Goal: Task Accomplishment & Management: Complete application form

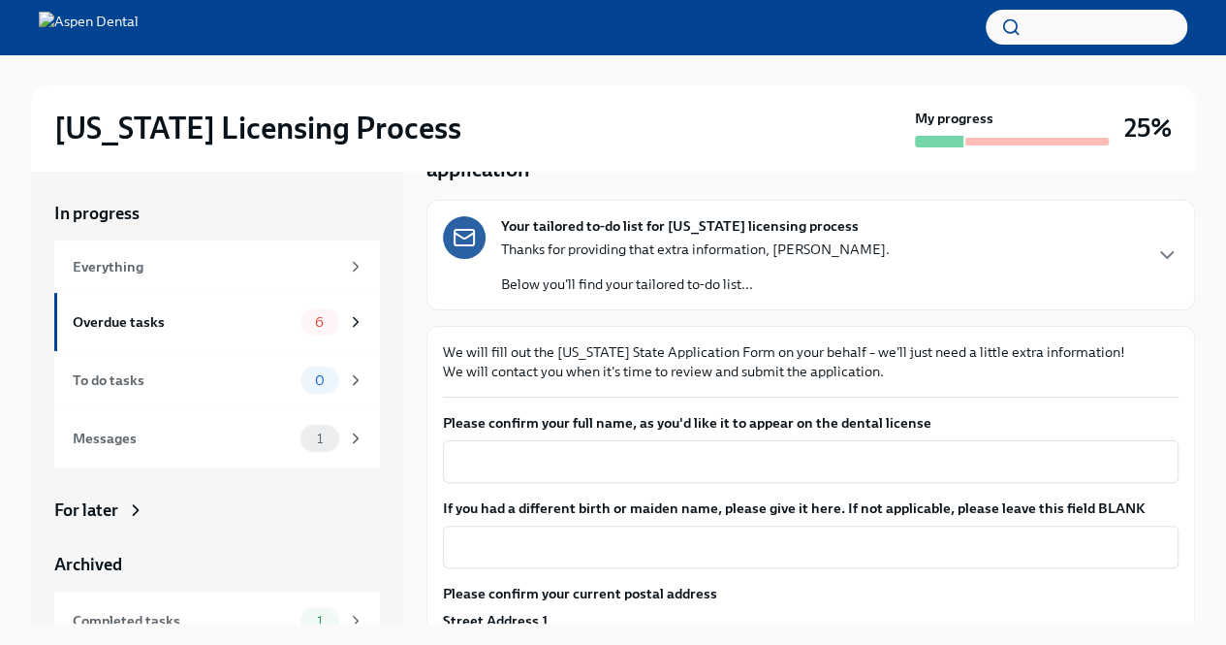
scroll to position [221, 0]
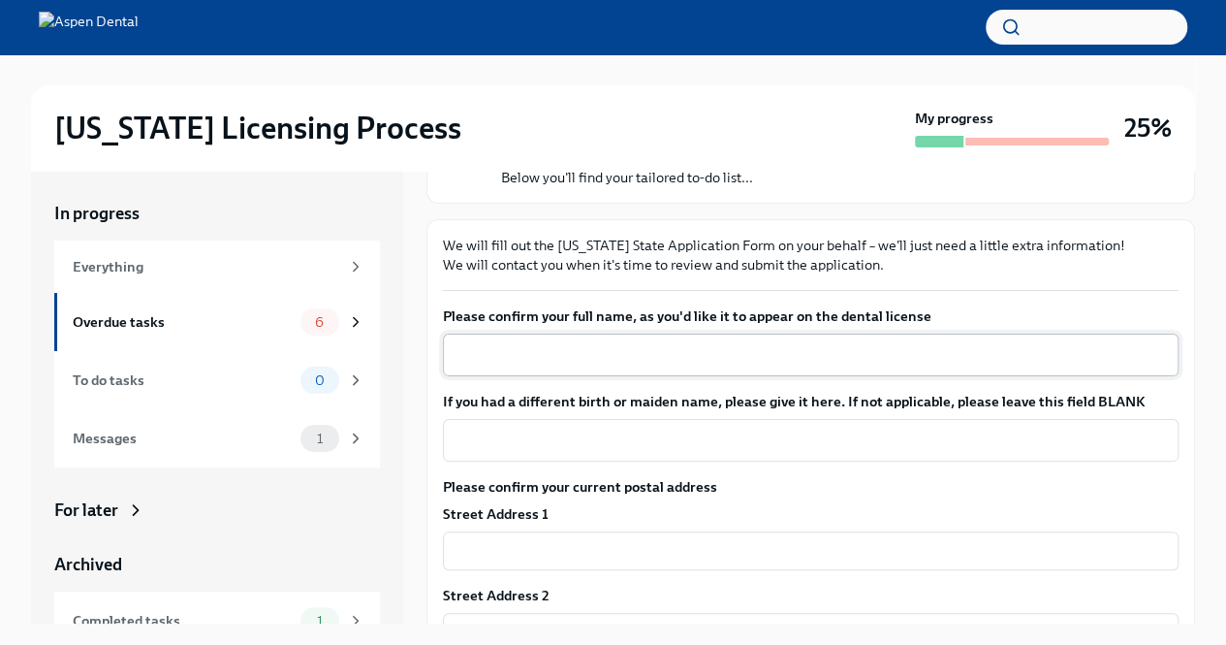
click at [642, 343] on textarea "Please confirm your full name, as you'd like it to appear on the dental license" at bounding box center [811, 354] width 712 height 23
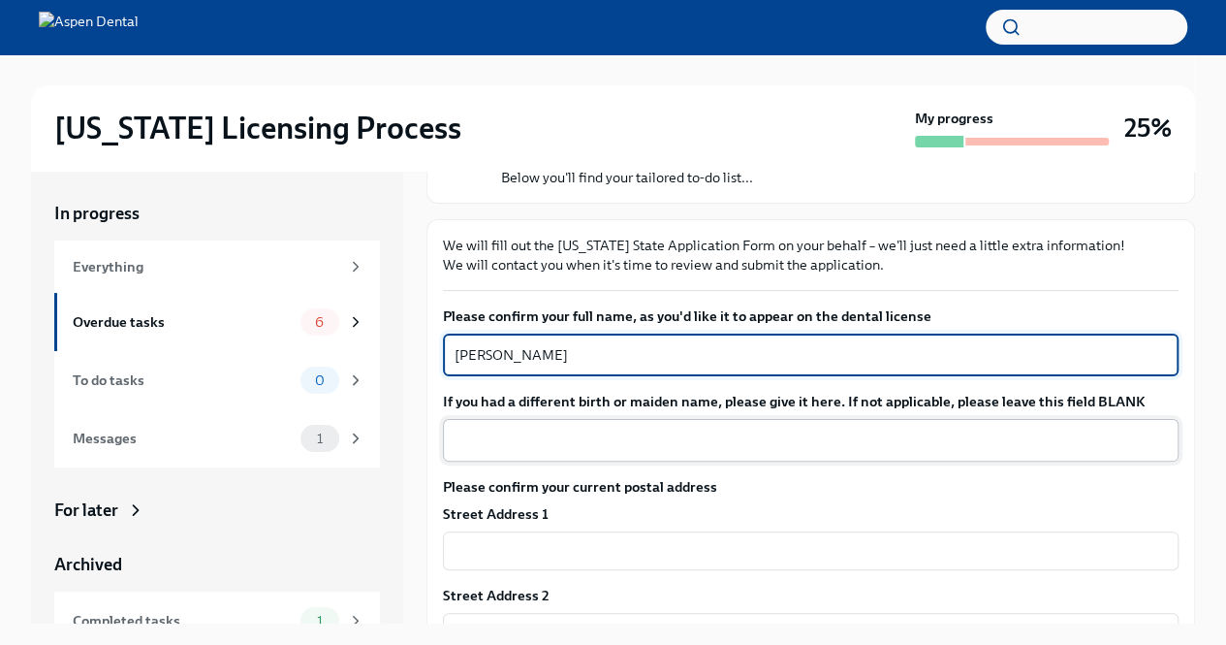
type textarea "[PERSON_NAME]"
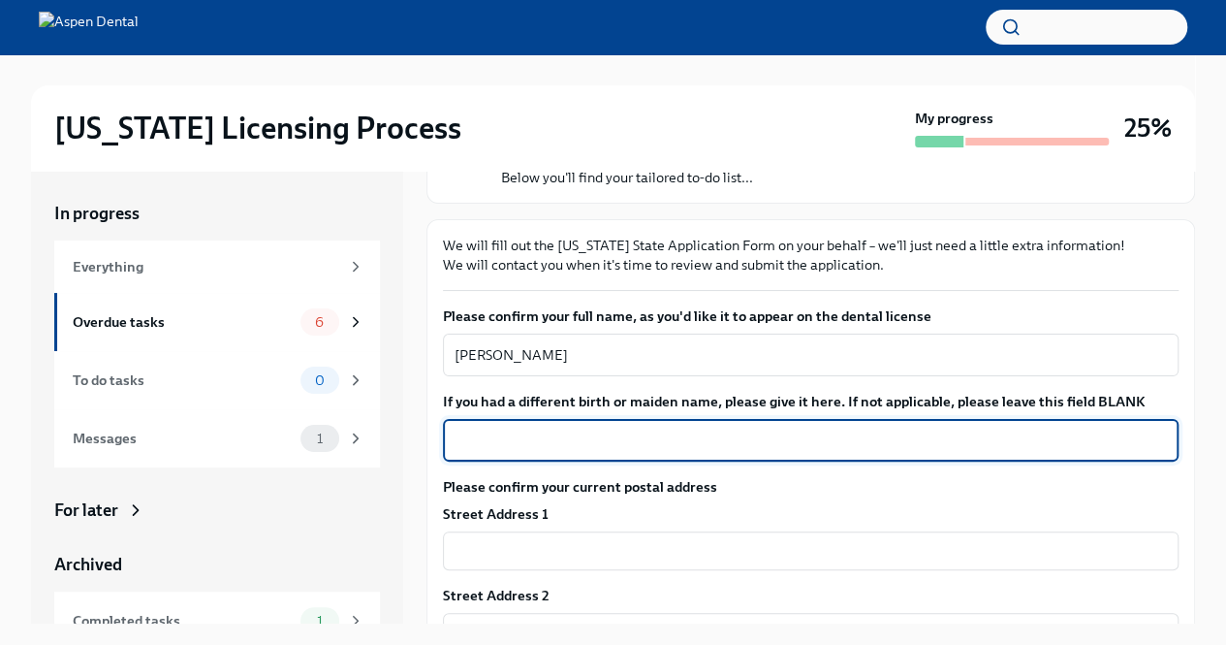
click at [657, 428] on textarea "If you had a different birth or maiden name, please give it here. If not applic…" at bounding box center [811, 439] width 712 height 23
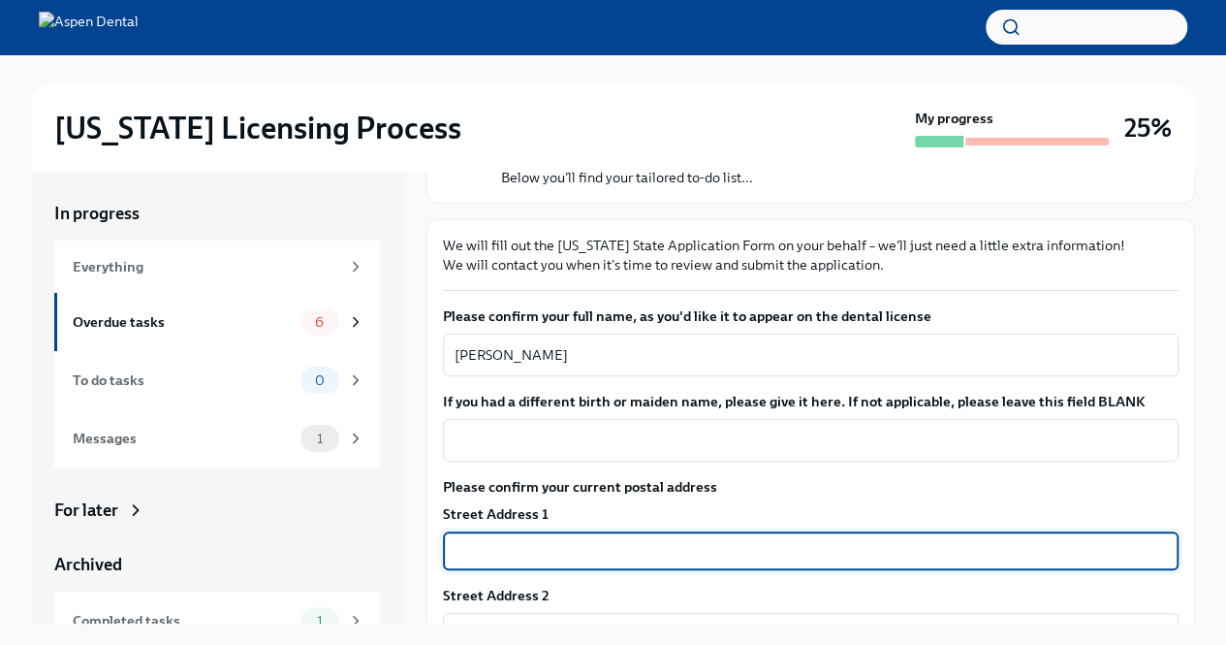
click at [612, 531] on input "text" at bounding box center [811, 550] width 736 height 39
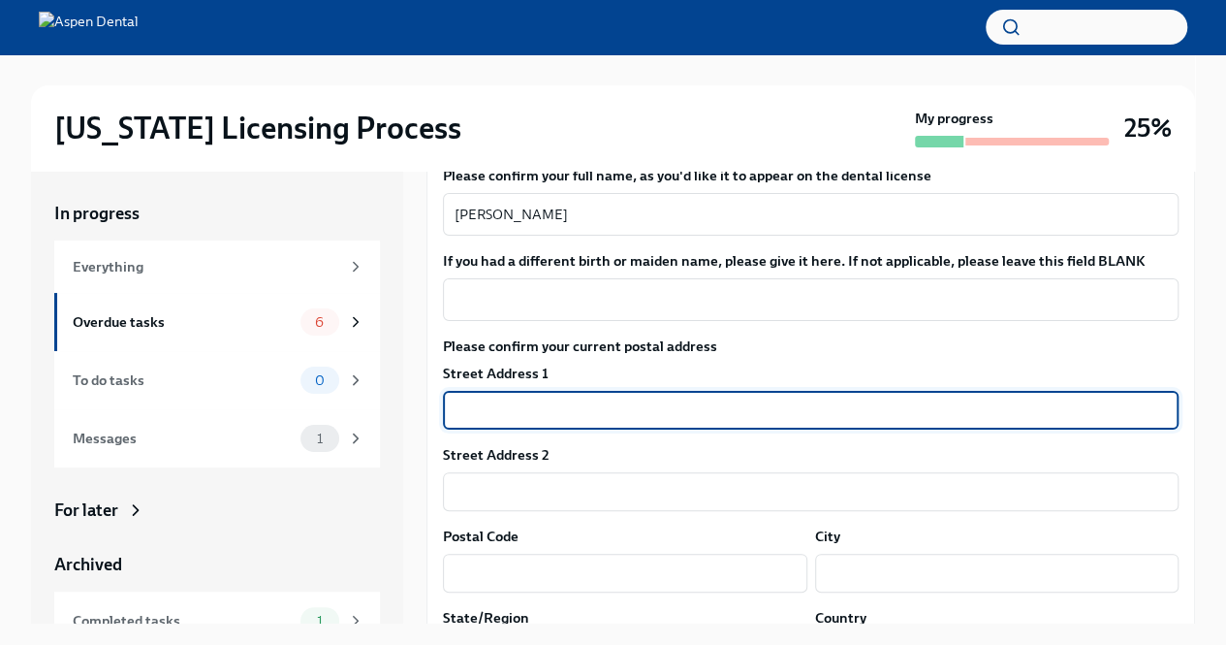
scroll to position [367, 0]
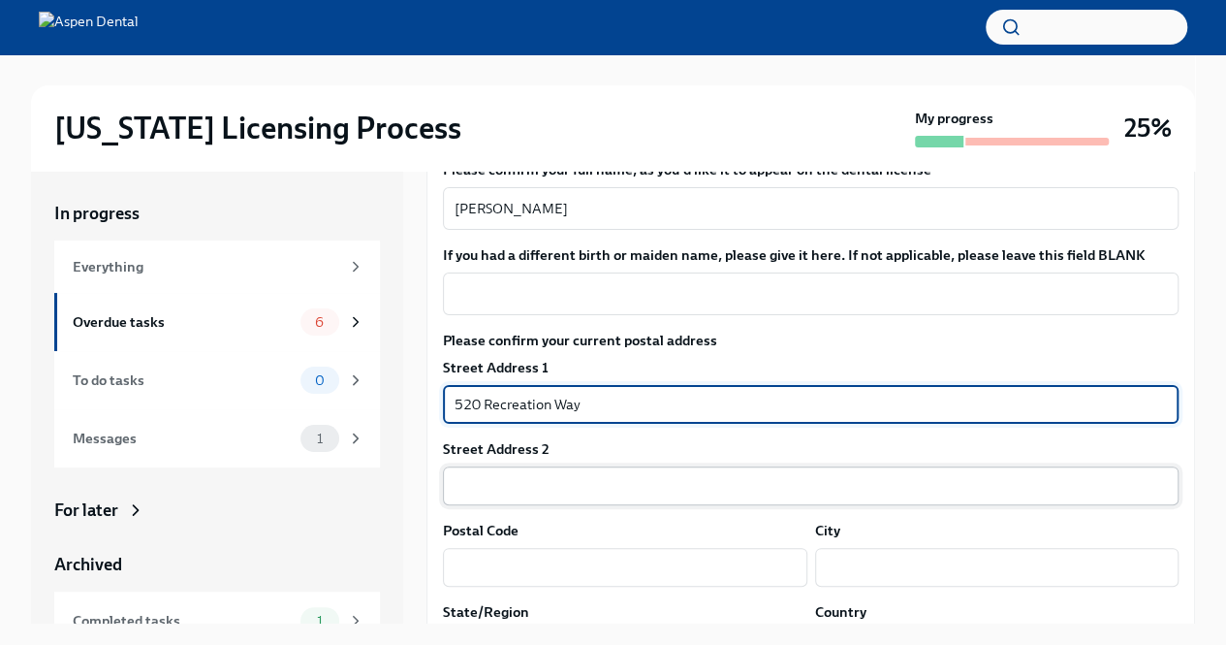
type input "520 Recreation Way"
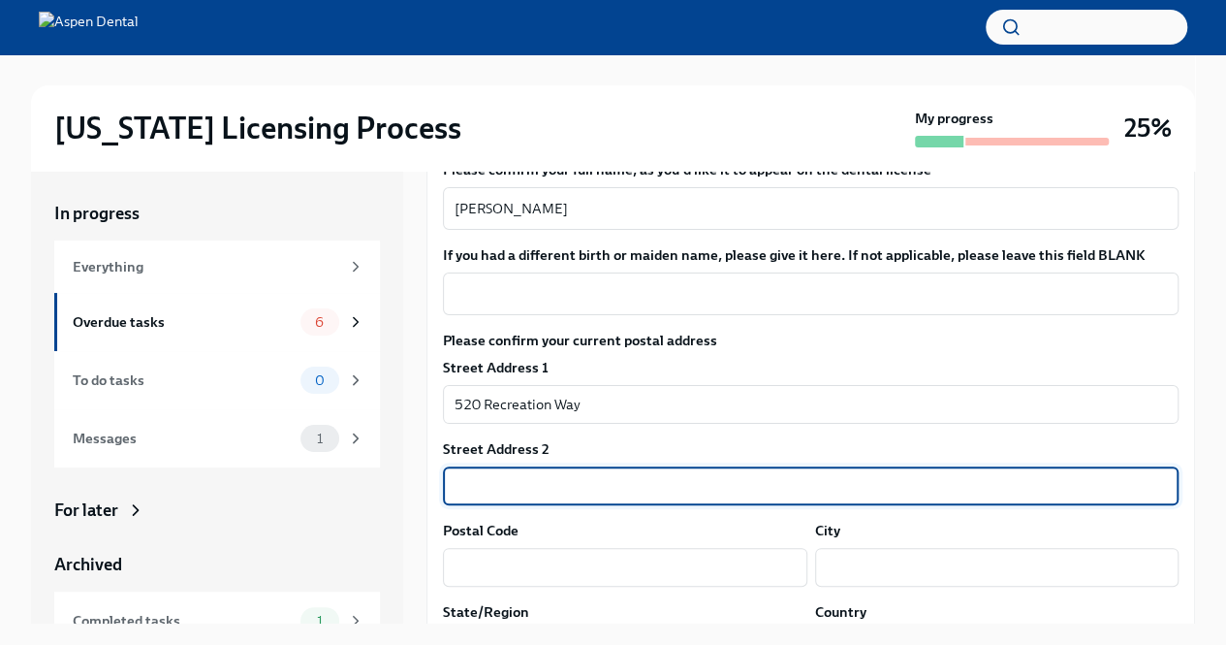
click at [713, 466] on input "text" at bounding box center [811, 485] width 736 height 39
type input "Apt #1509"
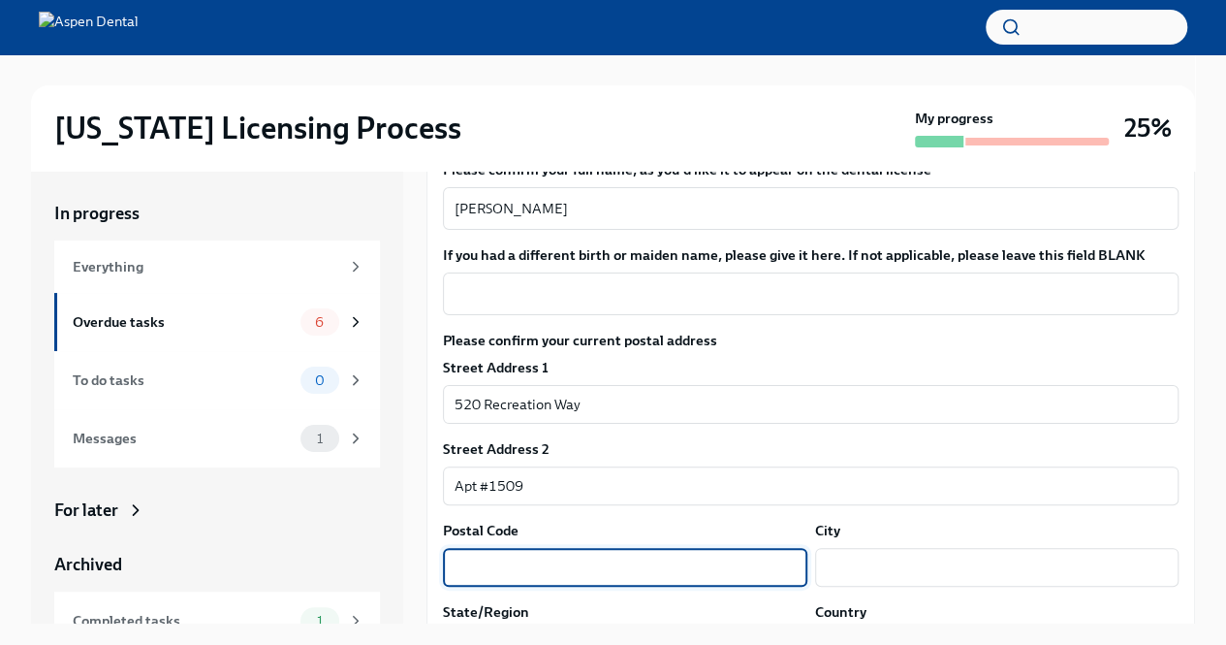
click at [622, 548] on input "text" at bounding box center [625, 567] width 364 height 39
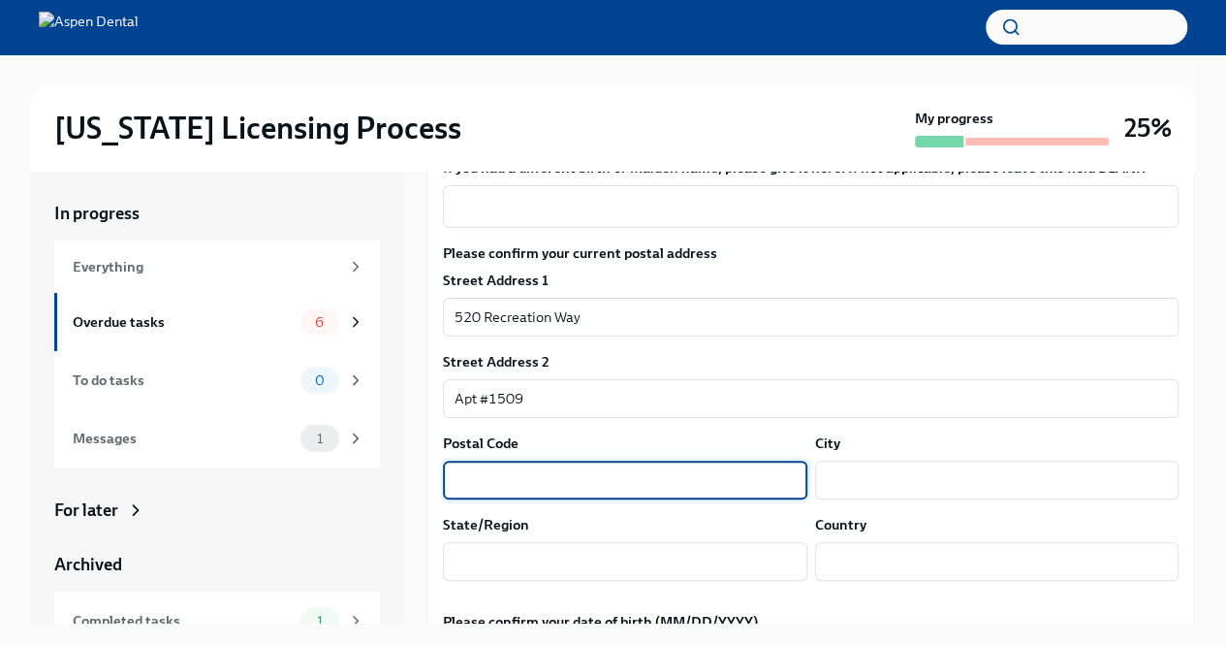
scroll to position [466, 0]
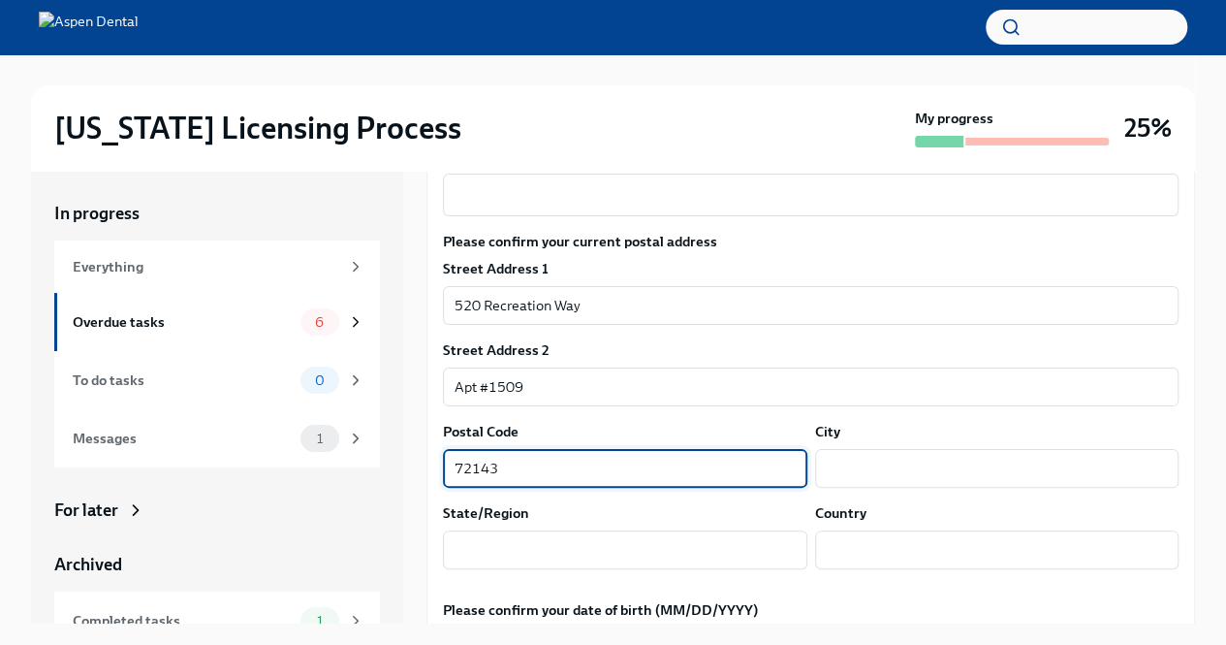
type input "72143"
click at [859, 449] on input "text" at bounding box center [997, 468] width 364 height 39
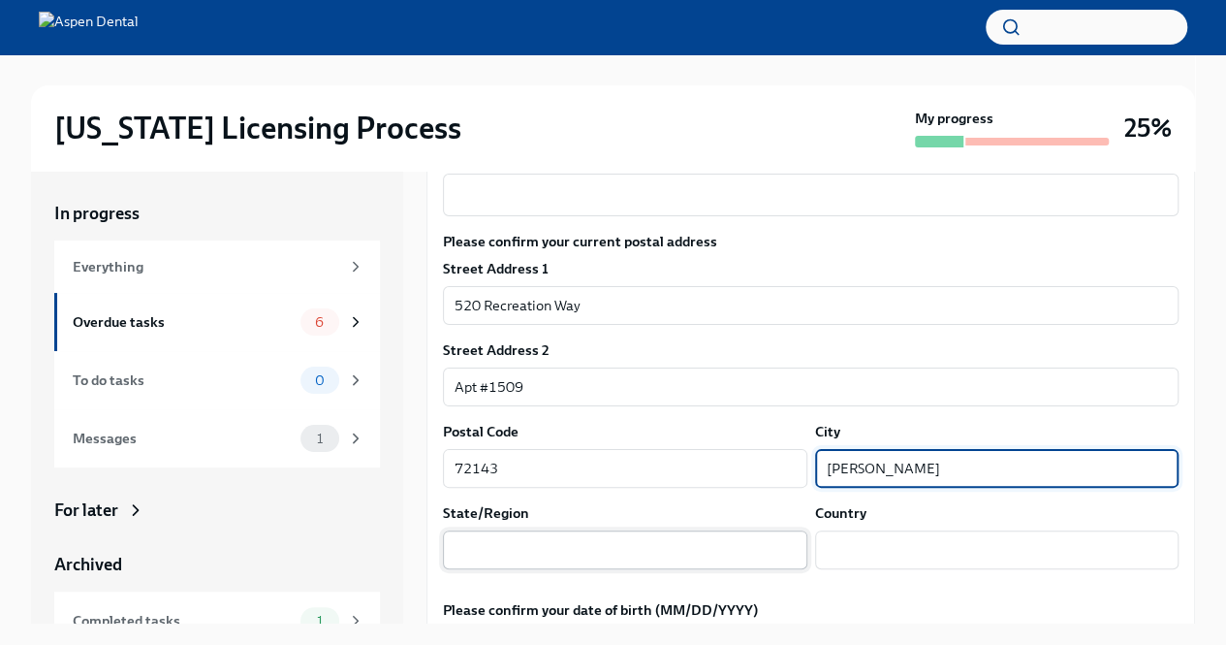
type input "[PERSON_NAME]"
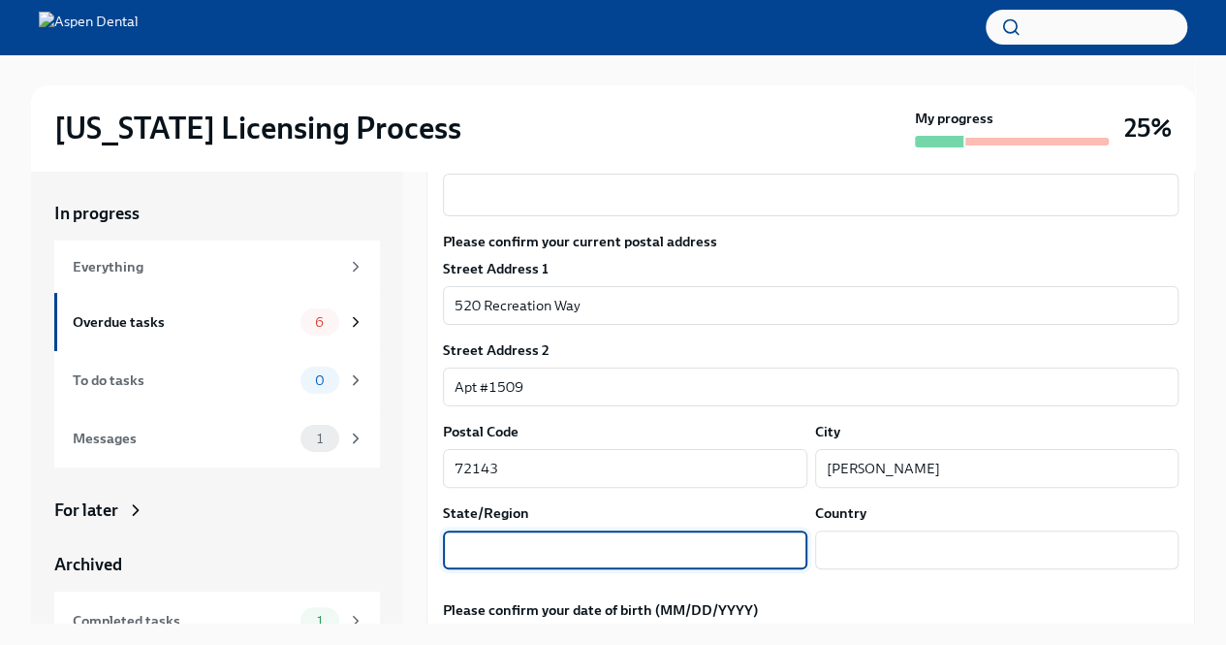
click at [704, 530] on input "text" at bounding box center [625, 549] width 364 height 39
type input "[US_STATE]"
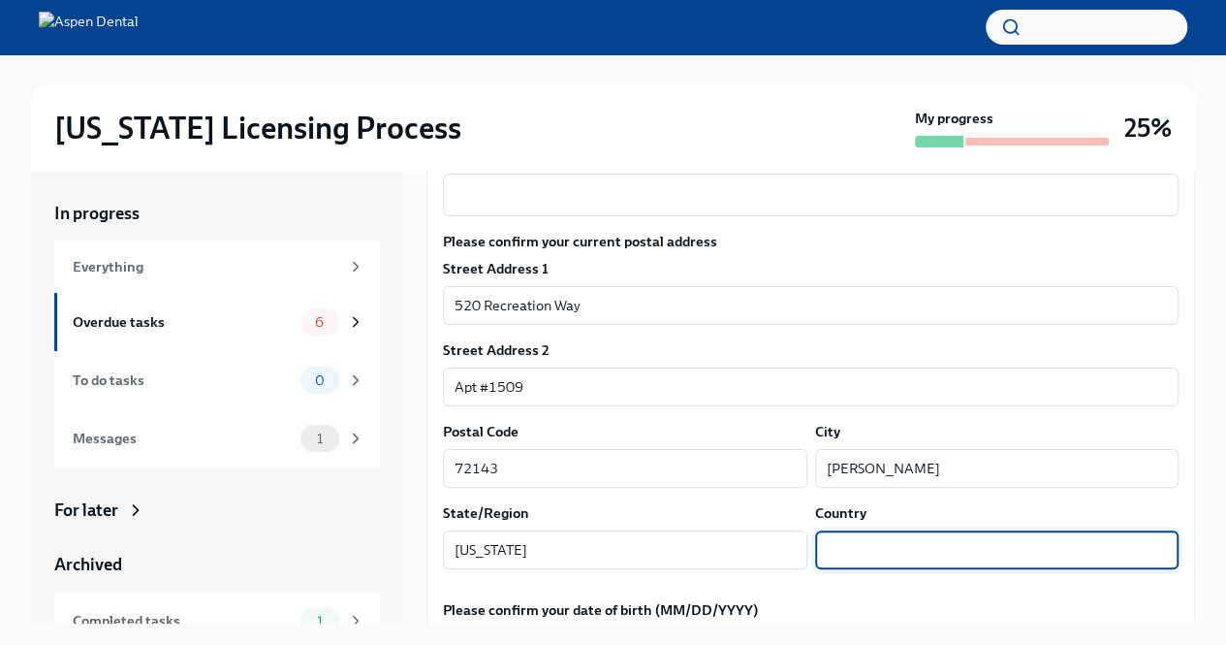
click at [865, 530] on input "text" at bounding box center [997, 549] width 364 height 39
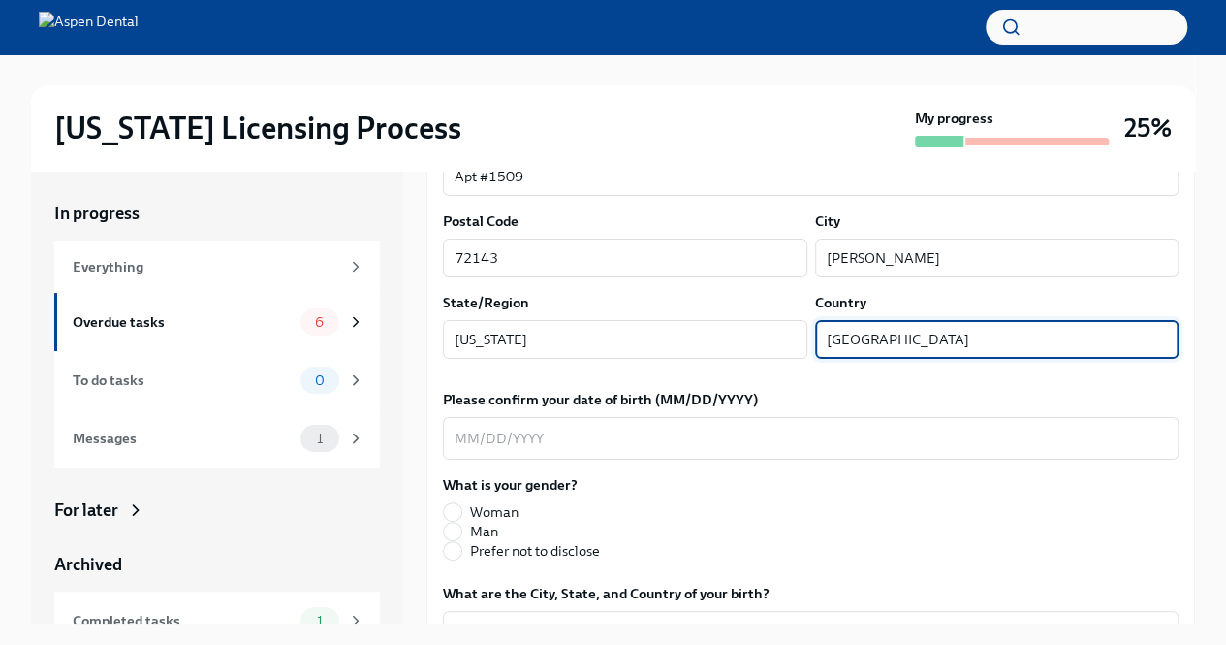
scroll to position [680, 0]
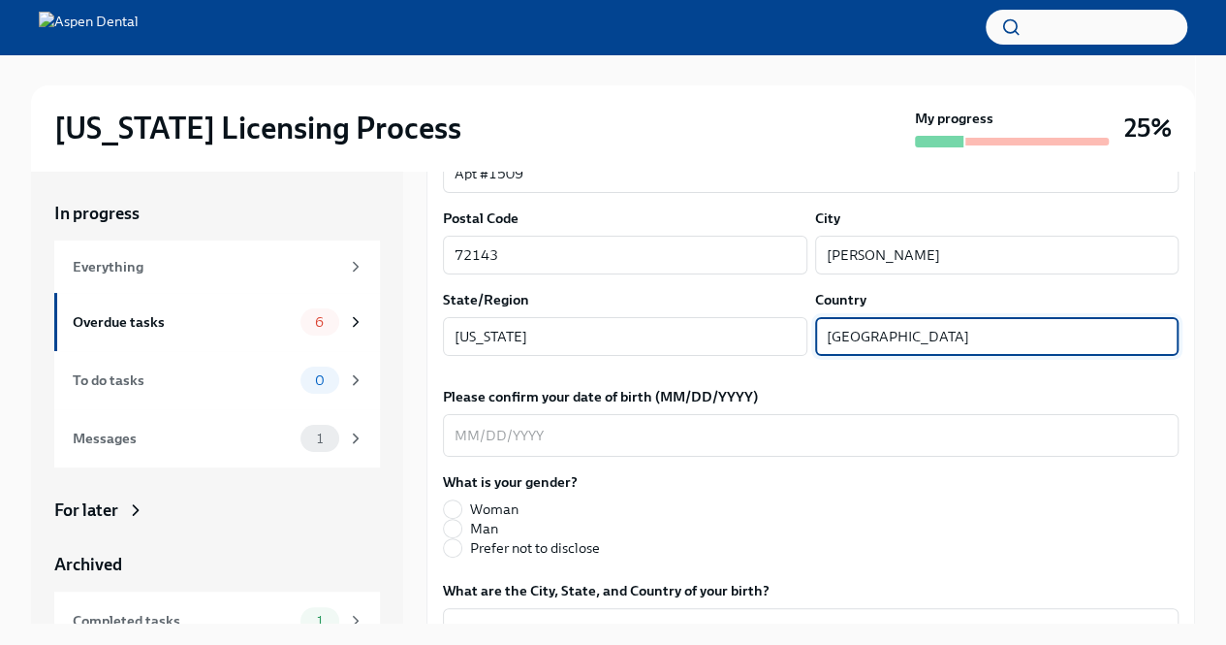
type input "[GEOGRAPHIC_DATA]"
click at [697, 387] on div "Please confirm your date of birth (MM/DD/YYYY) x ​" at bounding box center [811, 422] width 736 height 70
click at [697, 414] on div "x ​" at bounding box center [811, 435] width 736 height 43
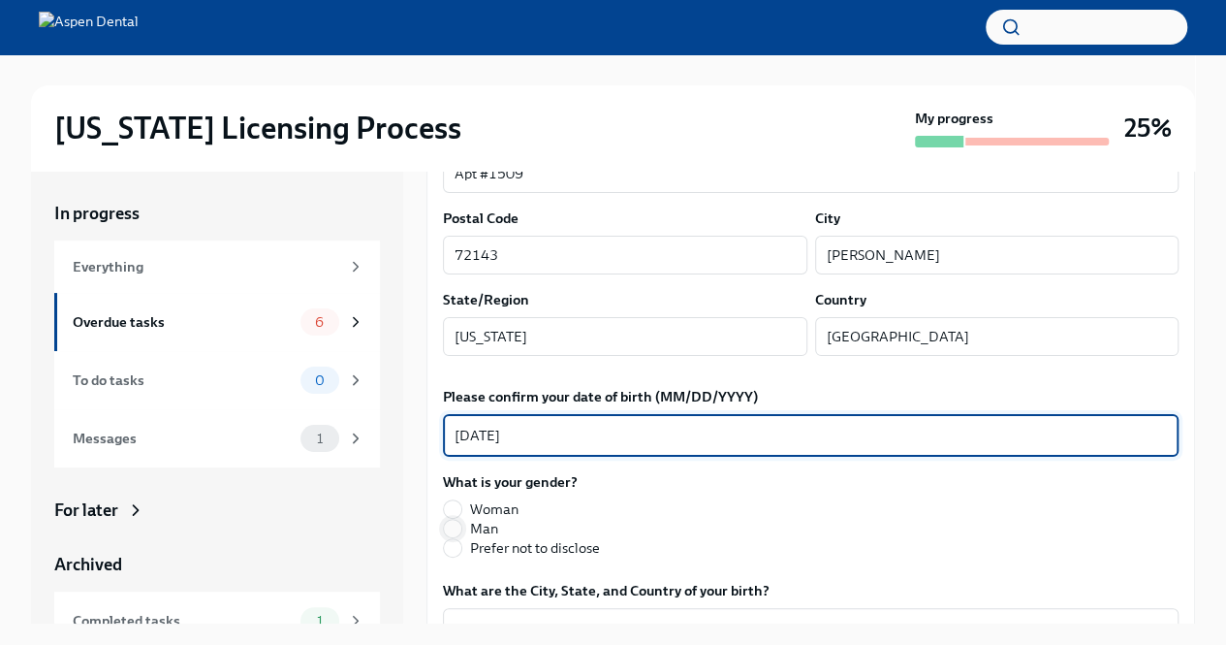
type textarea "[DATE]"
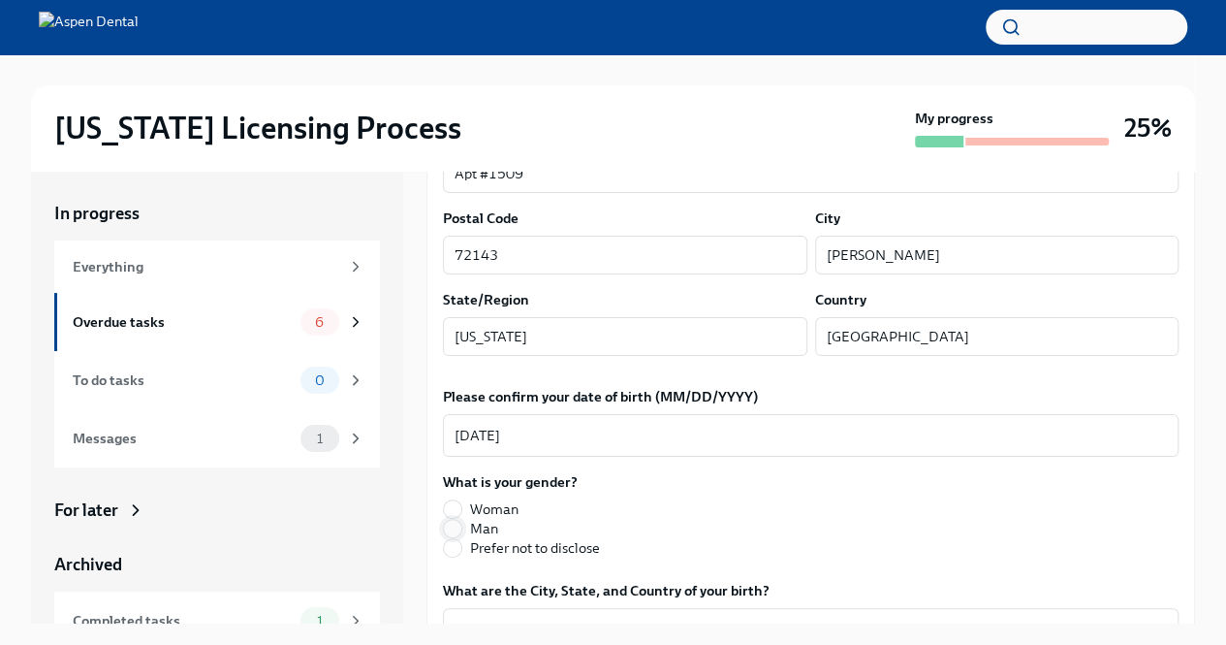
click at [454, 520] on input "Man" at bounding box center [452, 528] width 17 height 17
radio input "true"
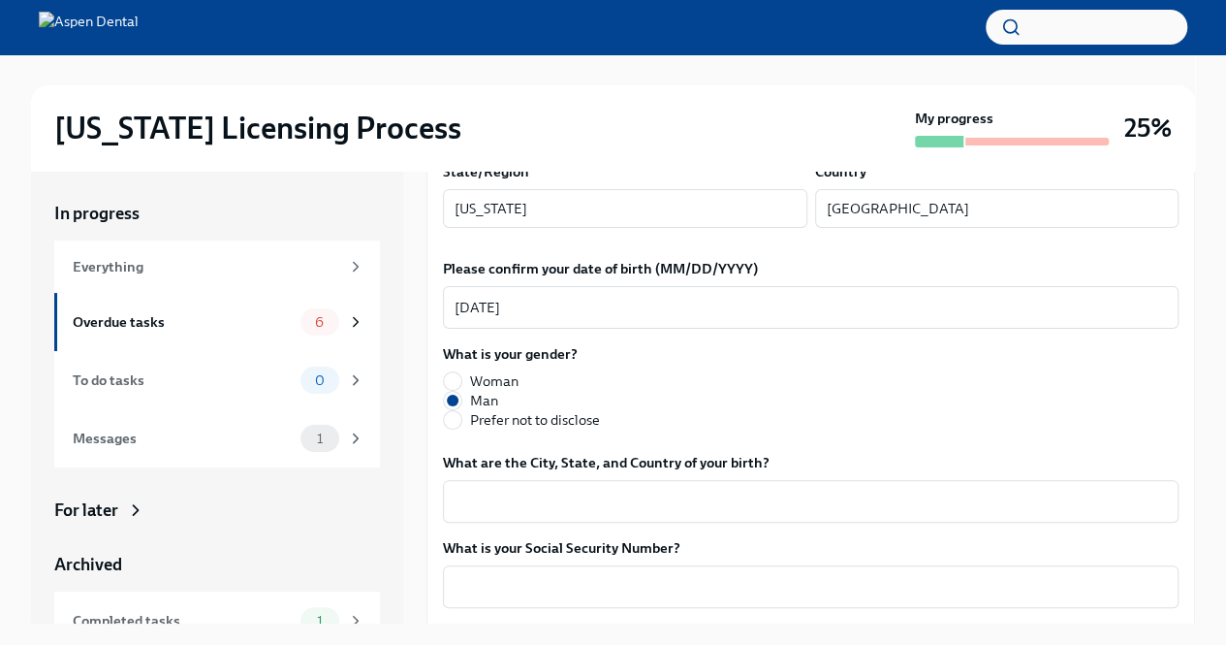
scroll to position [821, 0]
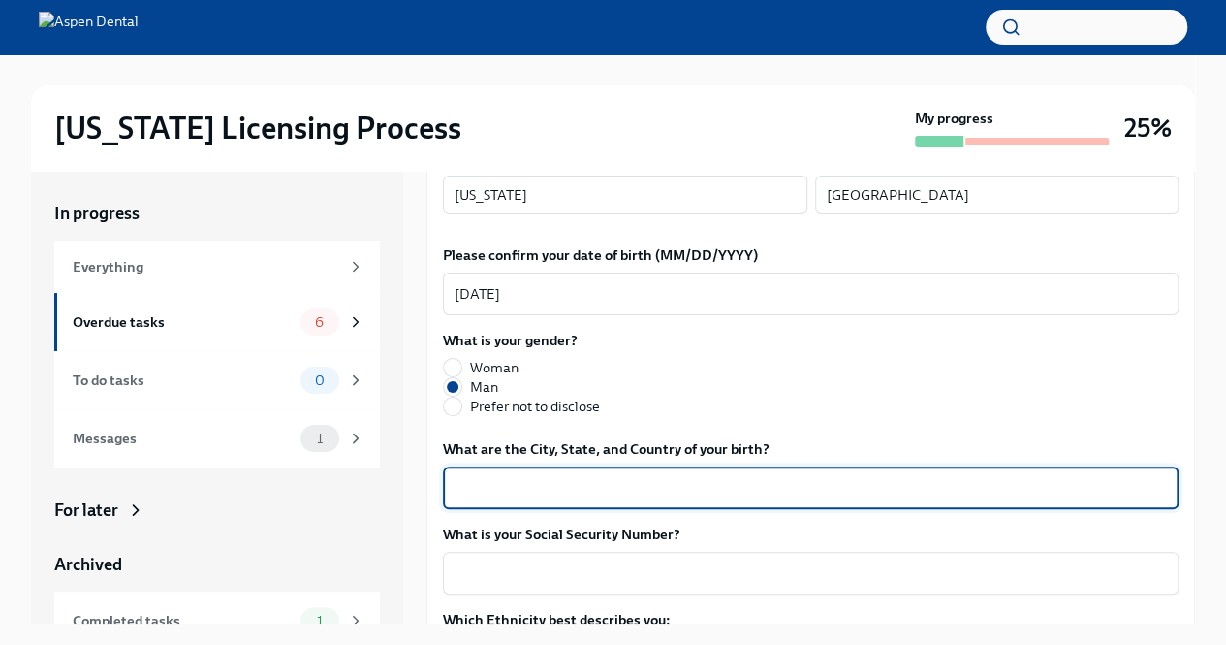
click at [679, 476] on textarea "What are the City, State, and Country of your birth?" at bounding box center [811, 487] width 712 height 23
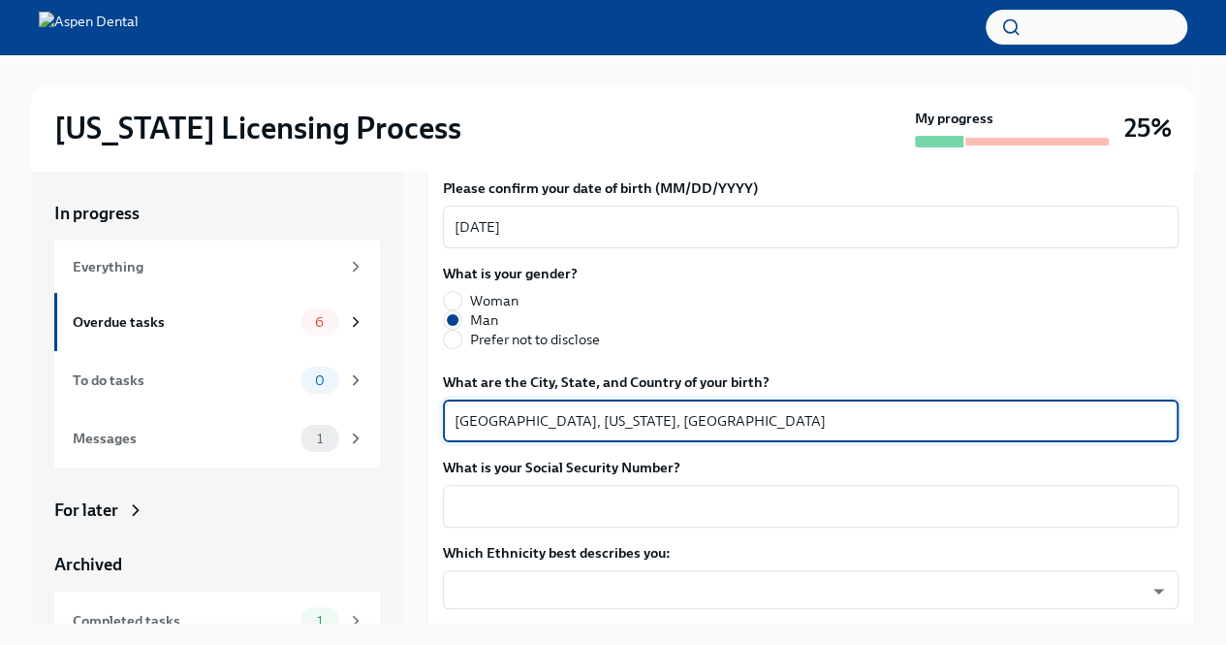
scroll to position [882, 0]
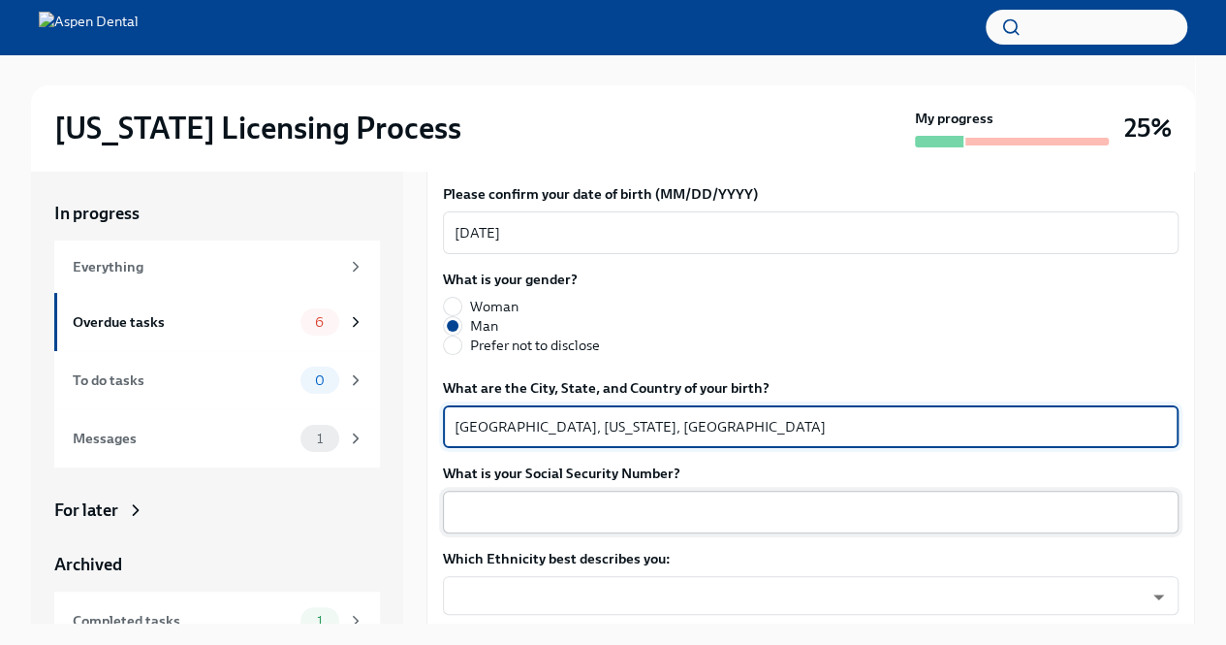
type textarea "[GEOGRAPHIC_DATA], [US_STATE], [GEOGRAPHIC_DATA]"
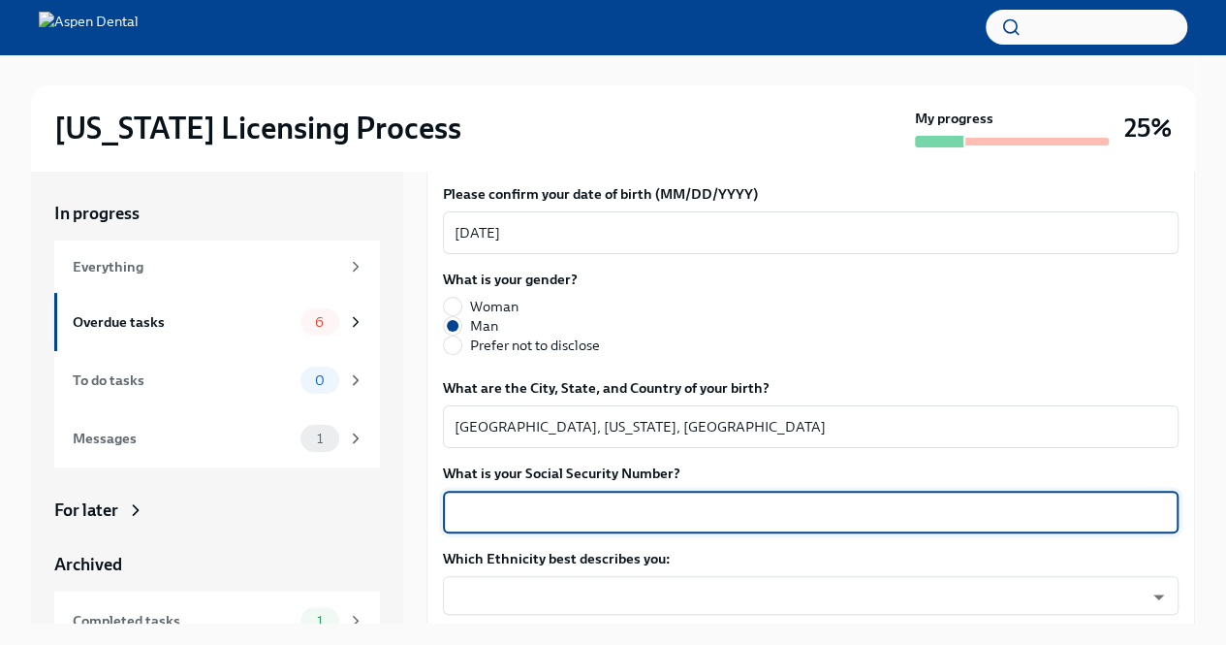
click at [529, 500] on textarea "What is your Social Security Number?" at bounding box center [811, 511] width 712 height 23
type textarea "631602635"
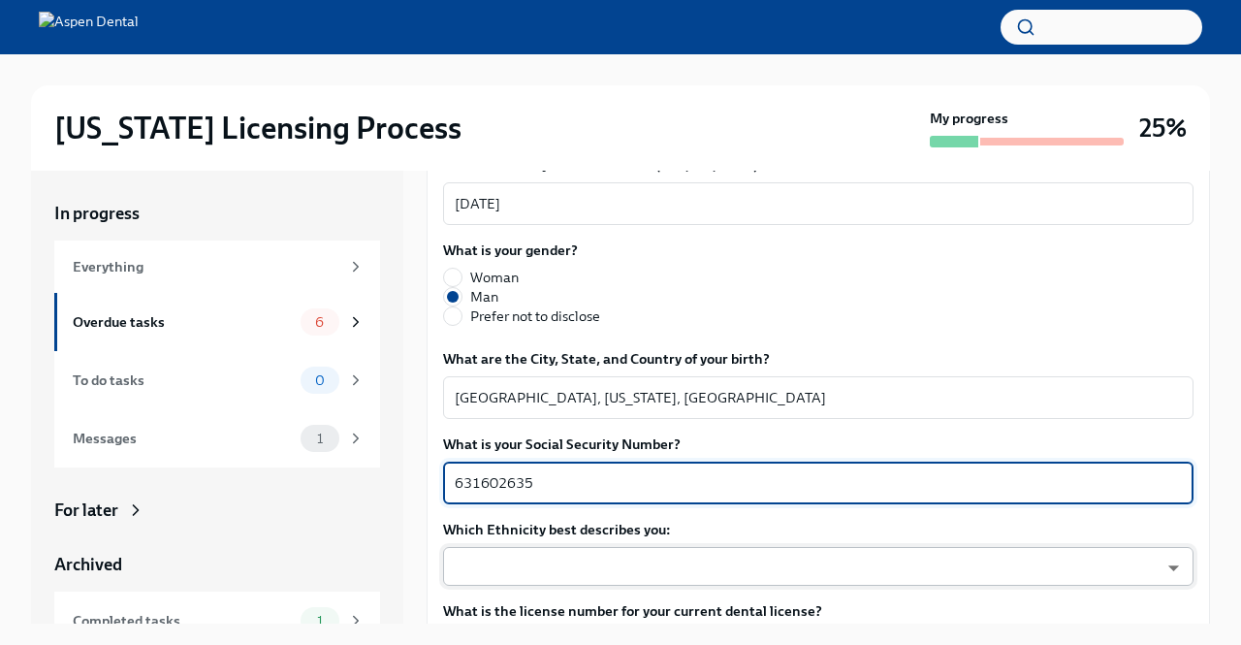
click at [553, 569] on body "[US_STATE] Licensing Process My progress 25% In progress Everything Overdue tas…" at bounding box center [620, 339] width 1241 height 678
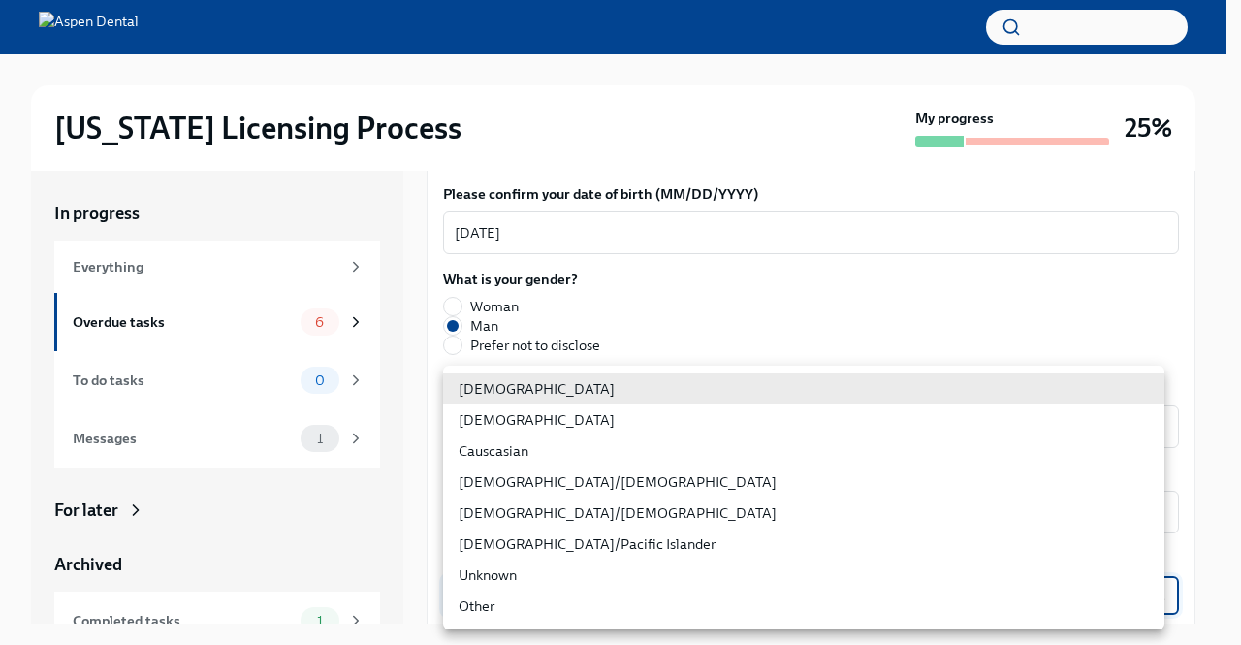
click at [543, 454] on li "Causcasian" at bounding box center [803, 450] width 721 height 31
type input "Sgg7VB5SW"
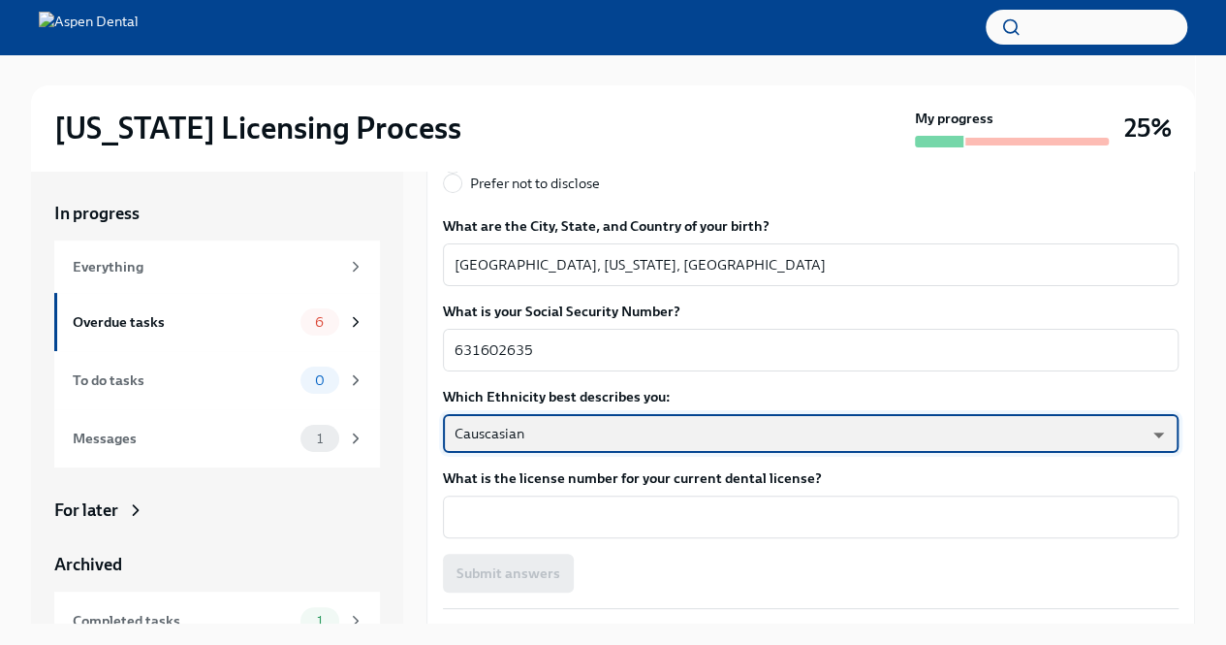
scroll to position [1088, 0]
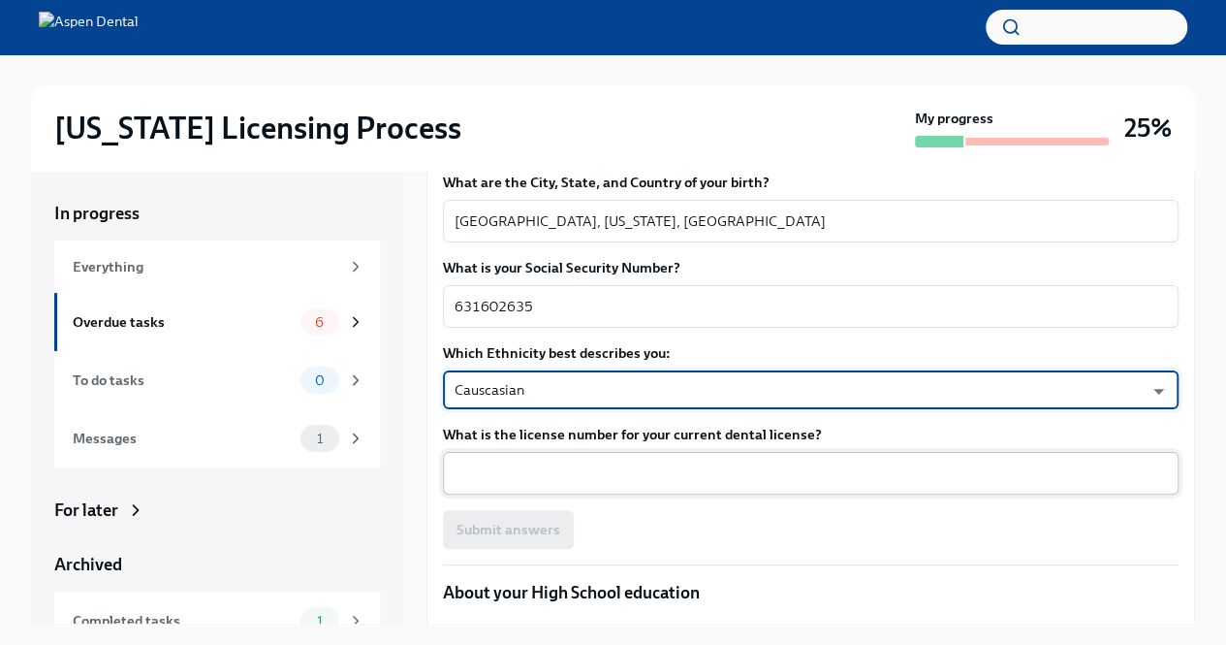
click at [589, 461] on textarea "What is the license number for your current dental license?" at bounding box center [811, 472] width 712 height 23
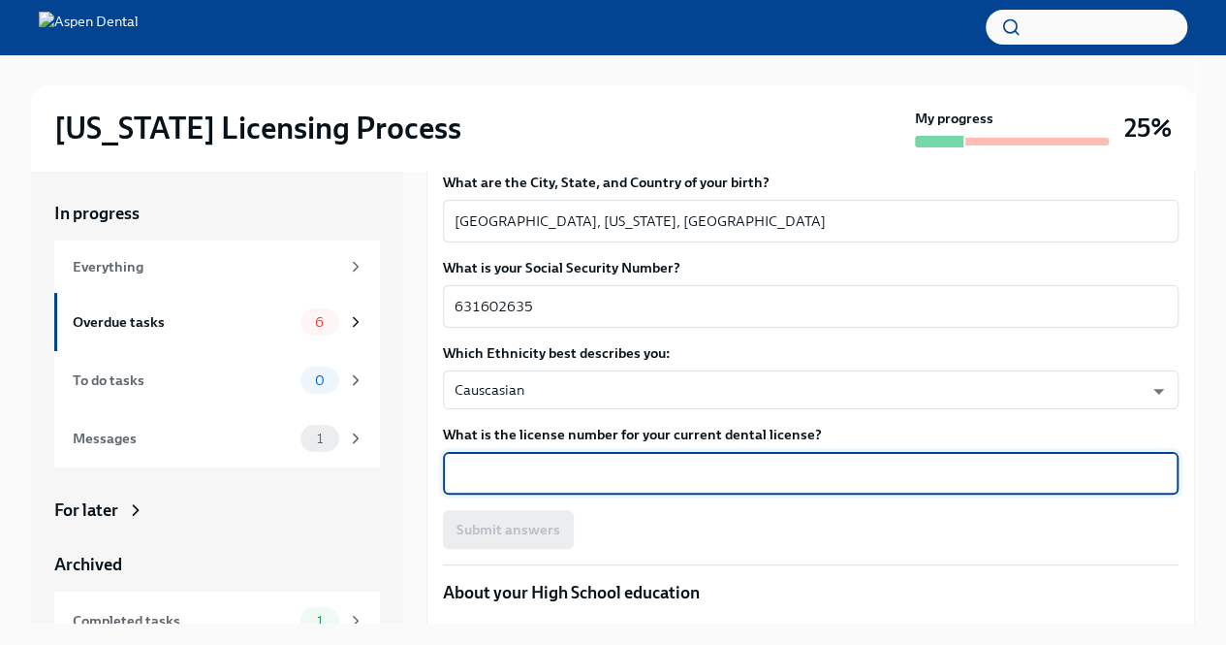
click at [589, 461] on textarea "What is the license number for your current dental license?" at bounding box center [811, 472] width 712 height 23
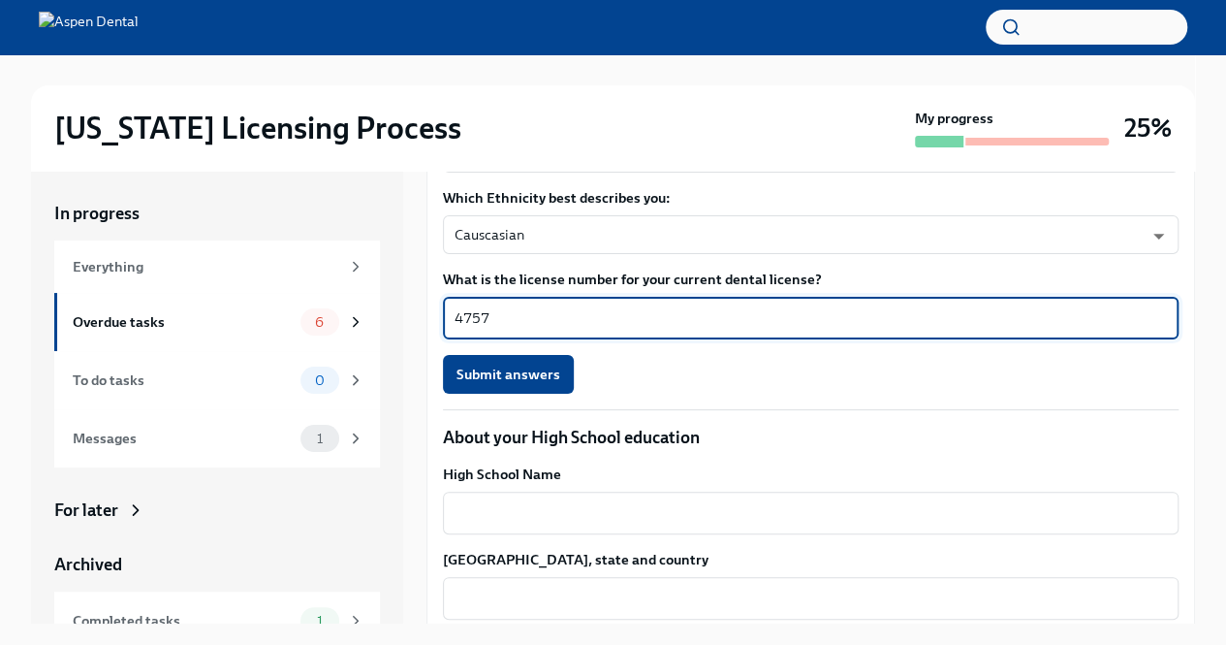
scroll to position [1247, 0]
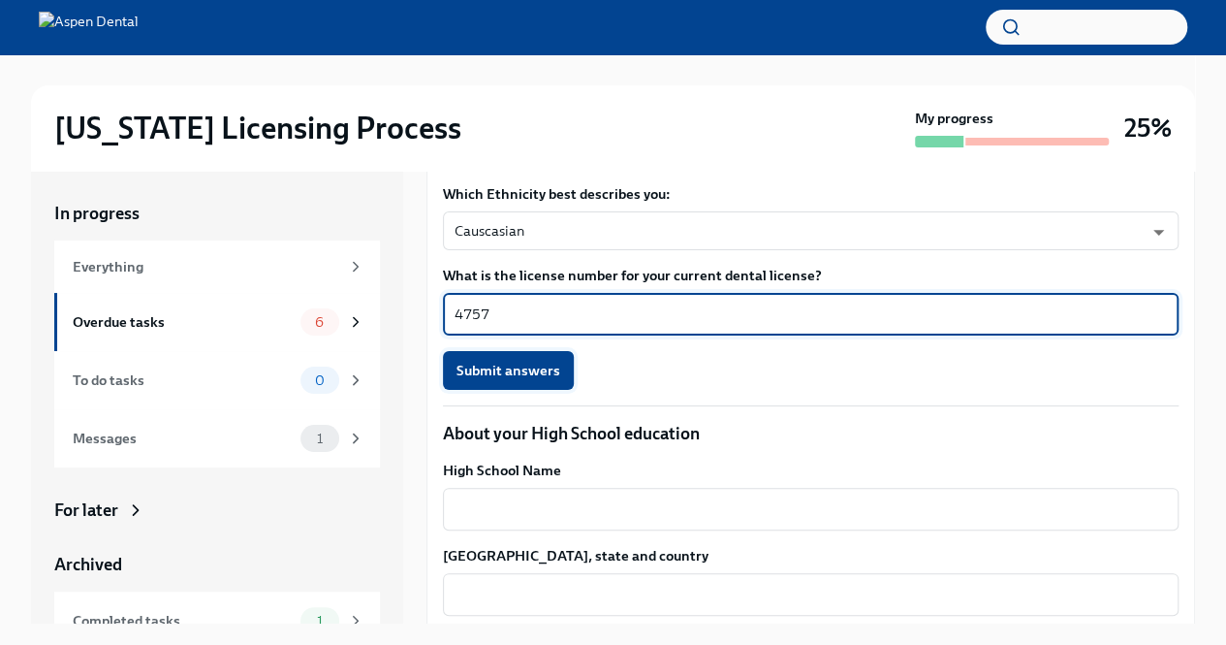
type textarea "4757"
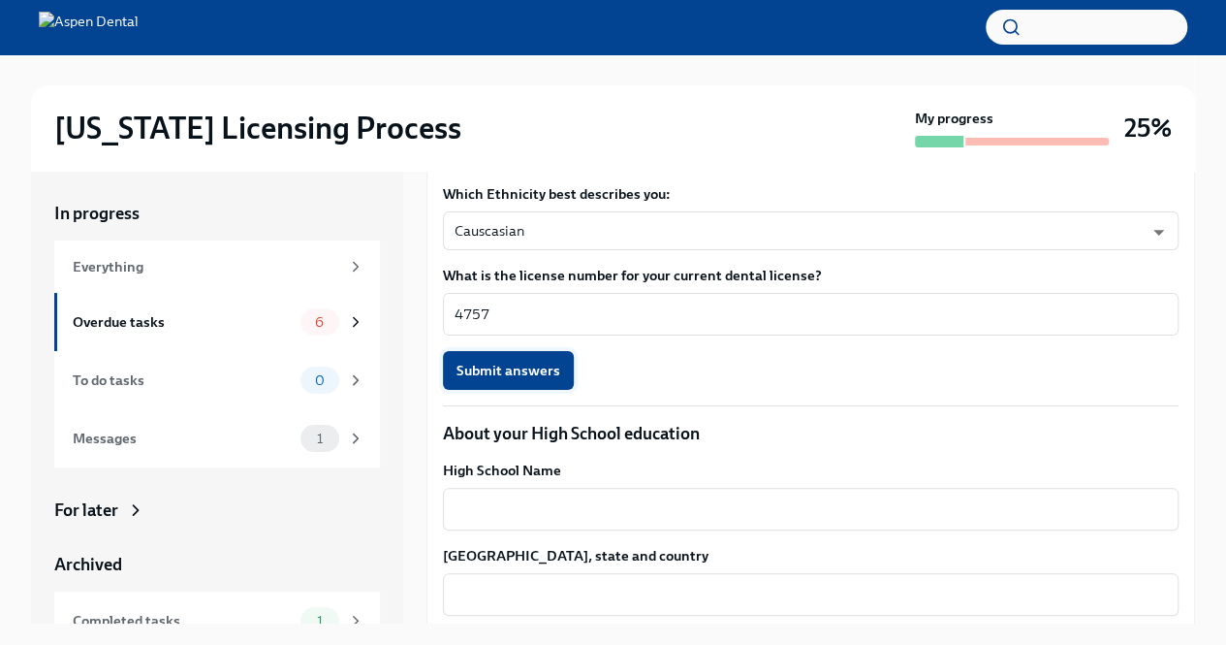
click at [527, 351] on button "Submit answers" at bounding box center [508, 370] width 131 height 39
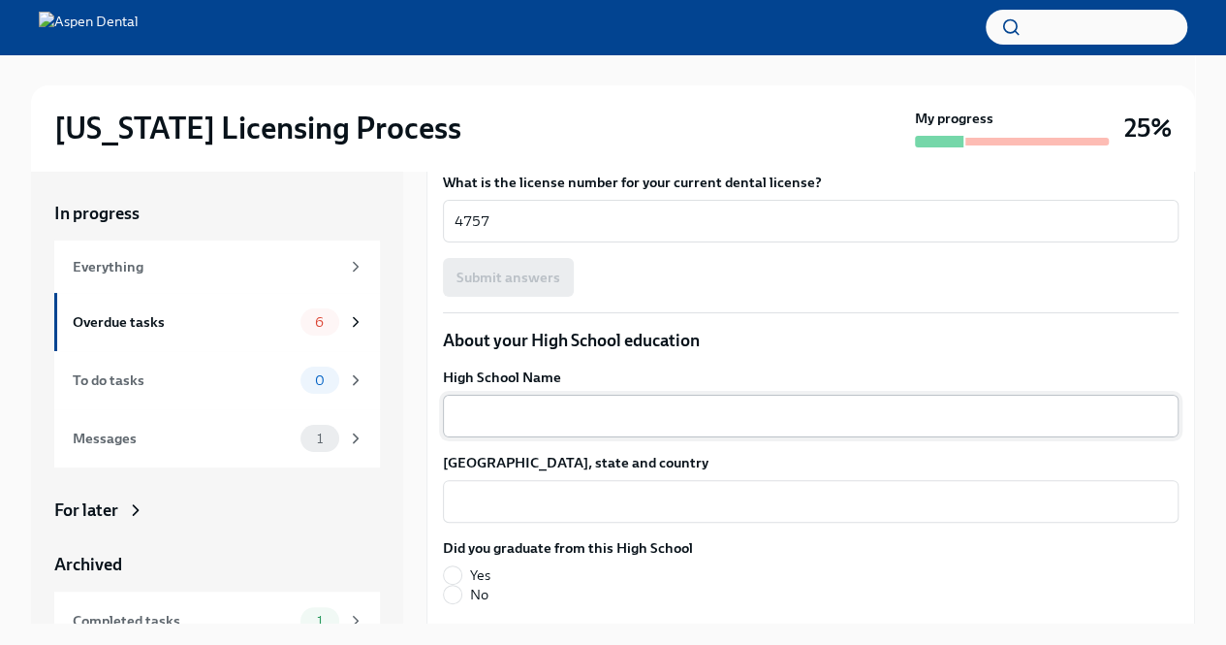
scroll to position [1340, 0]
click at [671, 404] on textarea "High School Name" at bounding box center [811, 415] width 712 height 23
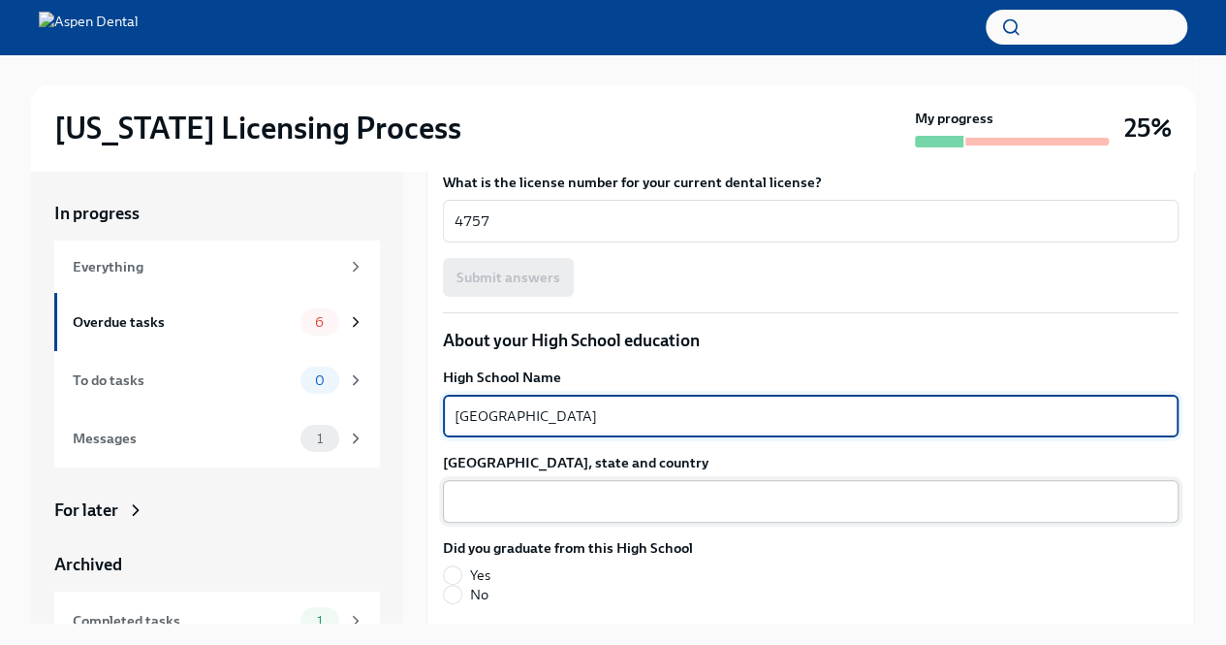
type textarea "[GEOGRAPHIC_DATA]"
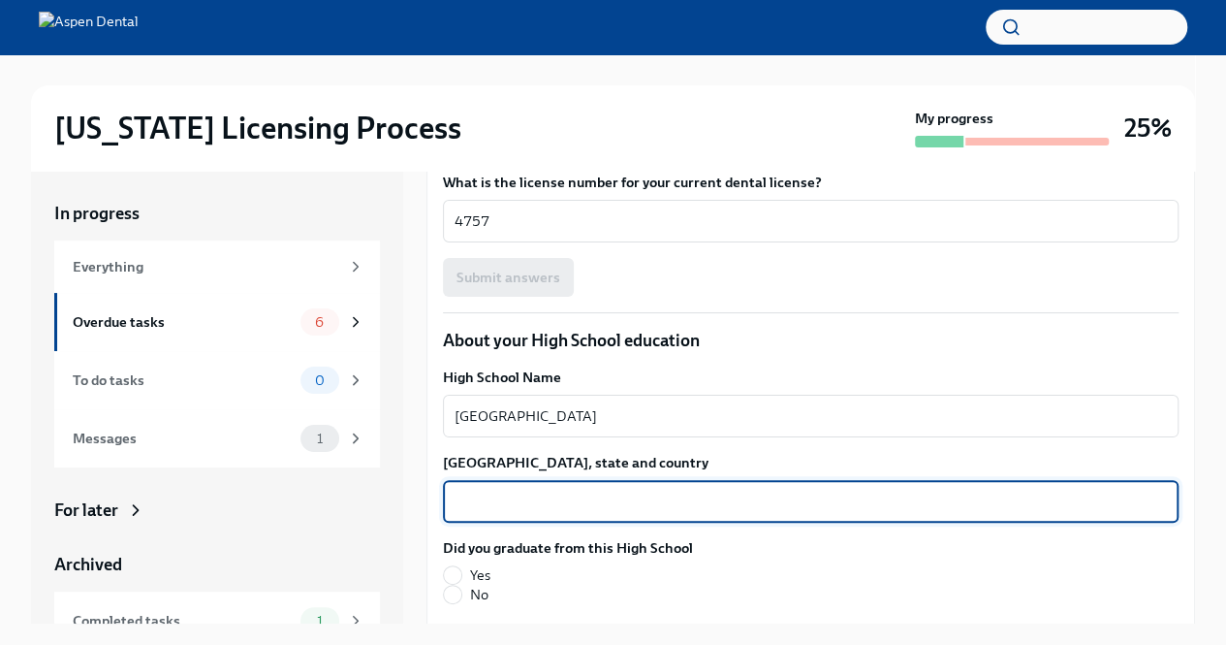
click at [638, 490] on textarea "[GEOGRAPHIC_DATA], state and country" at bounding box center [811, 501] width 712 height 23
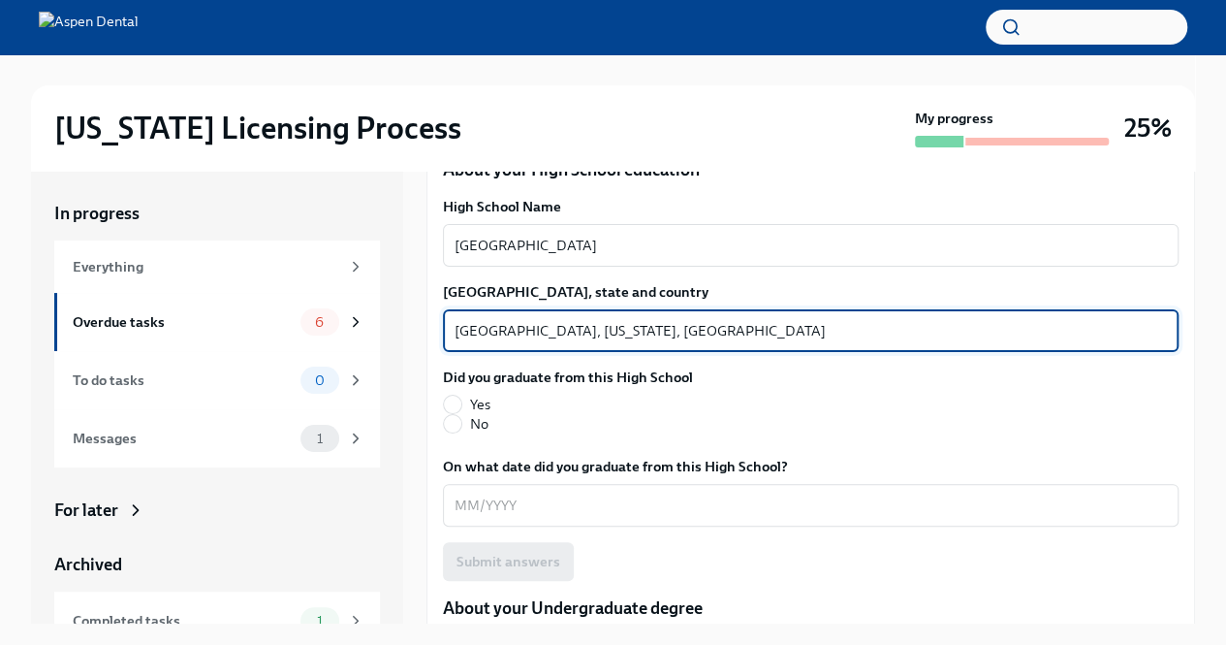
scroll to position [1512, 0]
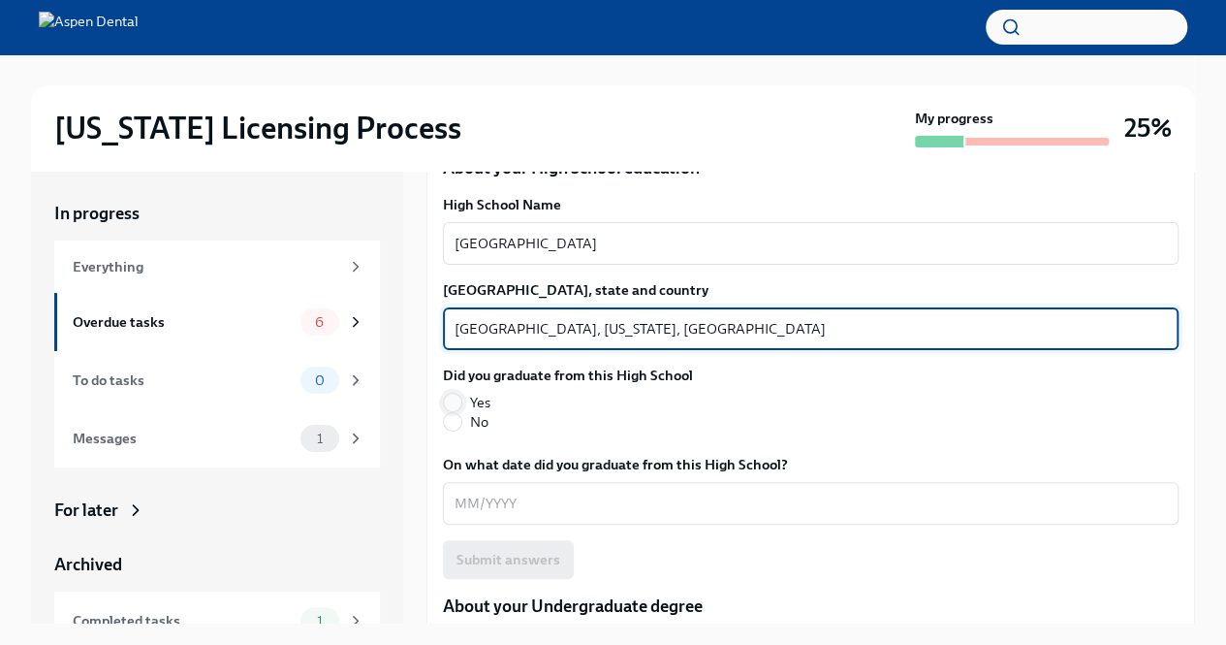
type textarea "[GEOGRAPHIC_DATA], [US_STATE], [GEOGRAPHIC_DATA]"
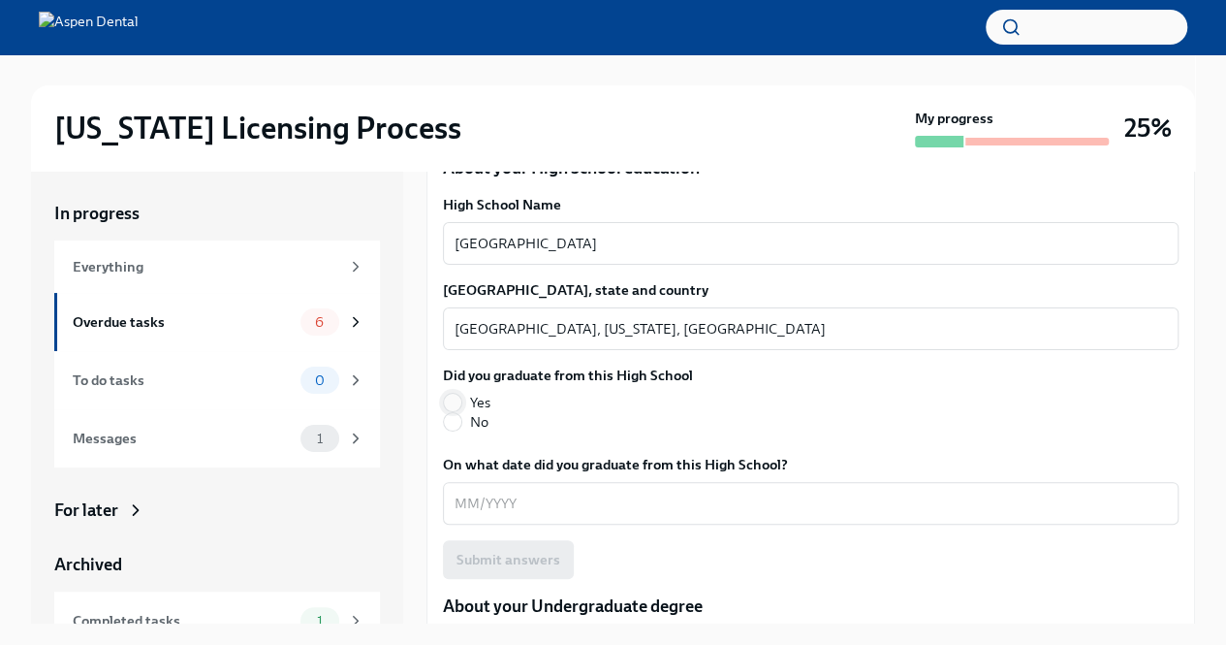
click at [454, 394] on input "Yes" at bounding box center [452, 402] width 17 height 17
radio input "true"
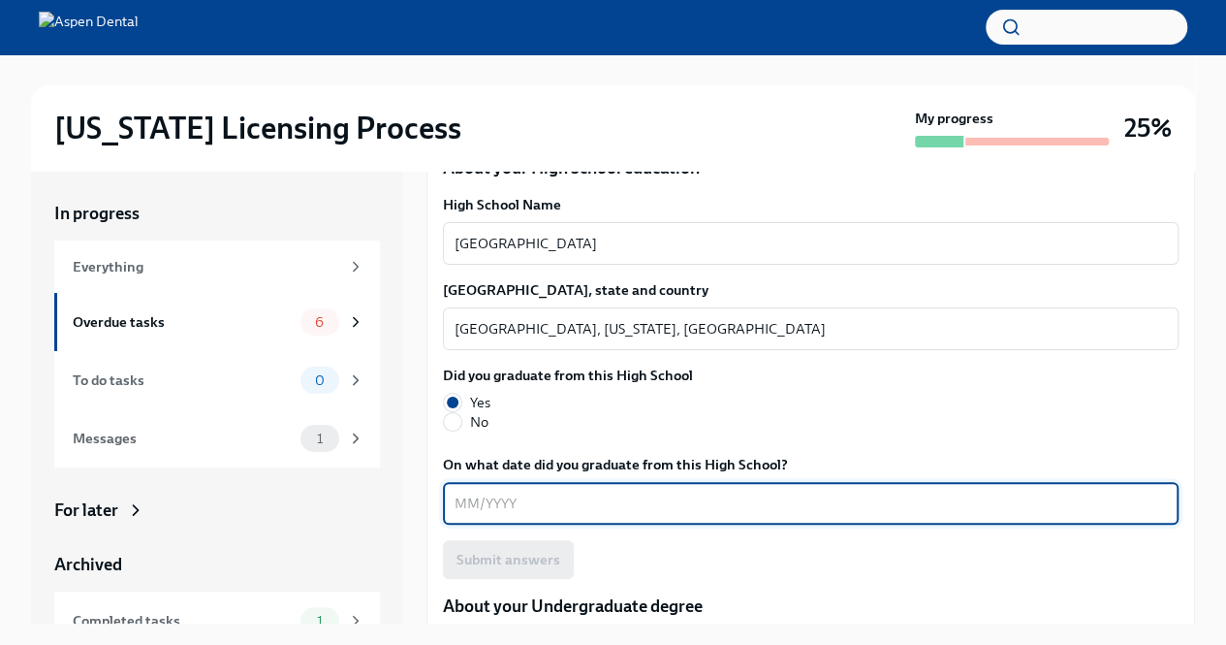
click at [524, 491] on textarea "On what date did you graduate from this High School?" at bounding box center [811, 502] width 712 height 23
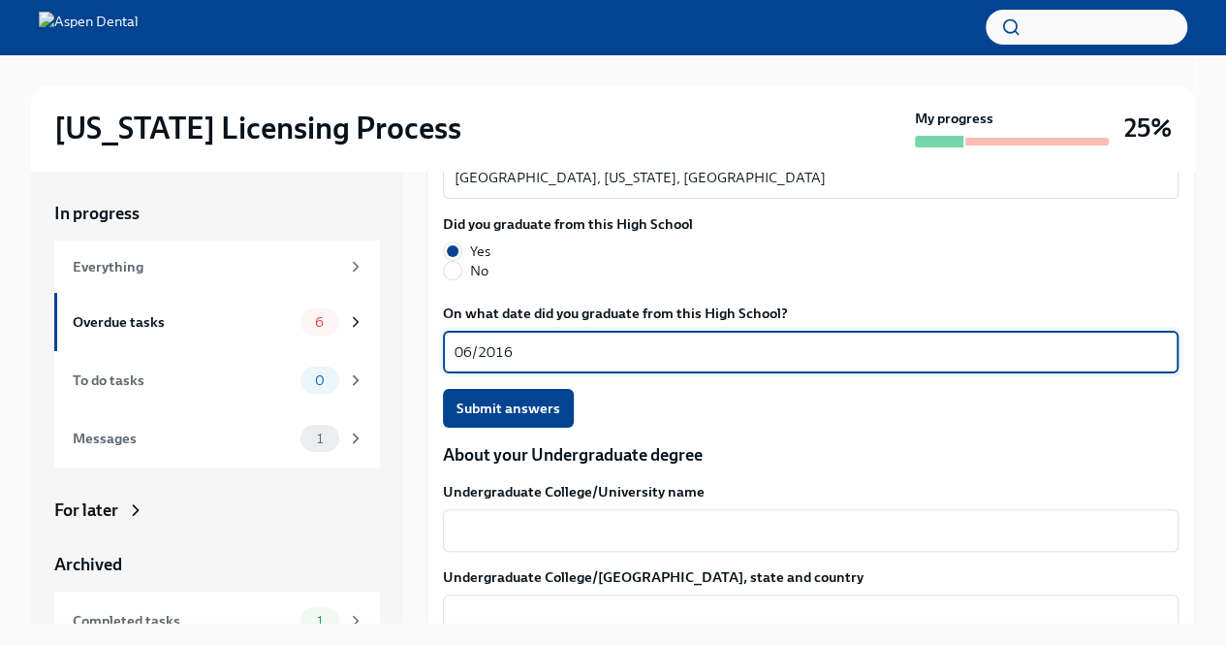
scroll to position [1664, 0]
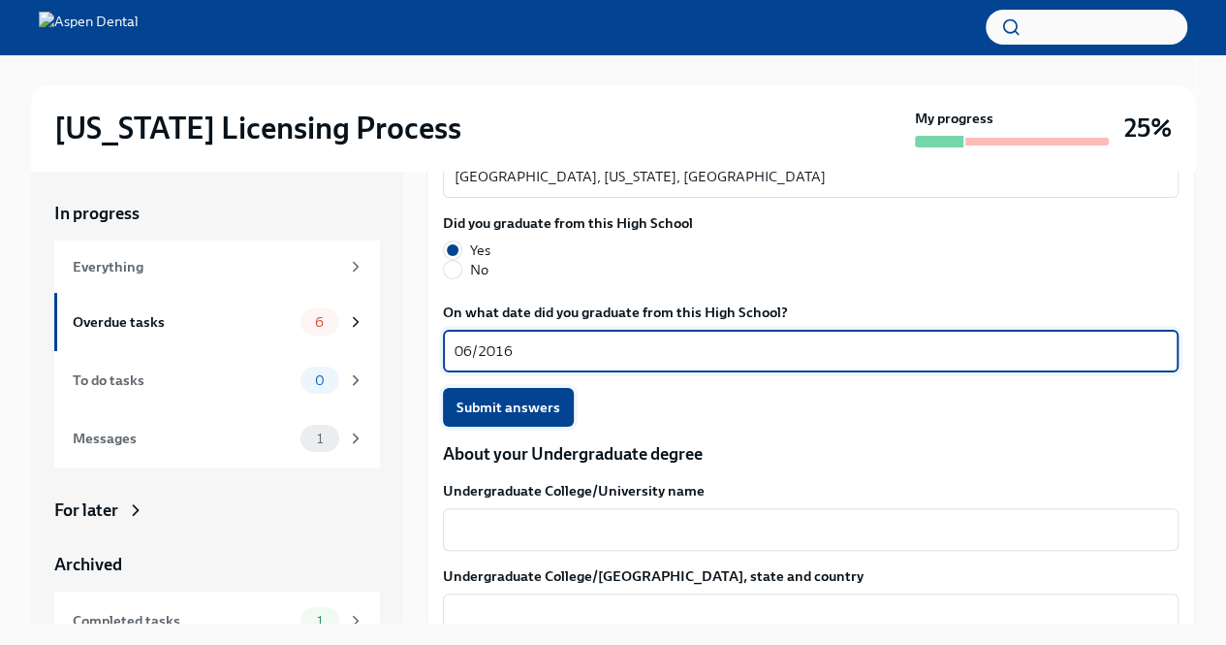
type textarea "06/2016"
click at [531, 397] on span "Submit answers" at bounding box center [509, 406] width 104 height 19
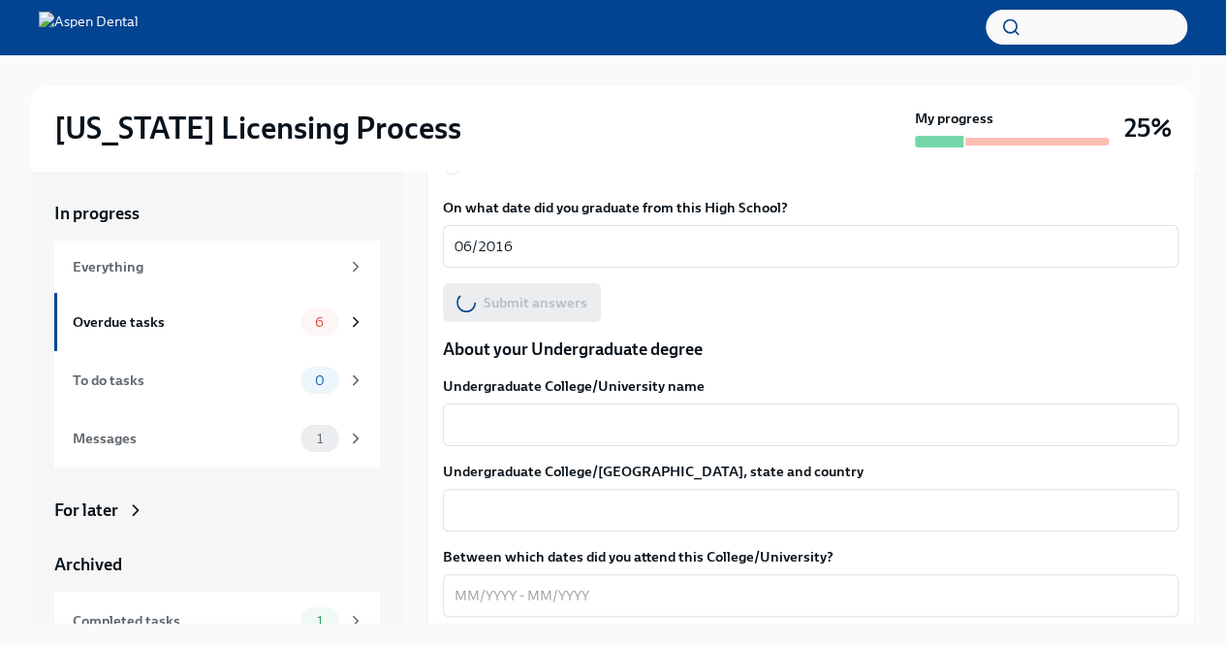
scroll to position [1776, 0]
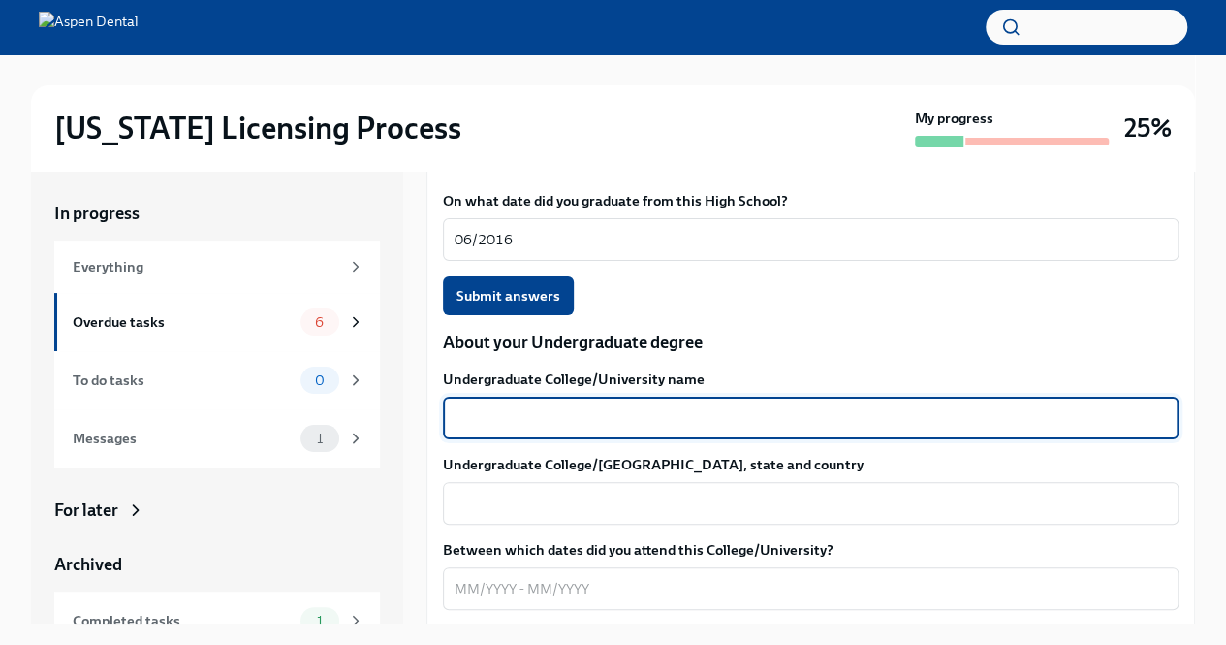
click at [755, 406] on textarea "Undergraduate College/University name" at bounding box center [811, 417] width 712 height 23
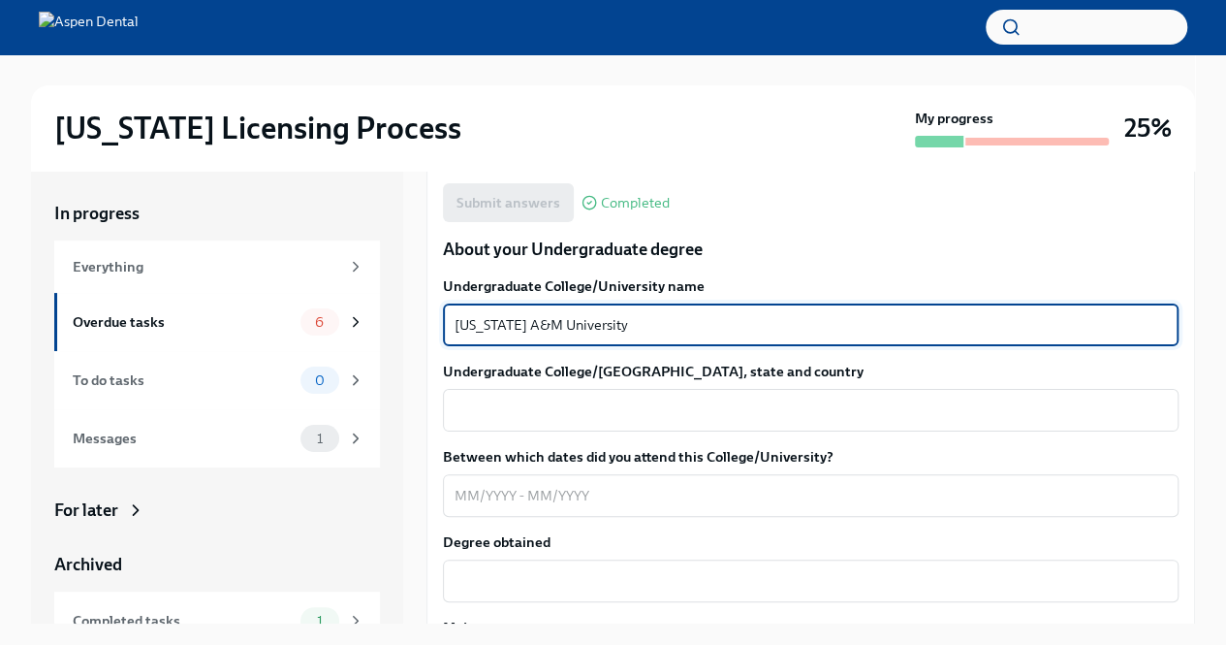
scroll to position [1870, 0]
type textarea "[US_STATE] A&M University"
click at [812, 397] on textarea "Undergraduate College/[GEOGRAPHIC_DATA], state and country" at bounding box center [811, 408] width 712 height 23
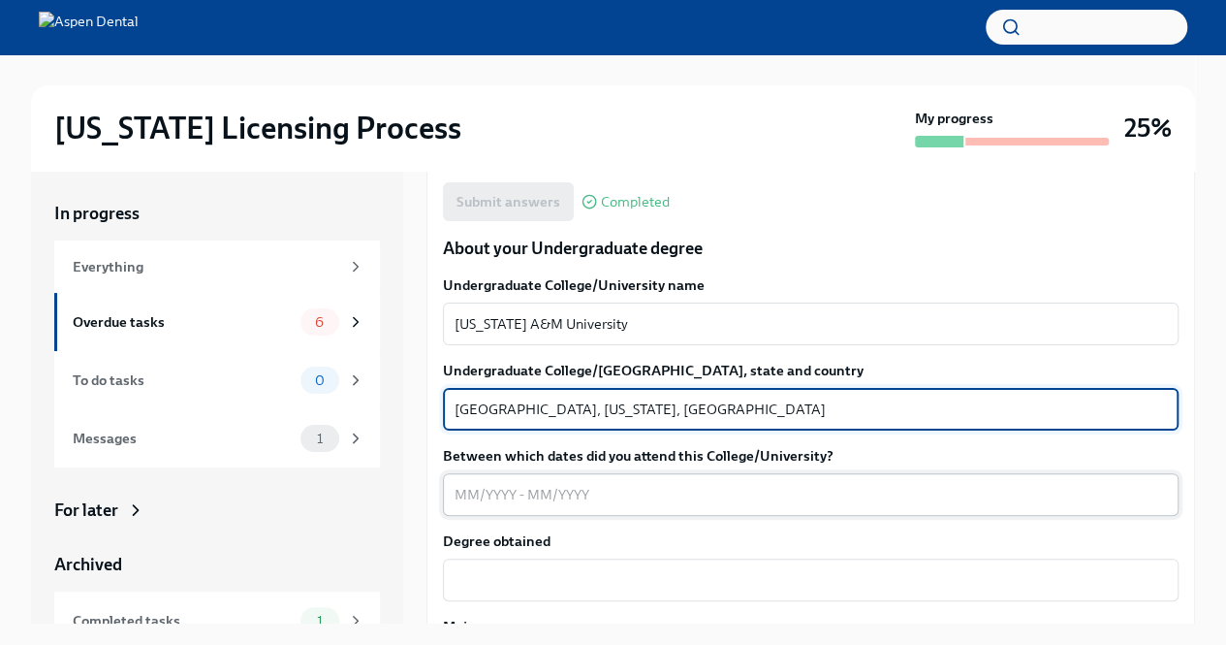
type textarea "[GEOGRAPHIC_DATA], [US_STATE], [GEOGRAPHIC_DATA]"
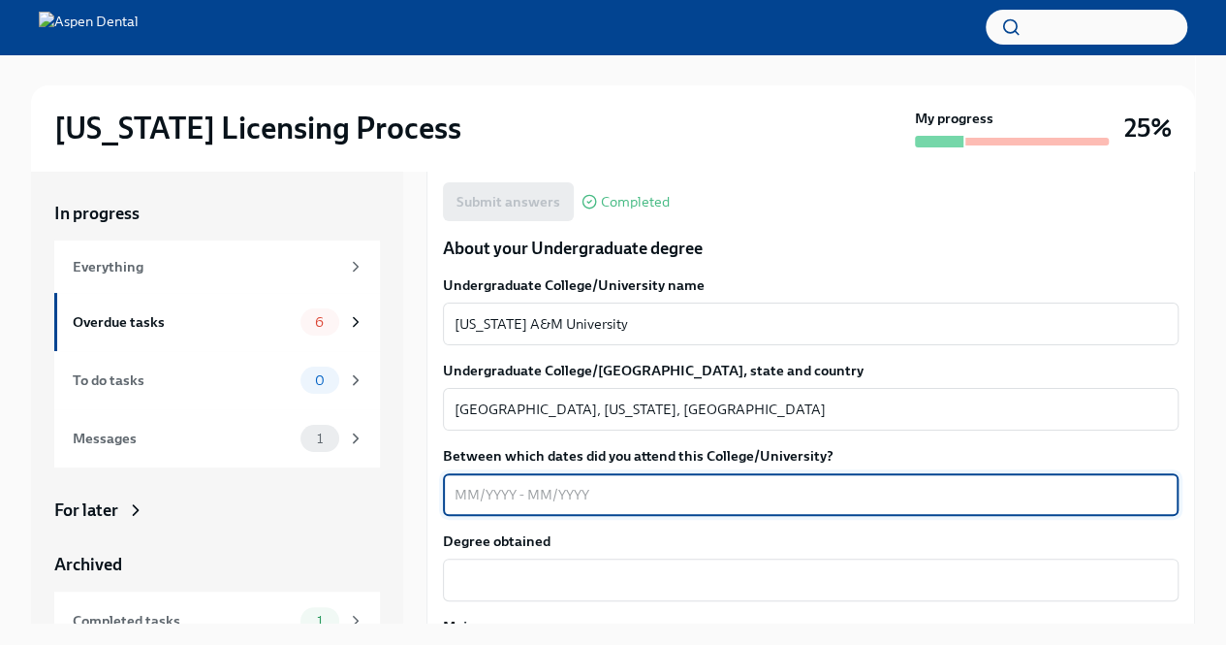
click at [563, 483] on textarea "Between which dates did you attend this College/University?" at bounding box center [811, 494] width 712 height 23
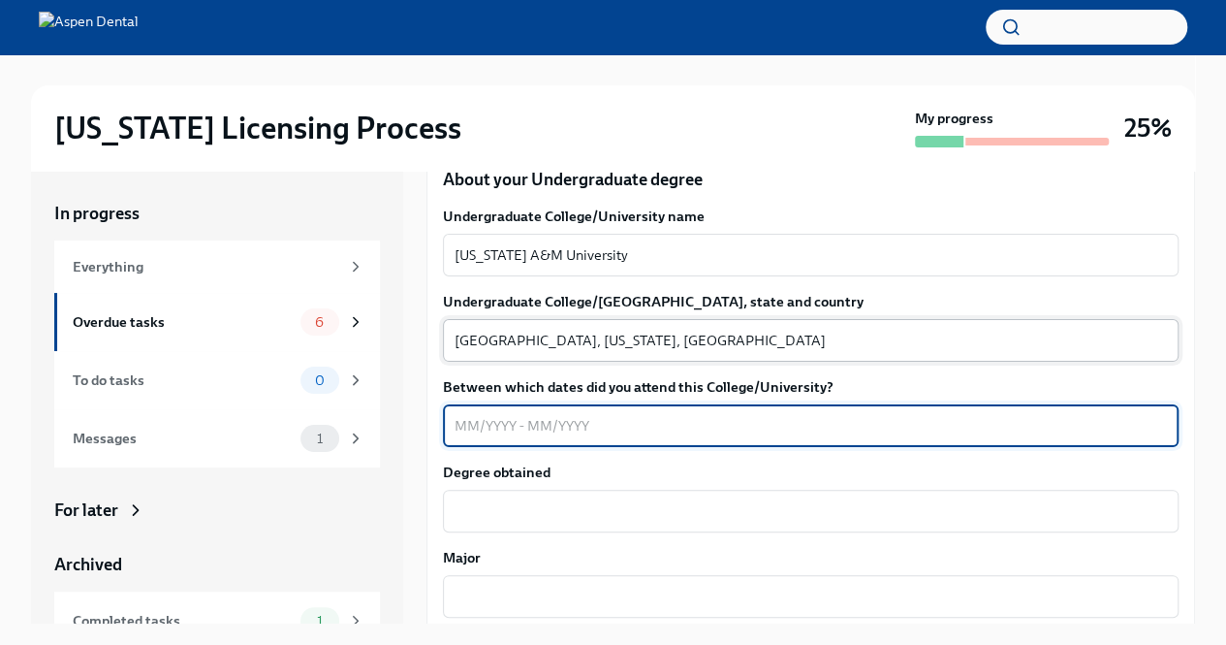
scroll to position [1940, 0]
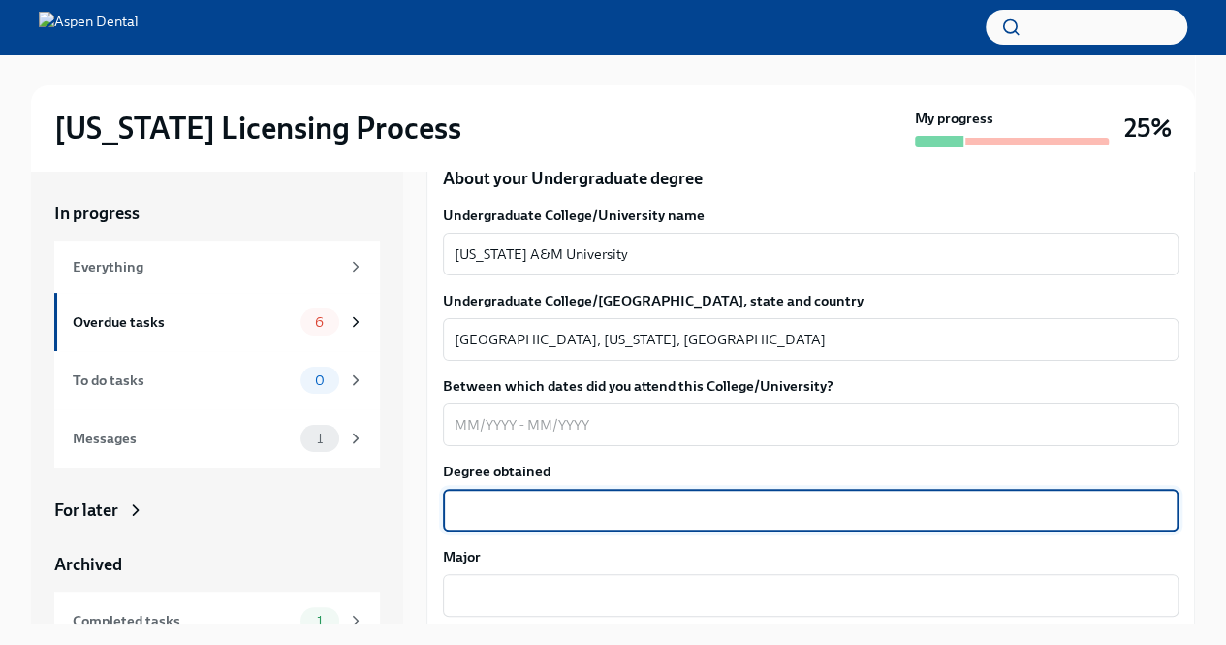
click at [770, 498] on textarea "Degree obtained" at bounding box center [811, 509] width 712 height 23
click at [757, 413] on textarea "Between which dates did you attend this College/University?" at bounding box center [811, 424] width 712 height 23
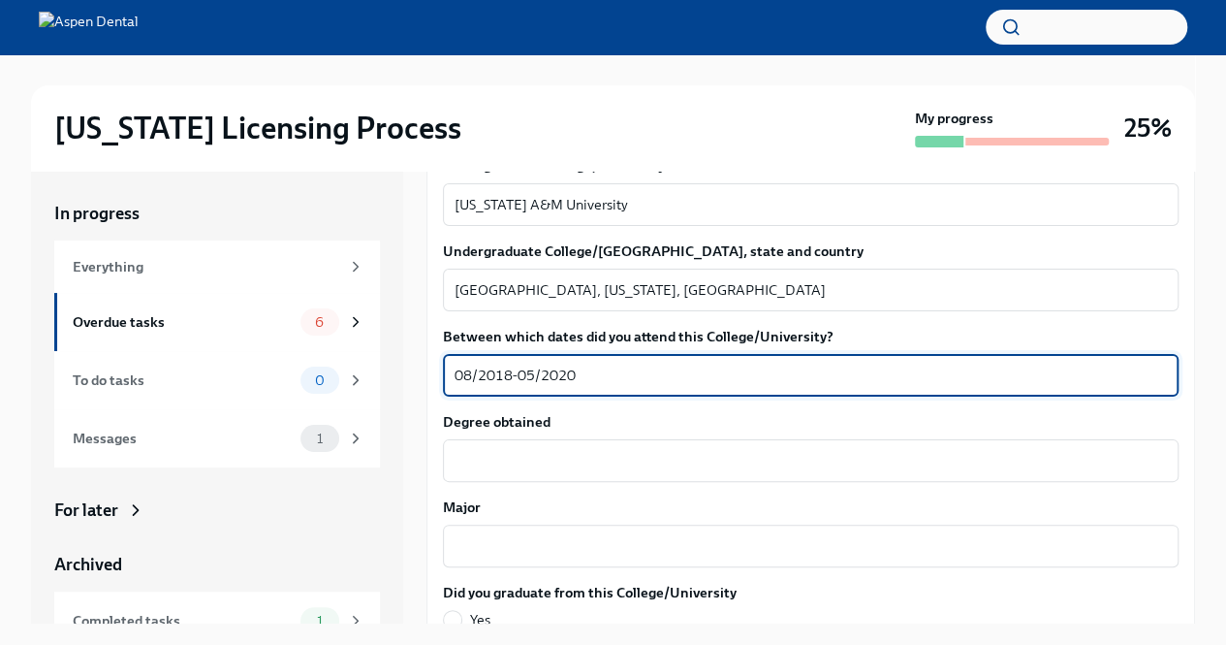
scroll to position [1993, 0]
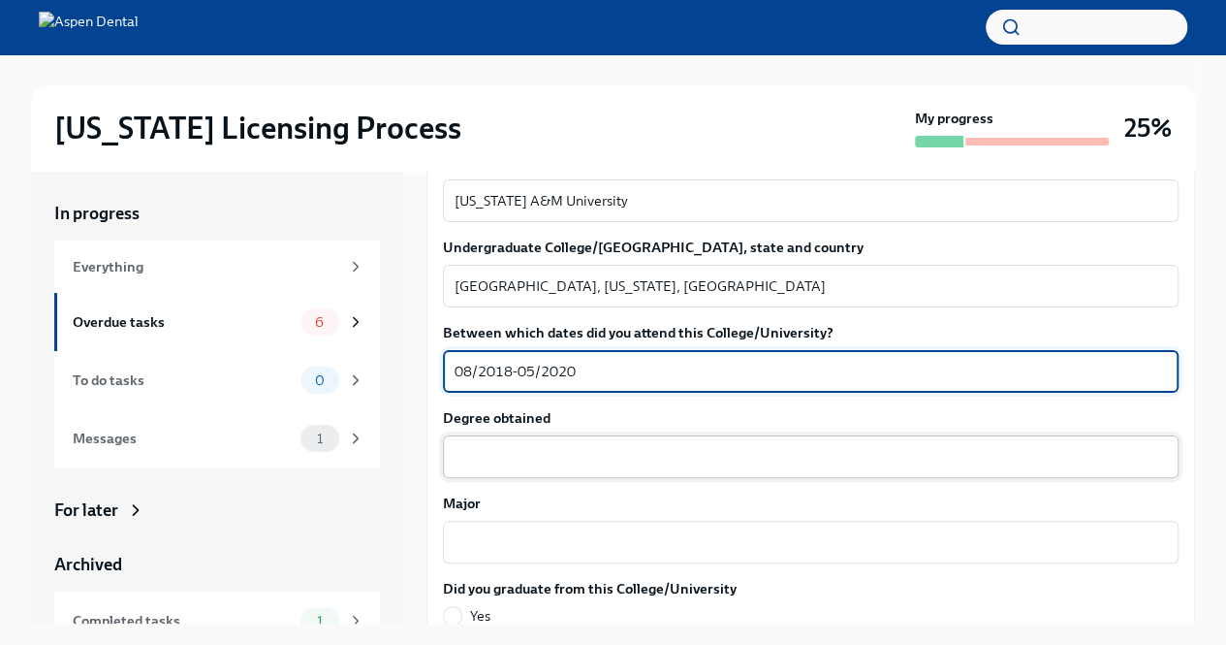
type textarea "08/2018-05/2020"
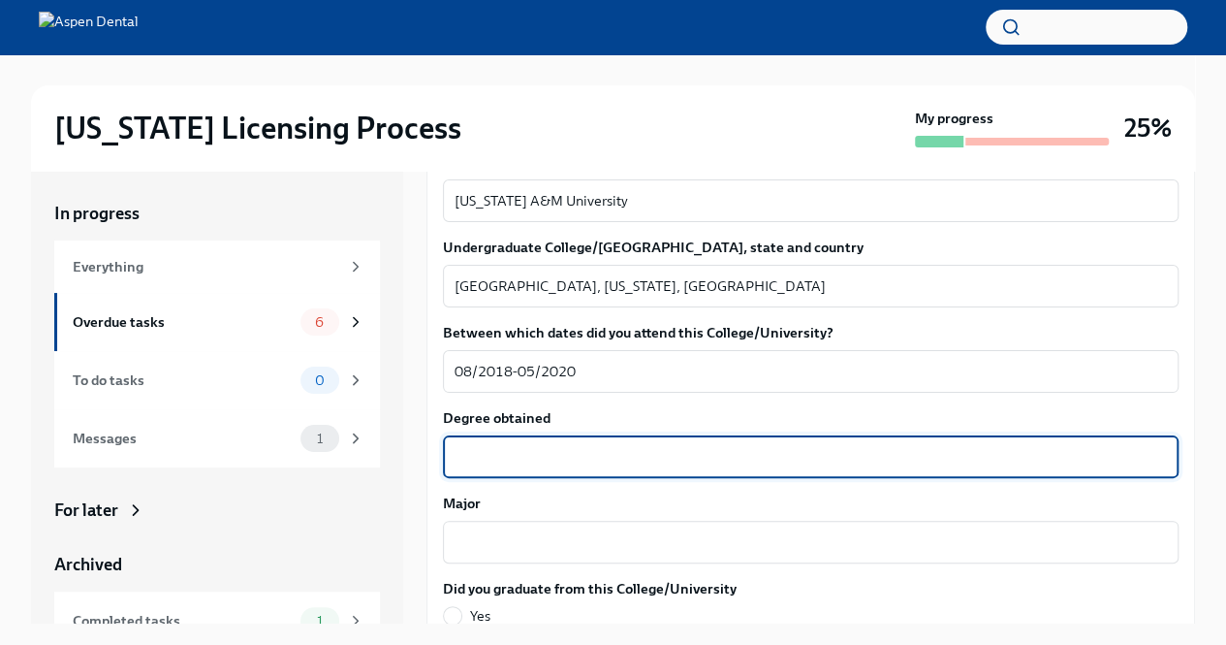
click at [712, 445] on textarea "Degree obtained" at bounding box center [811, 456] width 712 height 23
type textarea "N"
type textarea "Bachelor of Science"
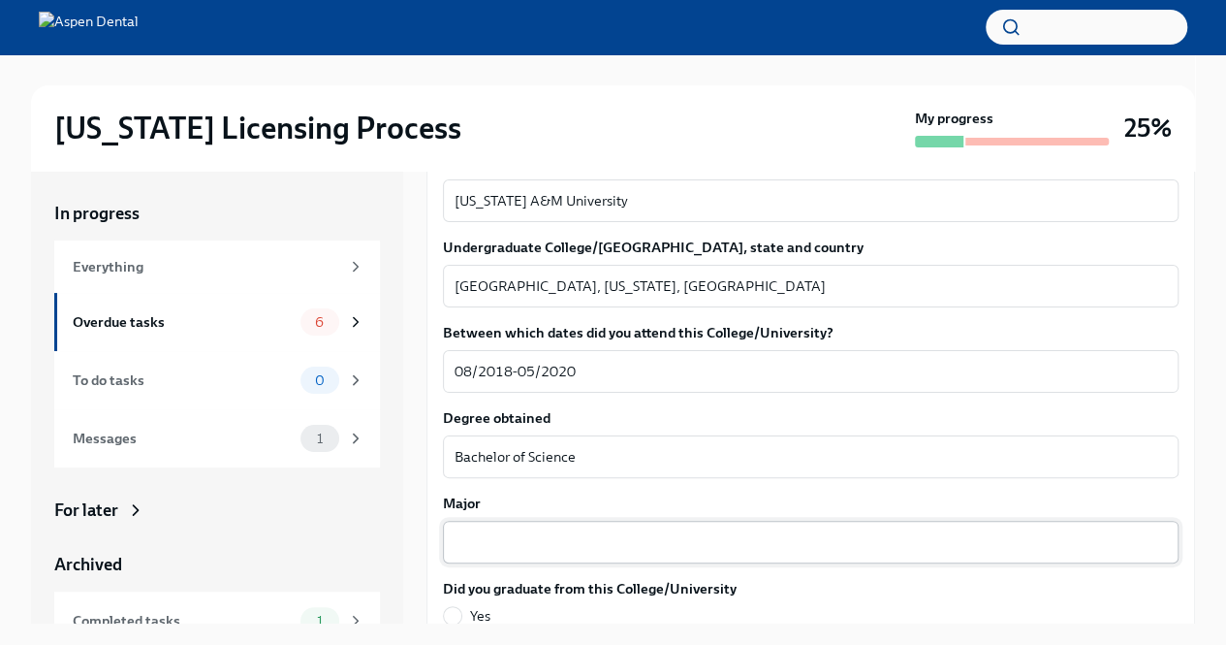
click at [682, 521] on div "x ​" at bounding box center [811, 542] width 736 height 43
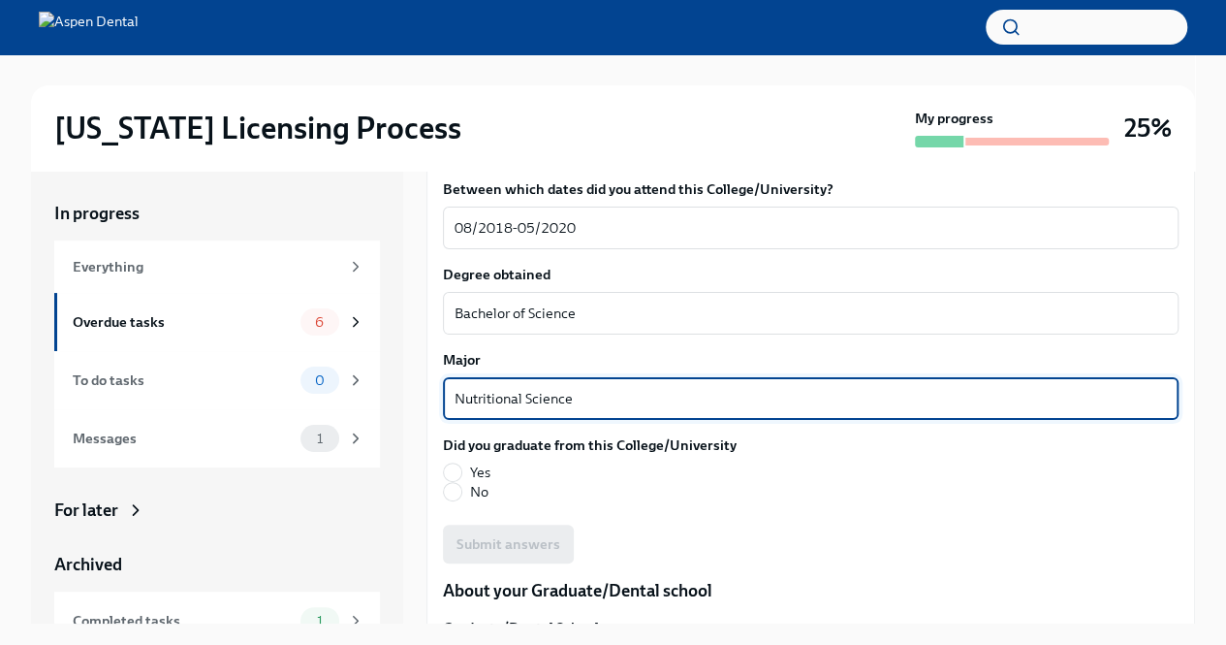
scroll to position [2142, 0]
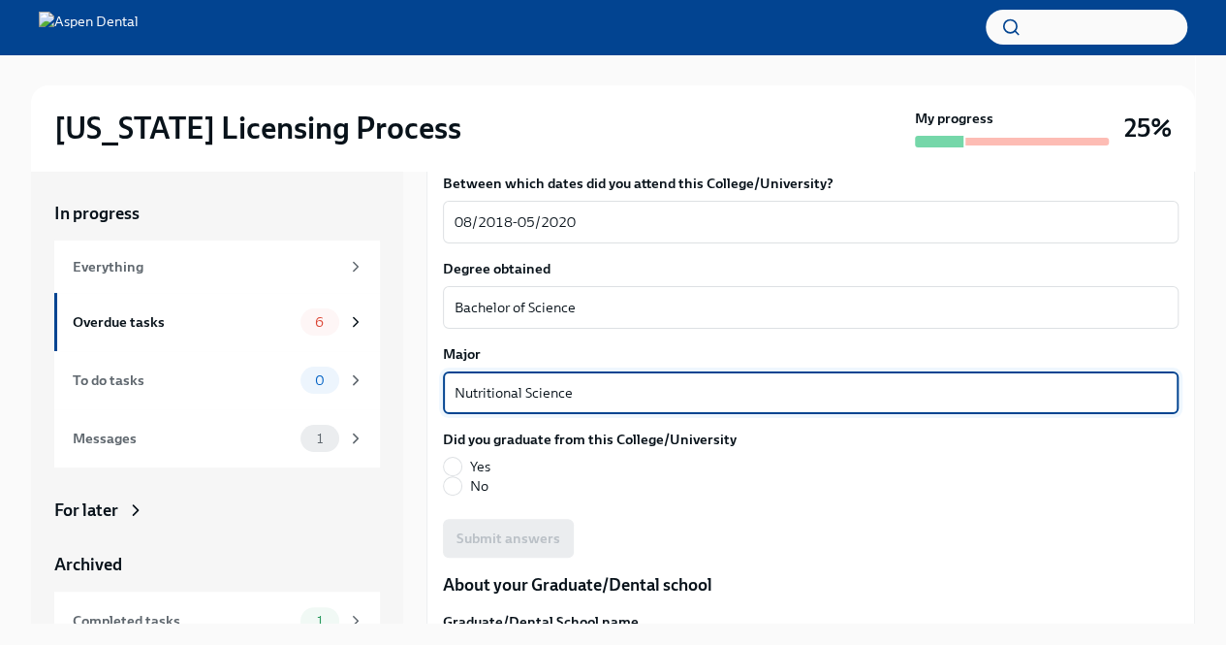
type textarea "Nutritional Science"
click at [490, 457] on span "Yes" at bounding box center [480, 466] width 20 height 19
click at [461, 458] on input "Yes" at bounding box center [452, 466] width 17 height 17
radio input "true"
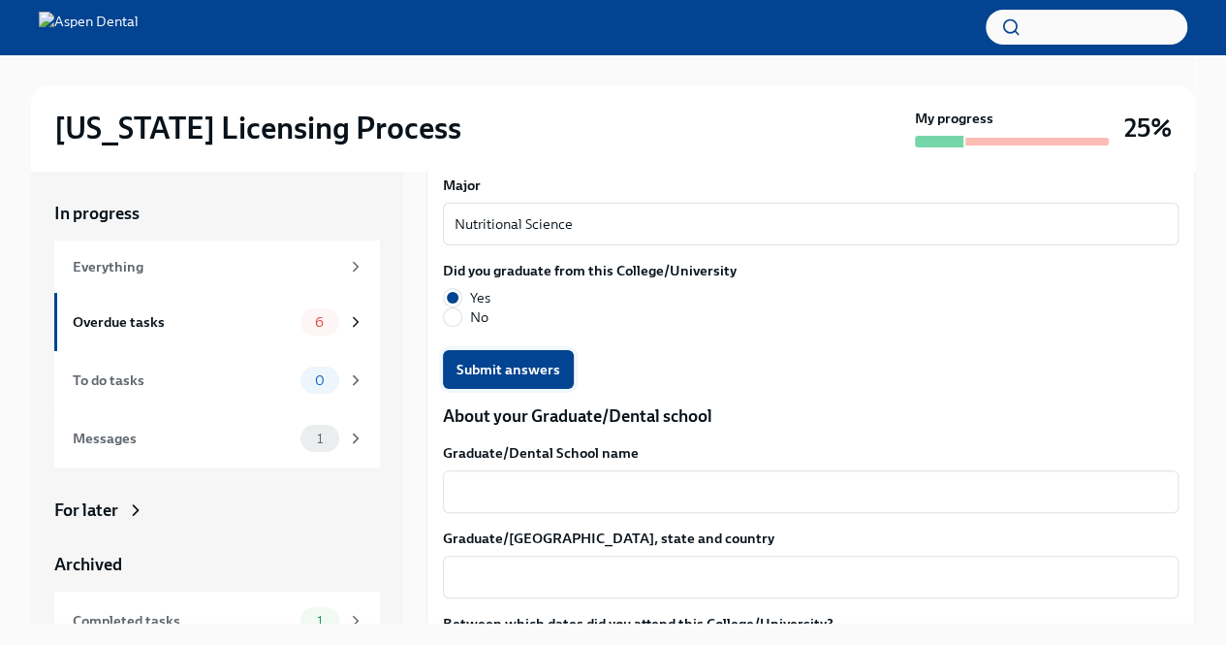
scroll to position [2325, 0]
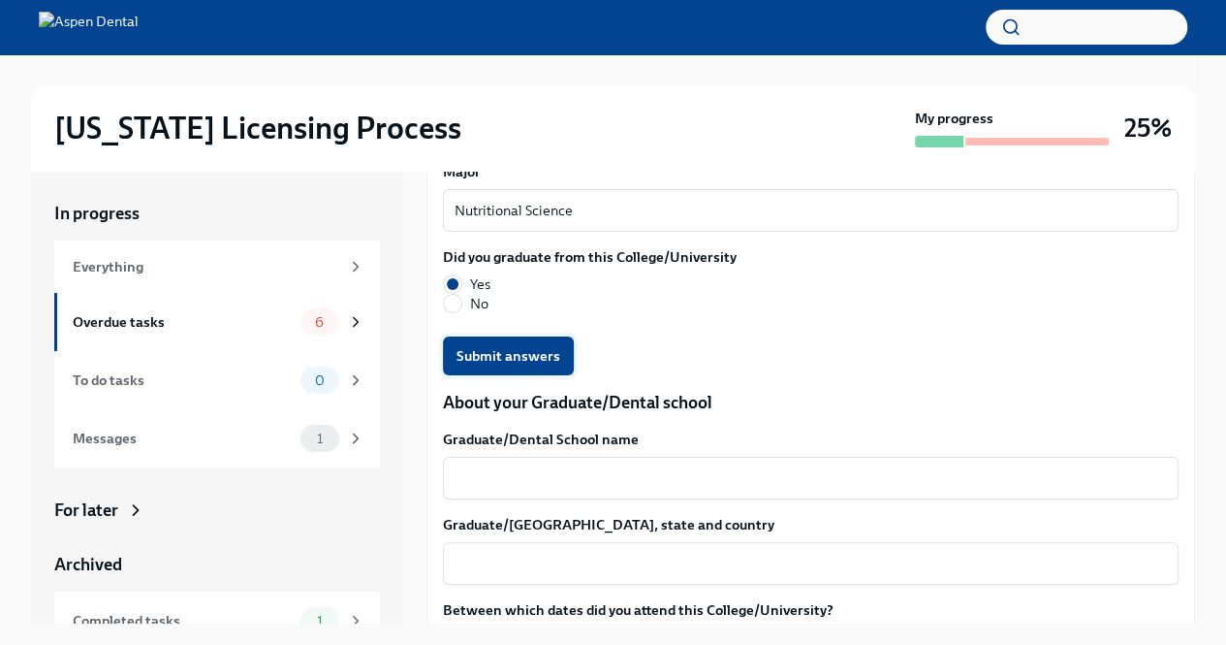
click at [522, 346] on span "Submit answers" at bounding box center [509, 355] width 104 height 19
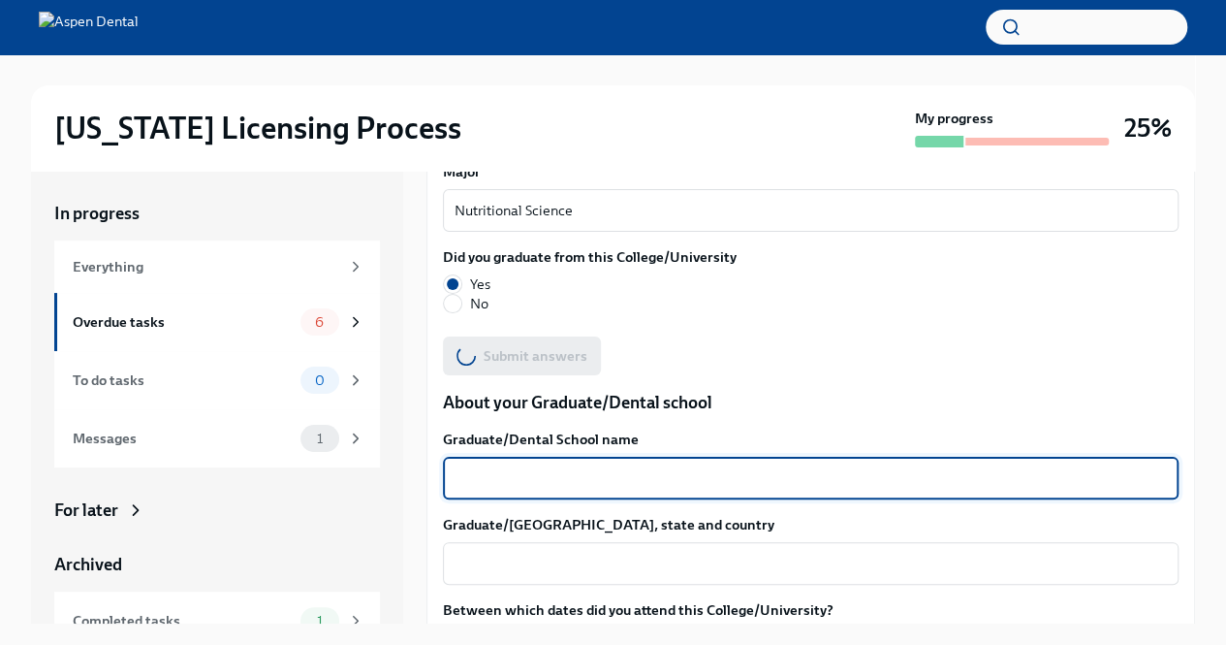
click at [560, 466] on textarea "Graduate/Dental School name" at bounding box center [811, 477] width 712 height 23
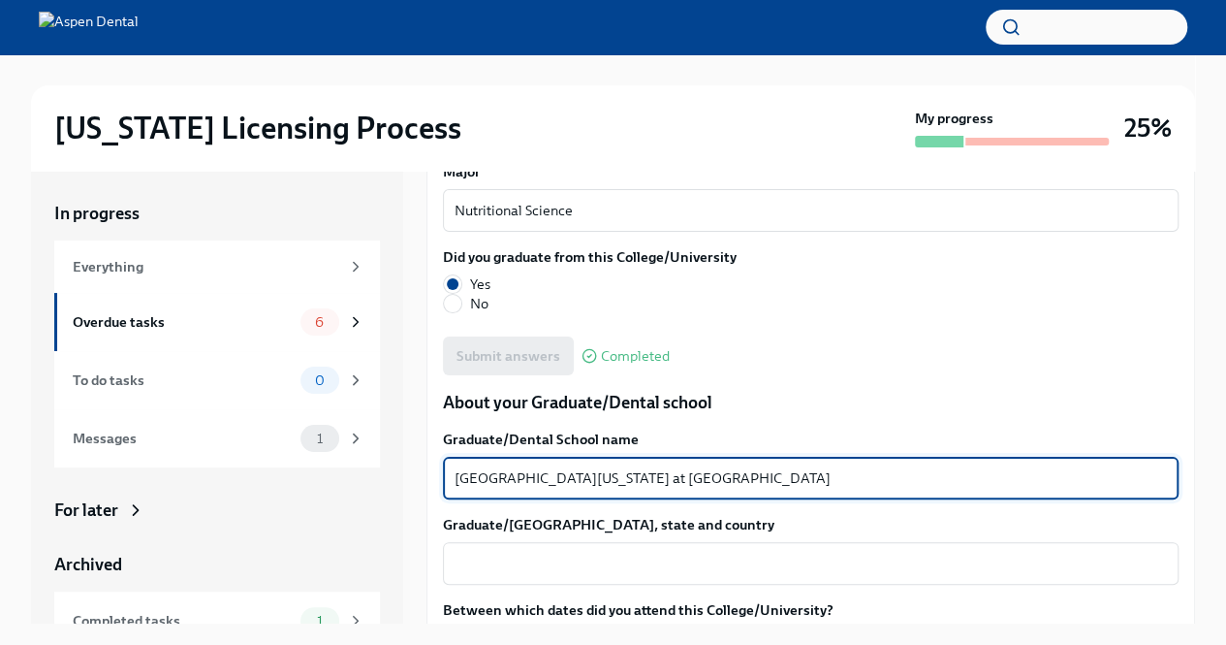
scroll to position [2486, 0]
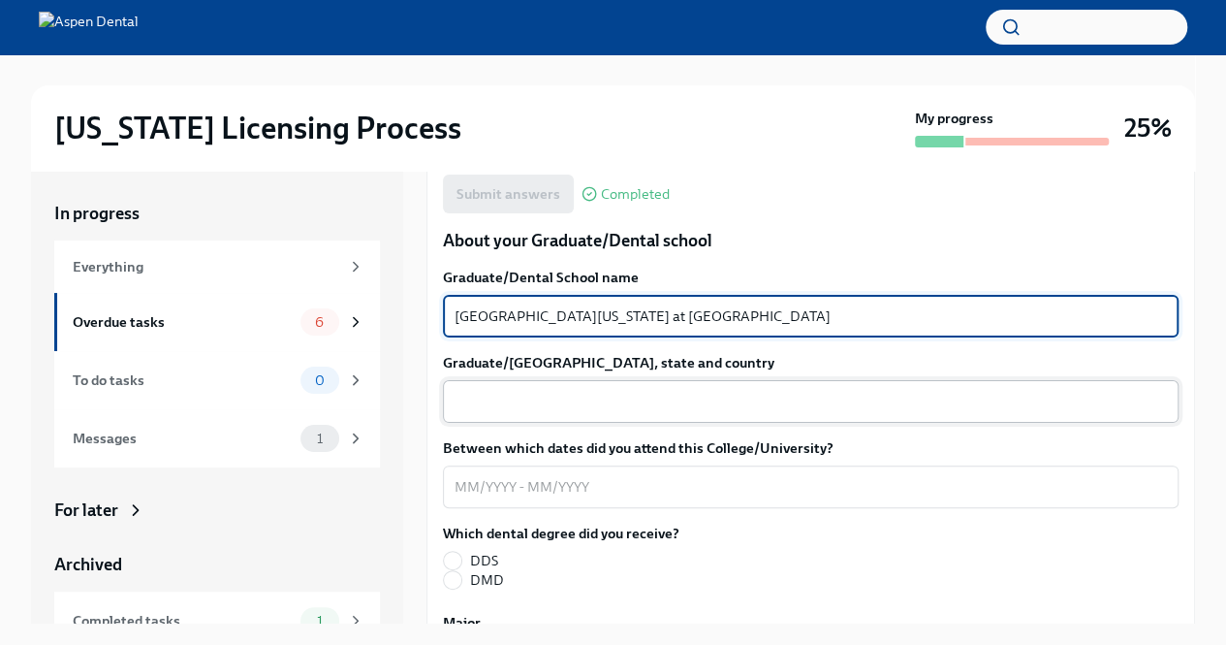
type textarea "[GEOGRAPHIC_DATA][US_STATE] at [GEOGRAPHIC_DATA]"
click at [777, 390] on textarea "Graduate/[GEOGRAPHIC_DATA], state and country" at bounding box center [811, 401] width 712 height 23
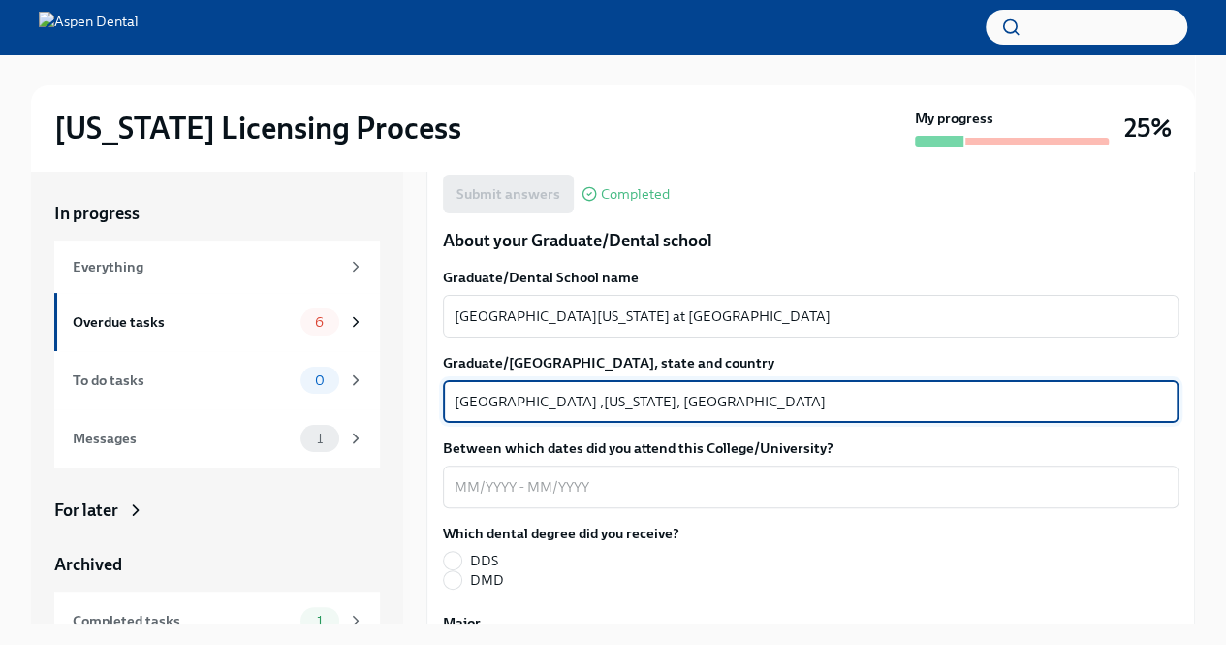
click at [534, 390] on textarea "[GEOGRAPHIC_DATA] ,[US_STATE], [GEOGRAPHIC_DATA]" at bounding box center [811, 401] width 712 height 23
type textarea "[GEOGRAPHIC_DATA], [US_STATE], [GEOGRAPHIC_DATA]"
click at [617, 475] on textarea "Between which dates did you attend this College/University?" at bounding box center [811, 486] width 712 height 23
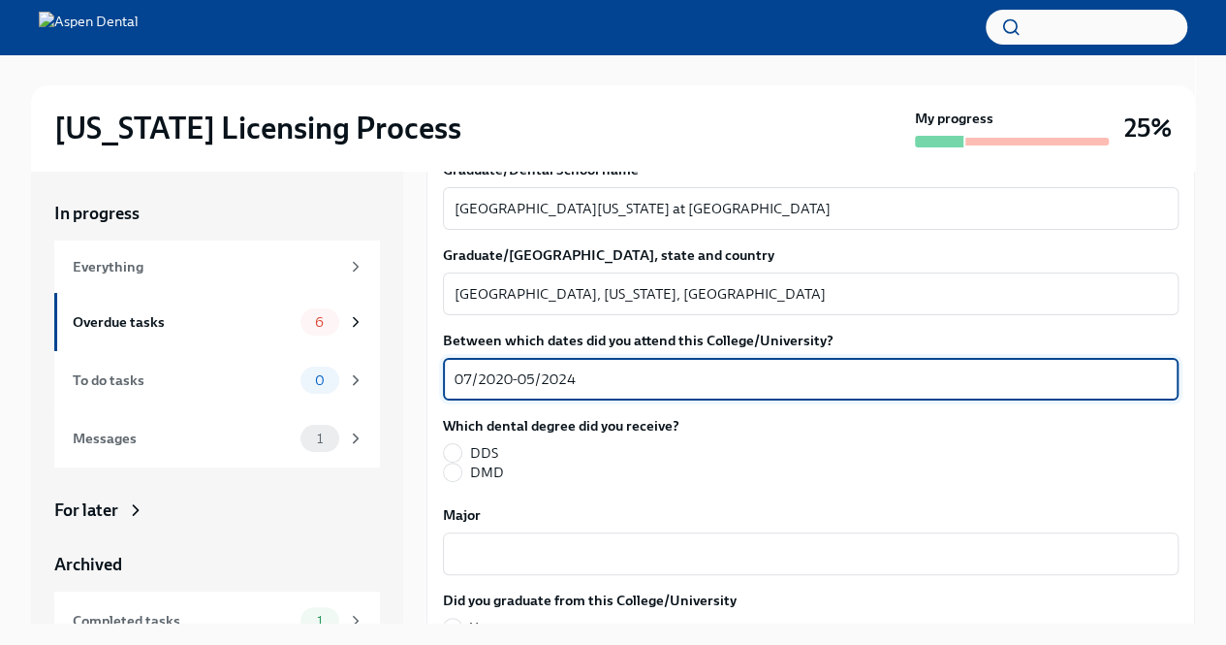
scroll to position [2599, 0]
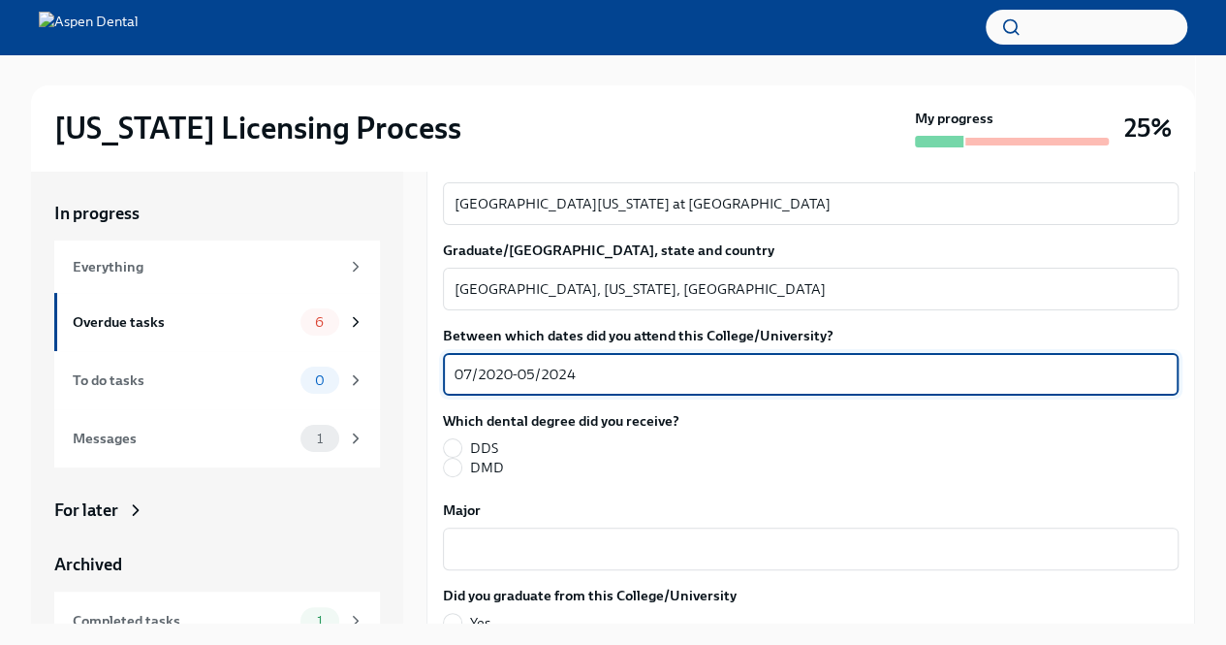
type textarea "07/2020-05/2024"
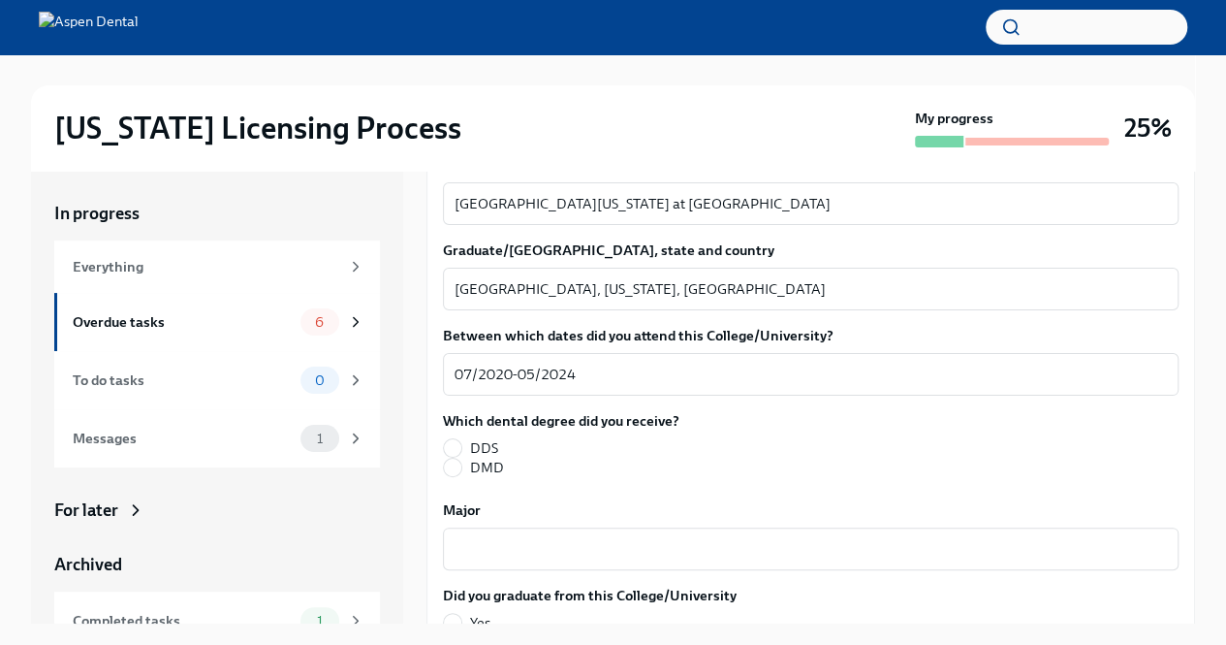
click at [470, 438] on span "DDS" at bounding box center [484, 447] width 28 height 19
click at [461, 439] on input "DDS" at bounding box center [452, 447] width 17 height 17
radio input "true"
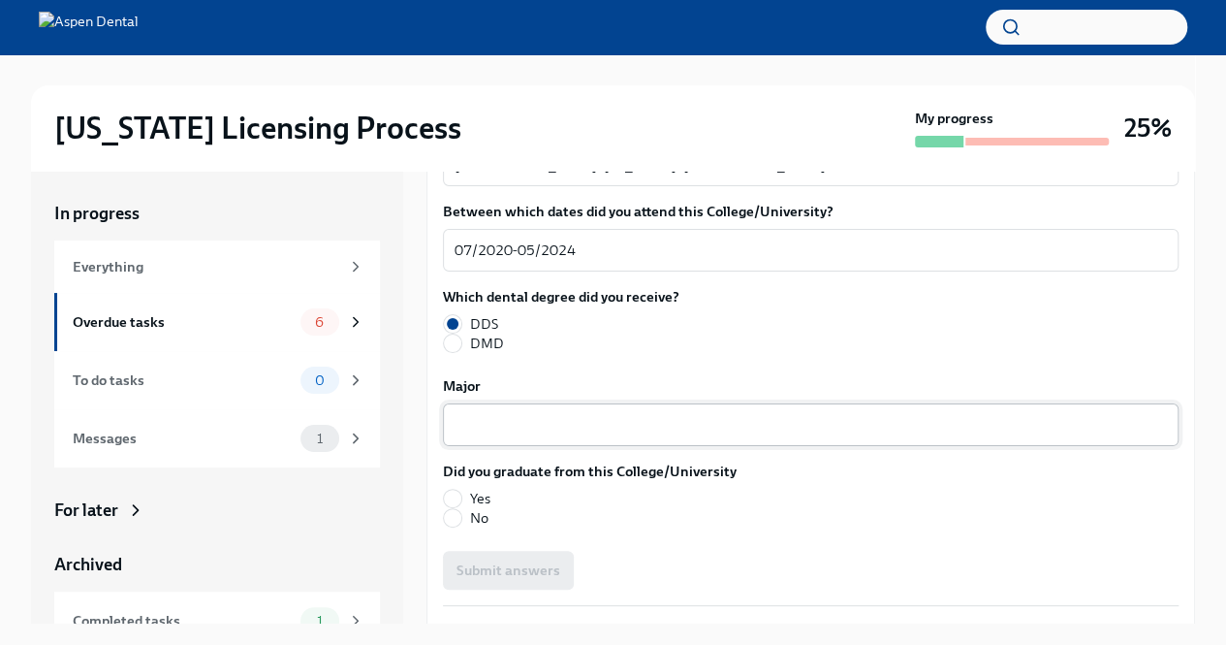
scroll to position [2727, 0]
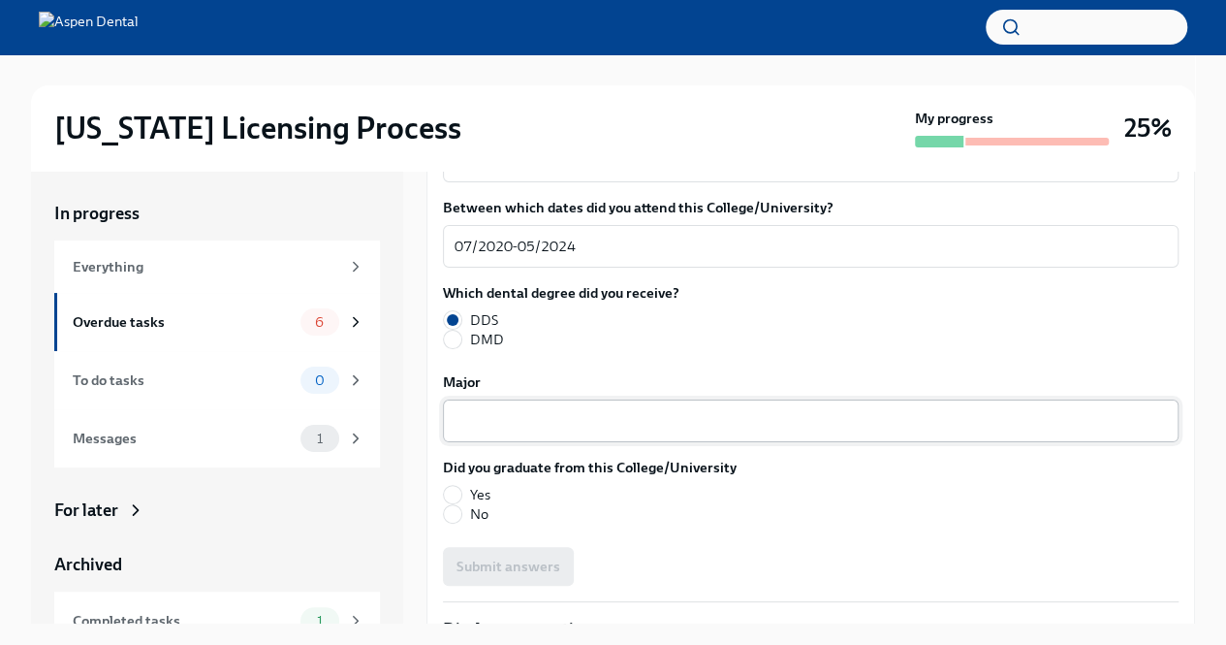
click at [596, 409] on textarea "Major" at bounding box center [811, 420] width 712 height 23
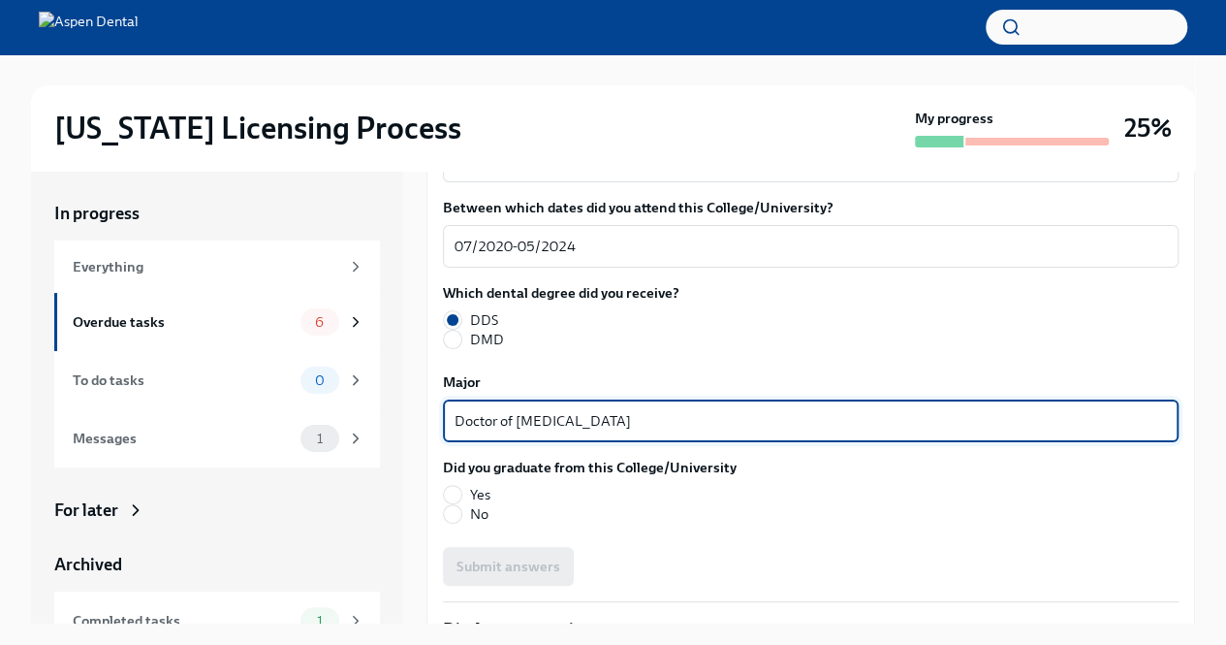
type textarea "Doctor of [MEDICAL_DATA]"
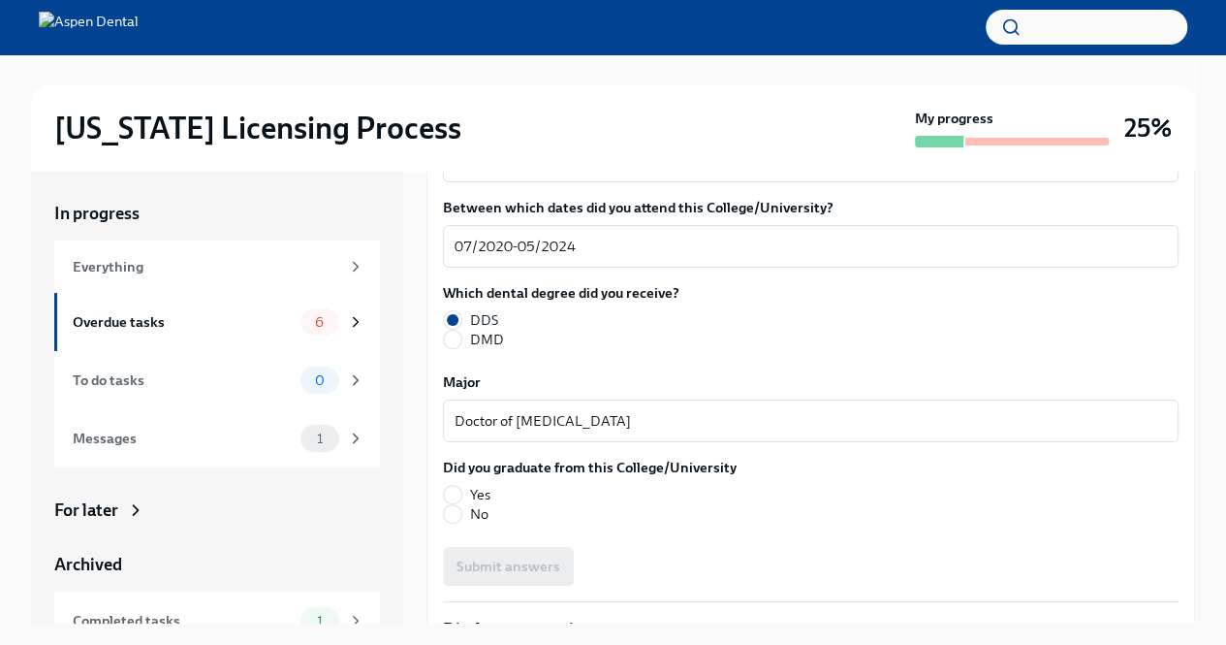
click at [487, 485] on span "Yes" at bounding box center [480, 494] width 20 height 19
click at [461, 486] on input "Yes" at bounding box center [452, 494] width 17 height 17
radio input "true"
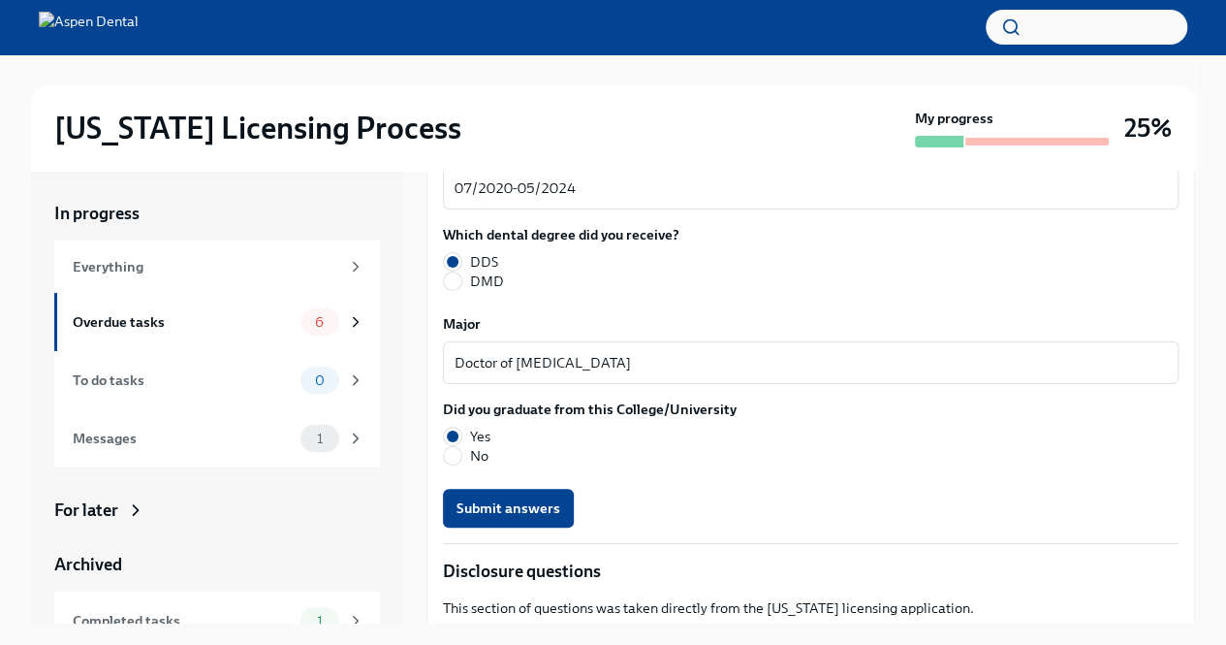
scroll to position [2795, 0]
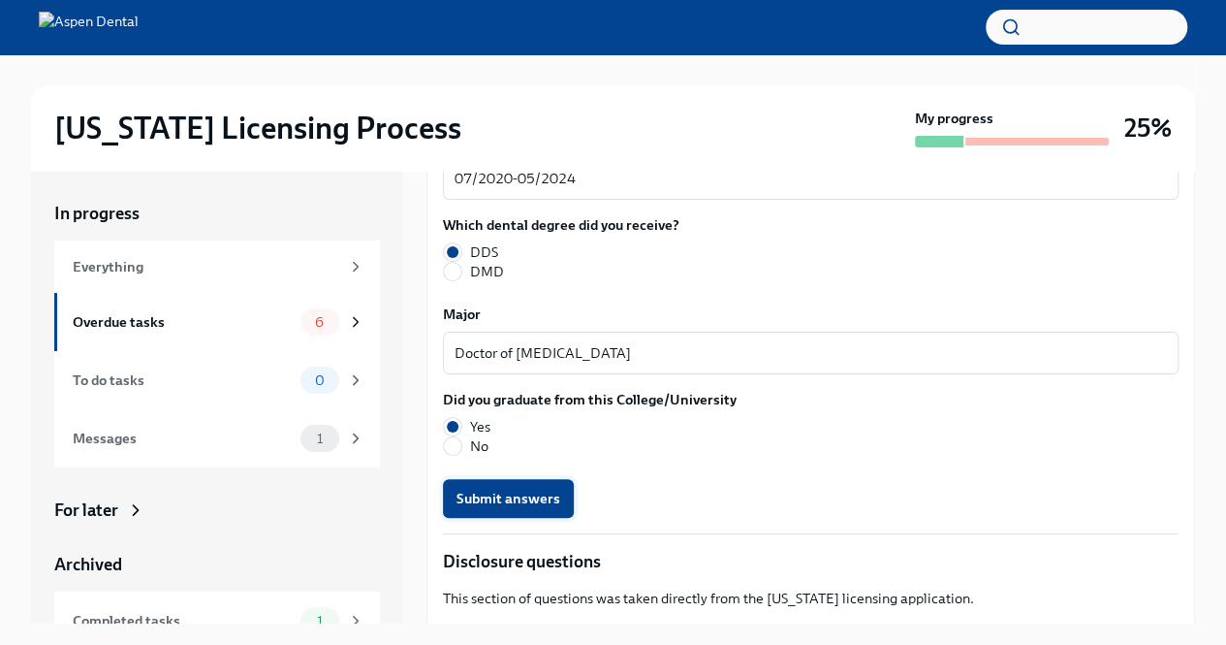
click at [558, 479] on button "Submit answers" at bounding box center [508, 498] width 131 height 39
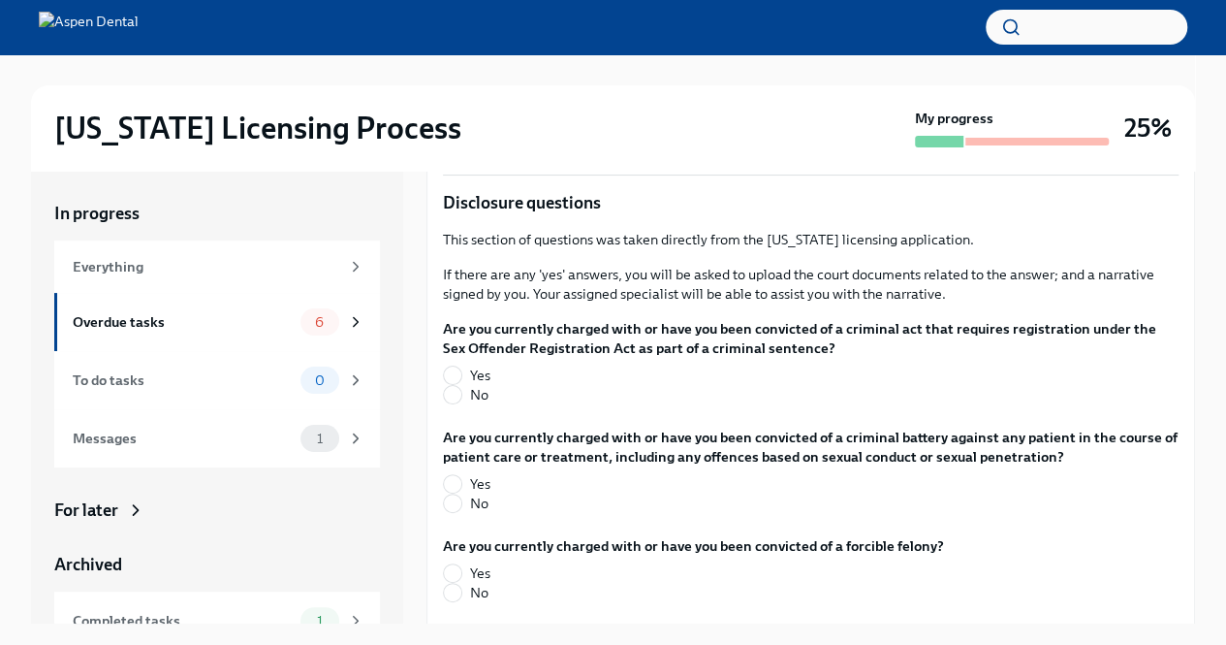
scroll to position [3154, 0]
click at [474, 384] on span "No" at bounding box center [479, 393] width 18 height 19
click at [461, 385] on input "No" at bounding box center [452, 393] width 17 height 17
radio input "true"
click at [468, 492] on label "No" at bounding box center [803, 501] width 720 height 19
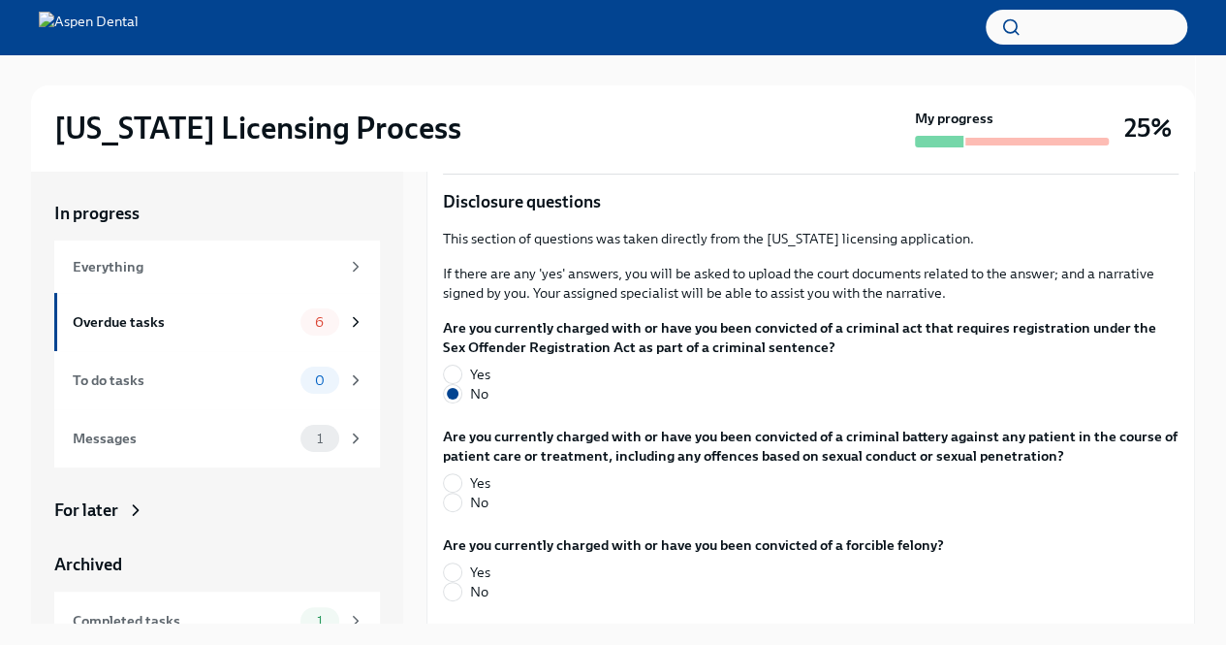
click at [461, 493] on input "No" at bounding box center [452, 501] width 17 height 17
radio input "true"
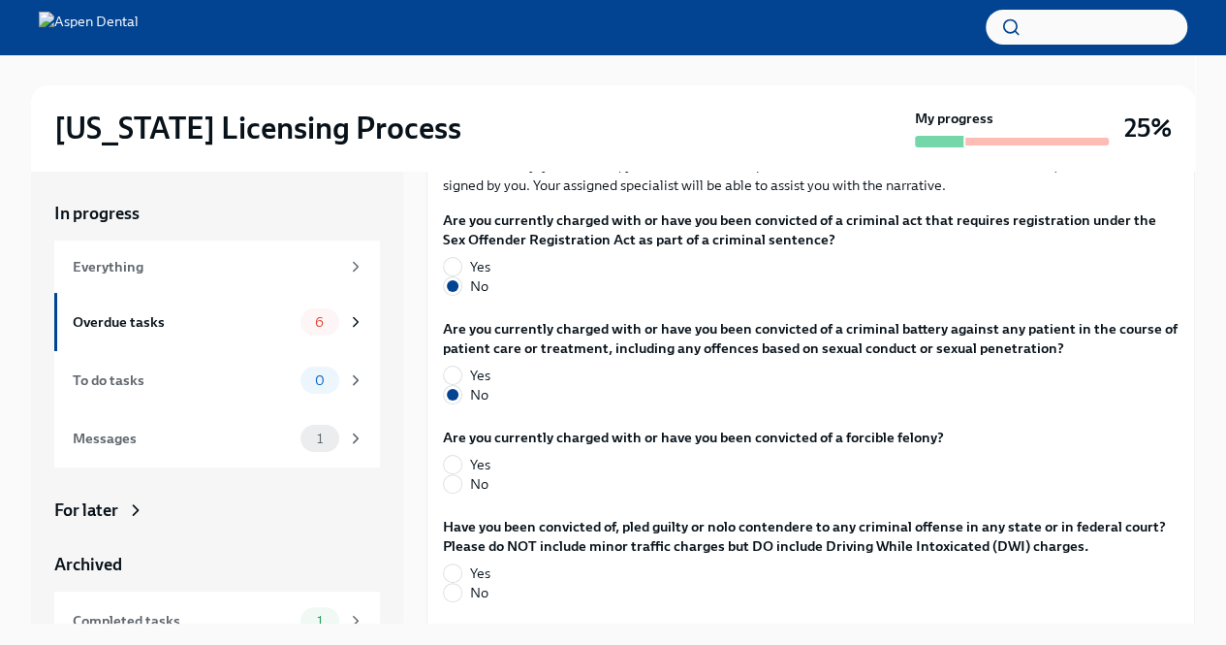
scroll to position [3264, 0]
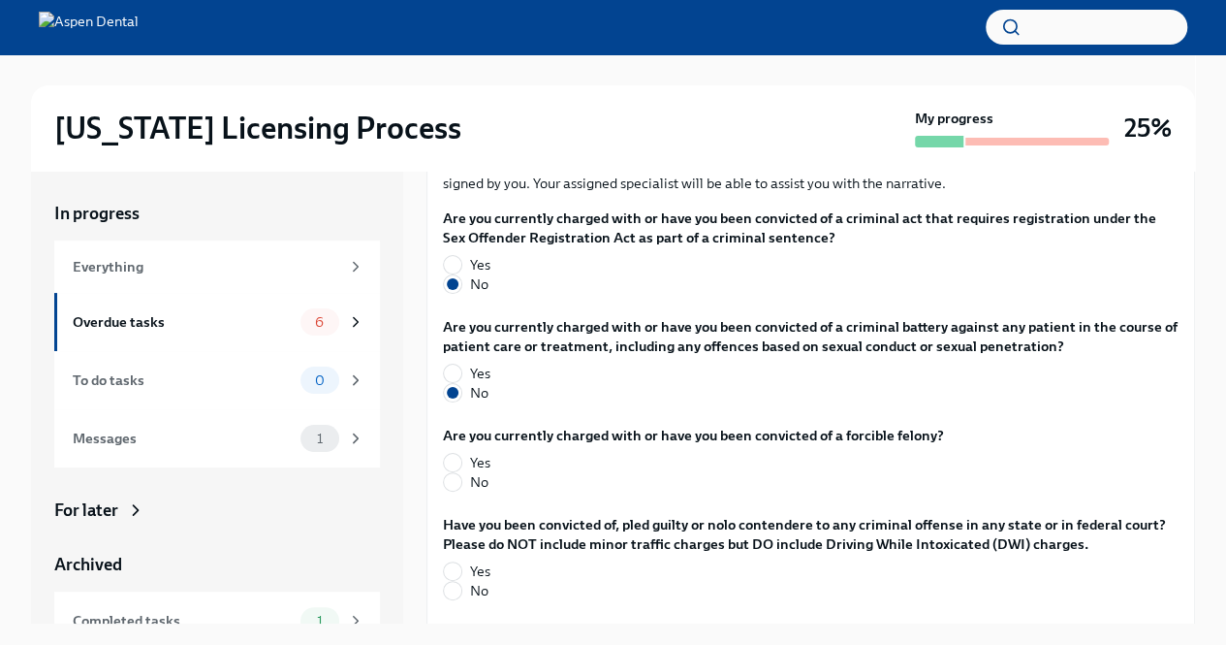
click at [481, 472] on span "No" at bounding box center [479, 481] width 18 height 19
click at [461, 473] on input "No" at bounding box center [452, 481] width 17 height 17
radio input "true"
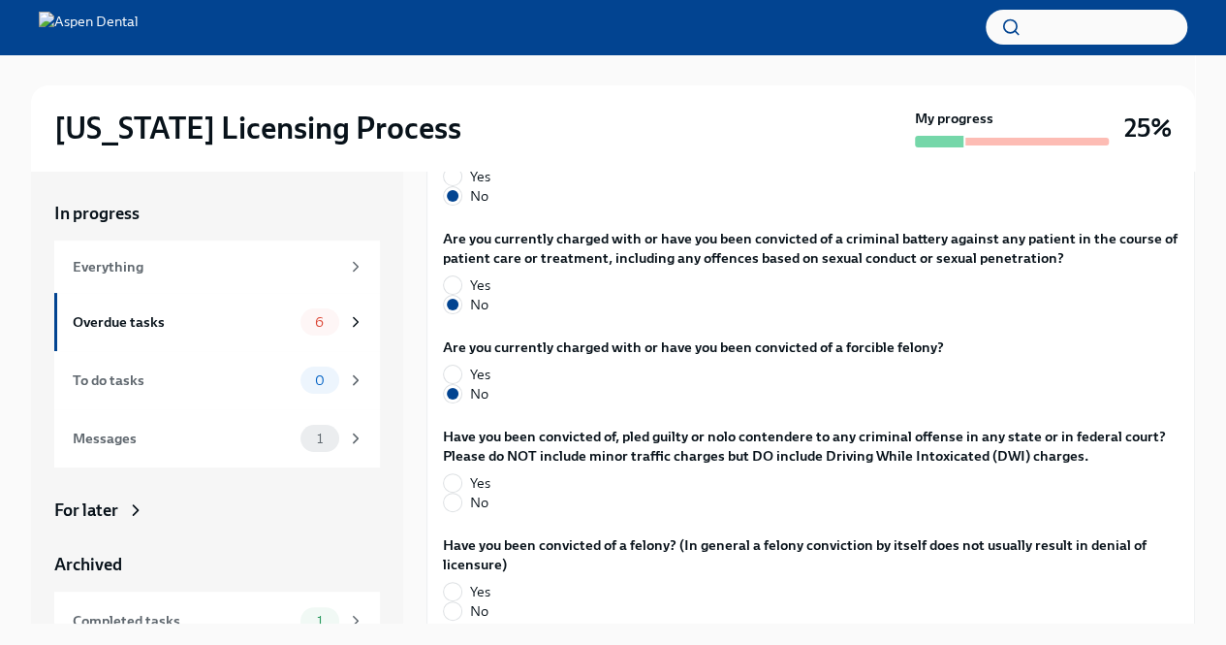
scroll to position [3353, 0]
click at [461, 491] on label "No" at bounding box center [803, 500] width 720 height 19
click at [461, 492] on input "No" at bounding box center [452, 500] width 17 height 17
radio input "true"
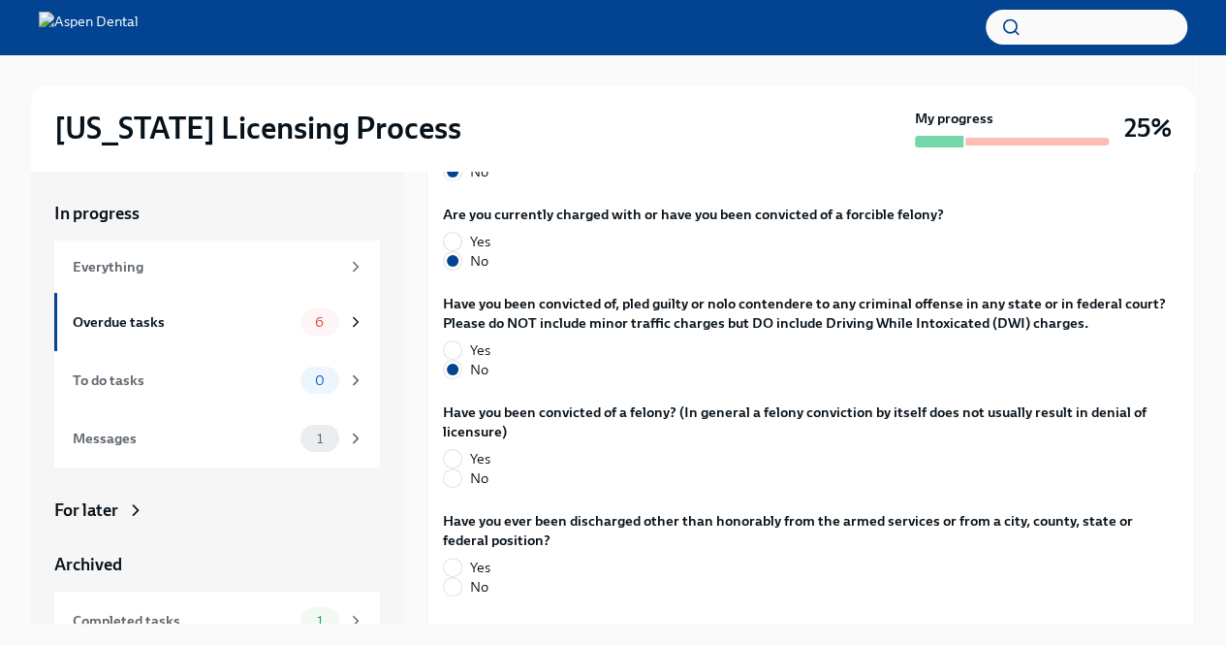
click at [473, 468] on span "No" at bounding box center [479, 477] width 18 height 19
click at [461, 469] on input "No" at bounding box center [452, 477] width 17 height 17
radio input "true"
click at [478, 577] on span "No" at bounding box center [479, 586] width 18 height 19
click at [461, 578] on input "No" at bounding box center [452, 586] width 17 height 17
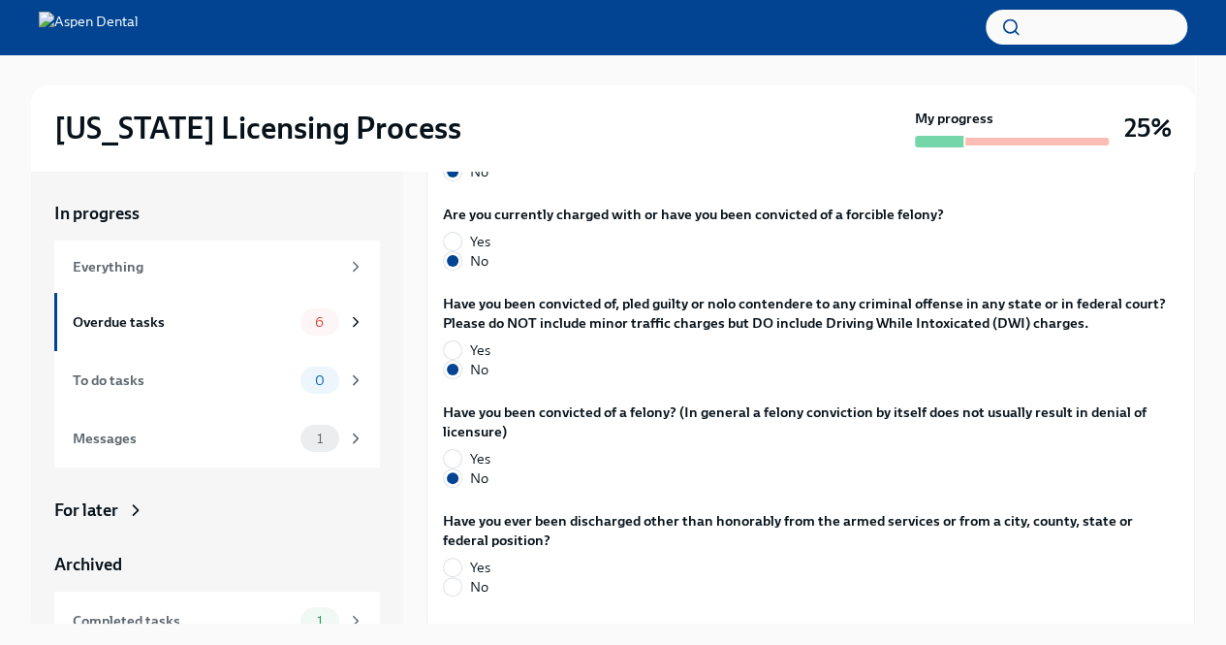
radio input "true"
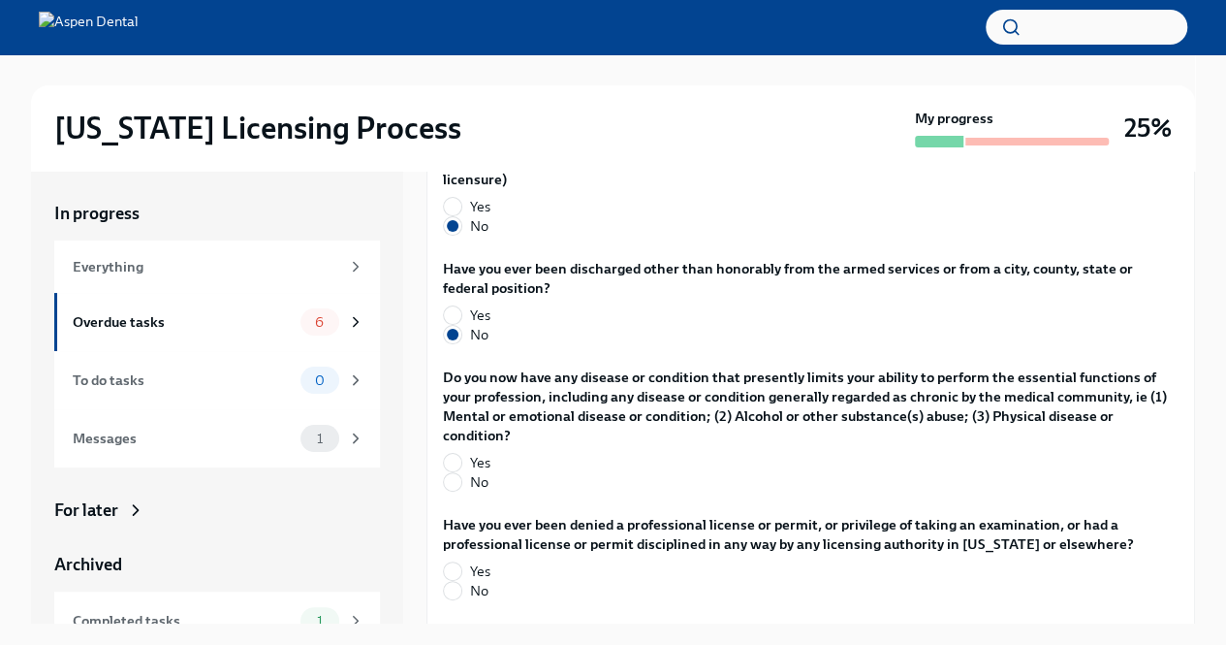
scroll to position [3739, 0]
click at [482, 470] on span "No" at bounding box center [479, 479] width 18 height 19
click at [461, 471] on input "No" at bounding box center [452, 479] width 17 height 17
radio input "true"
click at [479, 579] on span "No" at bounding box center [479, 588] width 18 height 19
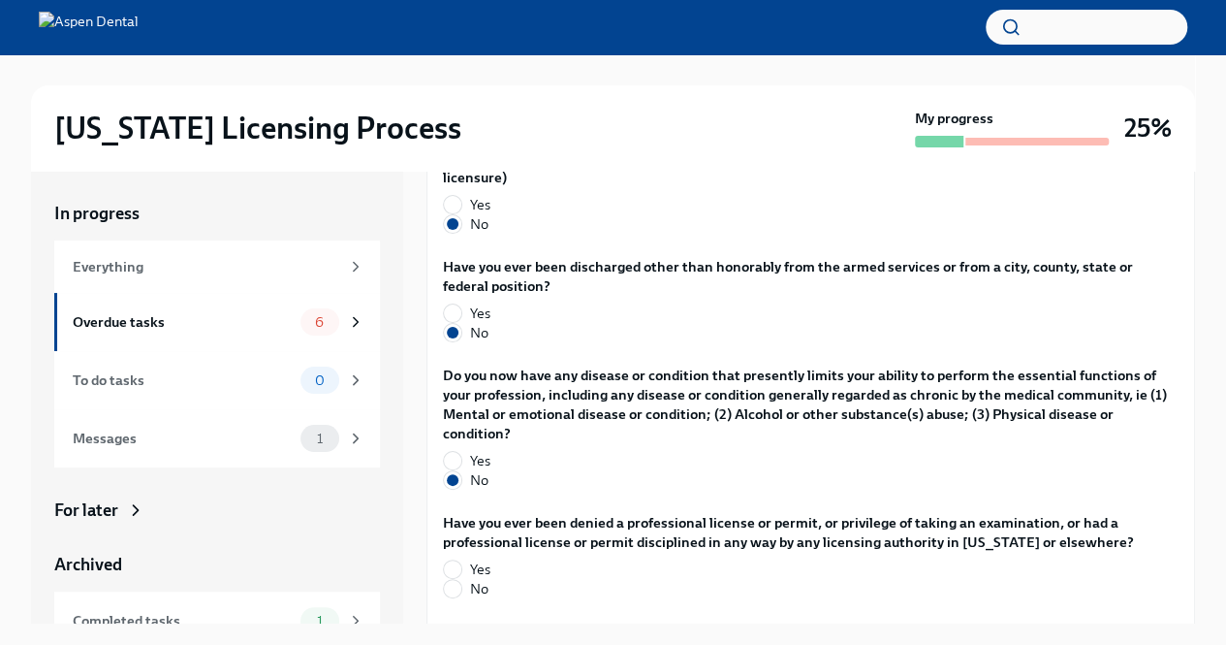
click at [461, 580] on input "No" at bounding box center [452, 588] width 17 height 17
radio input "true"
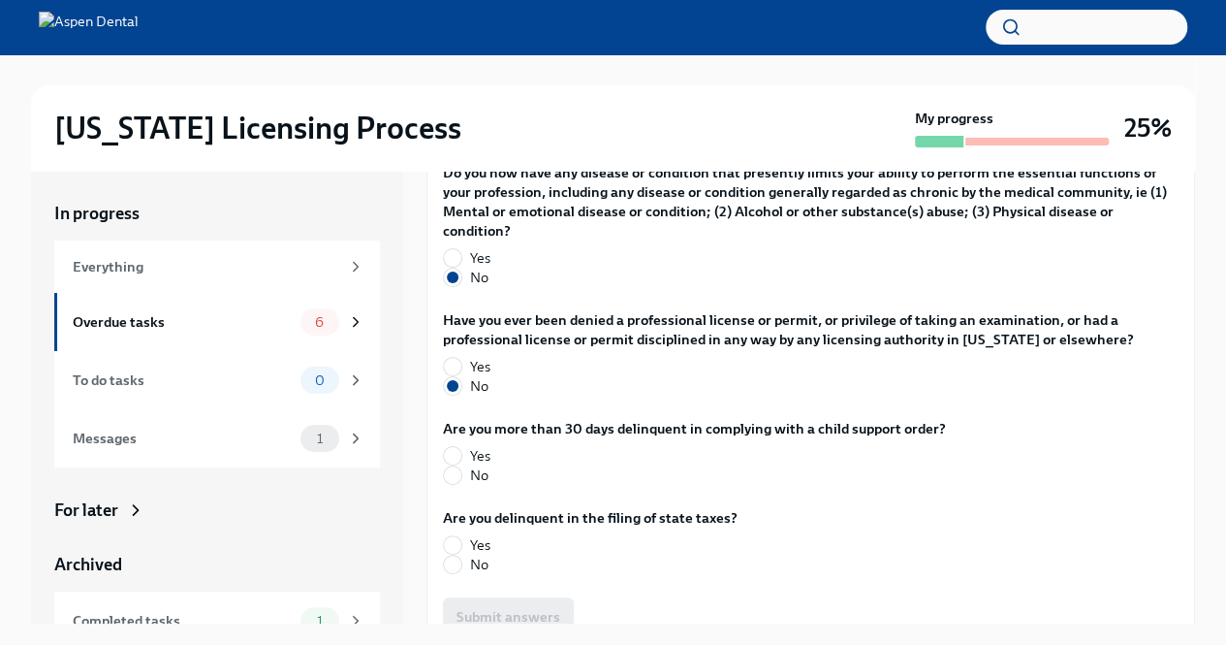
scroll to position [3942, 0]
click at [479, 464] on span "No" at bounding box center [479, 473] width 18 height 19
click at [461, 465] on input "No" at bounding box center [452, 473] width 17 height 17
radio input "true"
click at [490, 554] on label "No" at bounding box center [582, 563] width 279 height 19
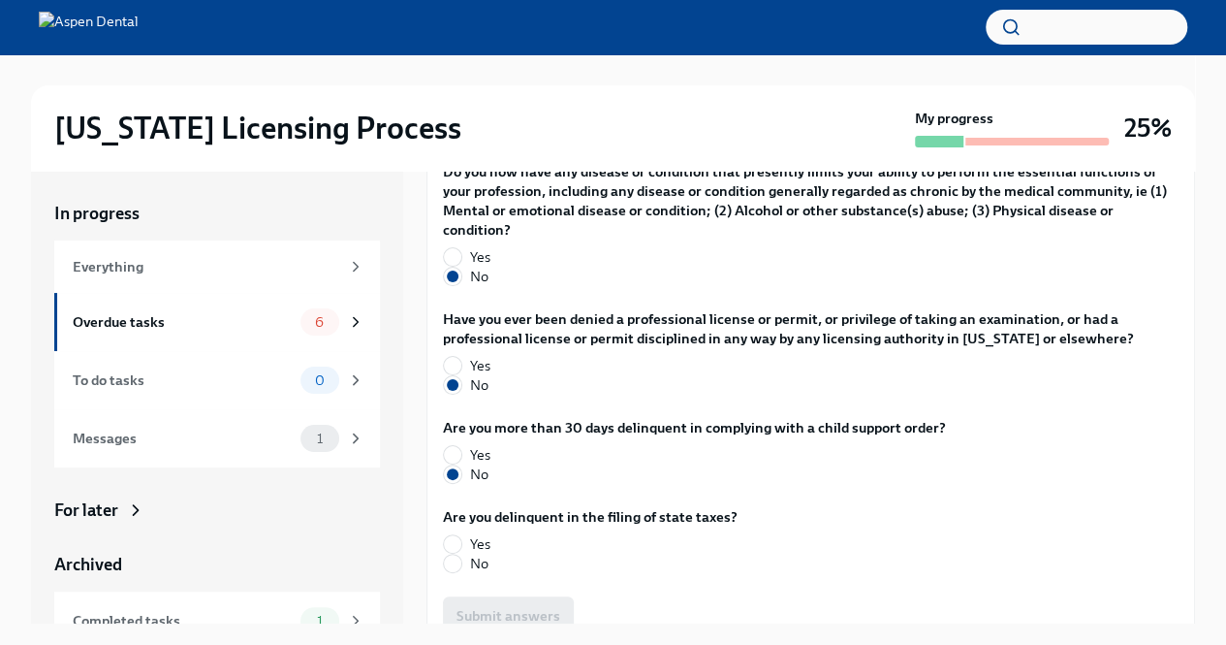
click at [461, 554] on input "No" at bounding box center [452, 562] width 17 height 17
radio input "true"
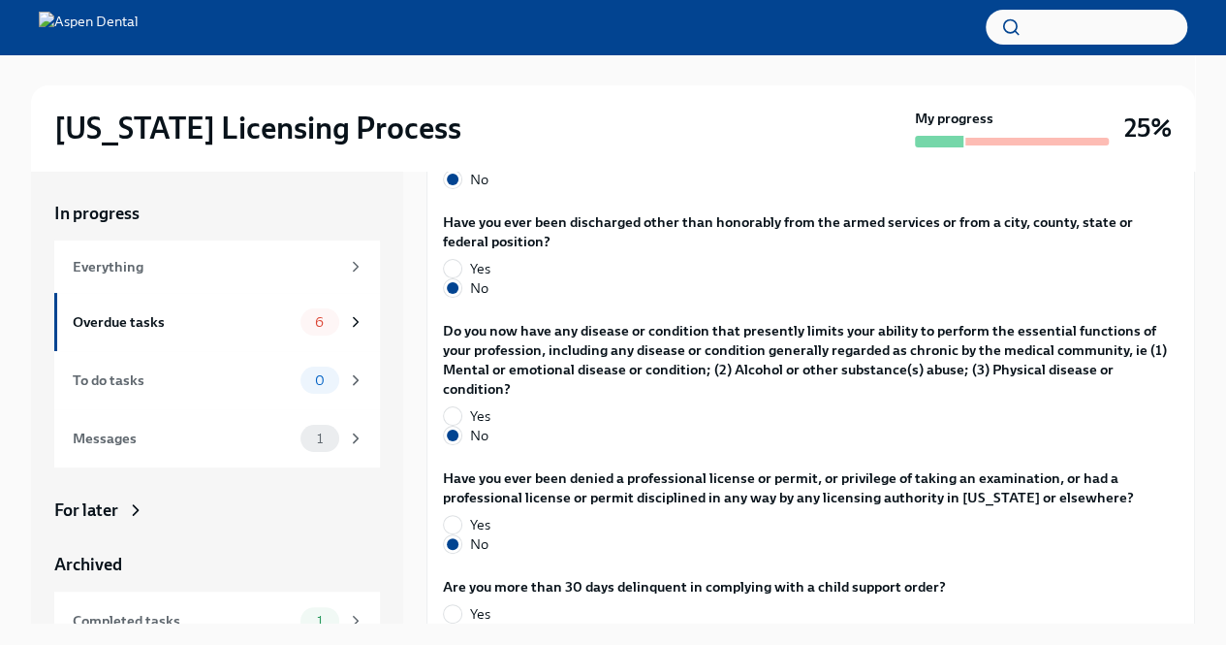
scroll to position [4001, 0]
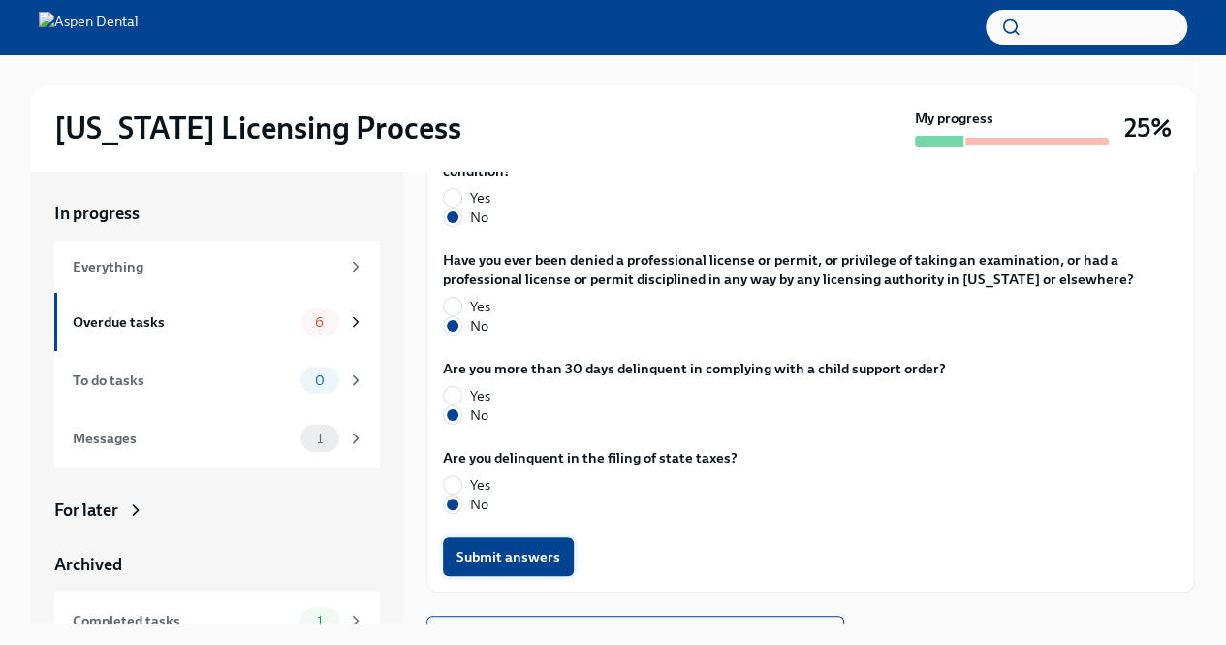
click at [540, 547] on span "Submit answers" at bounding box center [509, 556] width 104 height 19
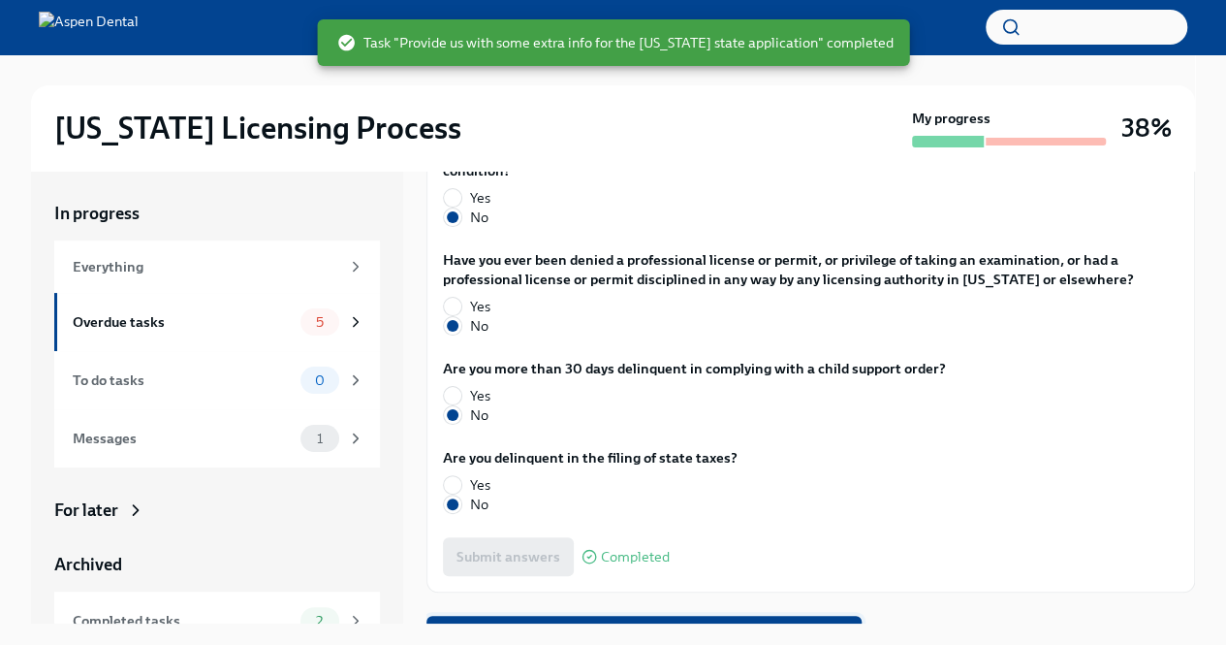
click at [622, 625] on span "Next task : Authorize us to work with [US_STATE] on your behalf" at bounding box center [644, 634] width 408 height 19
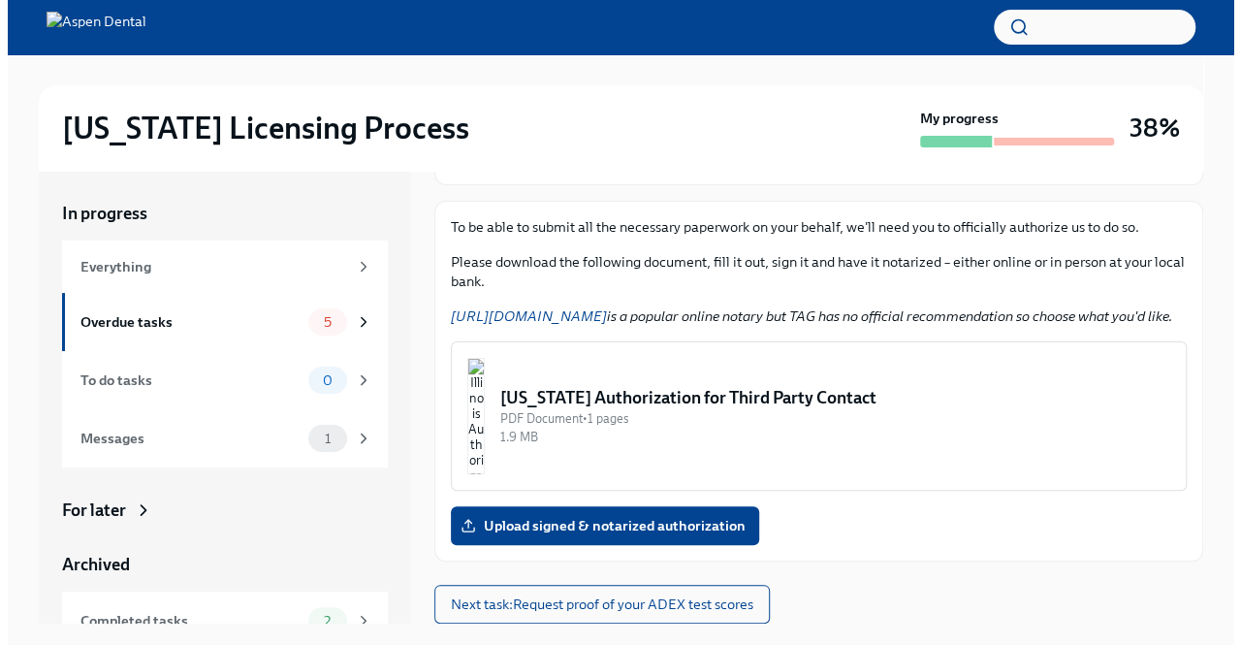
scroll to position [33, 0]
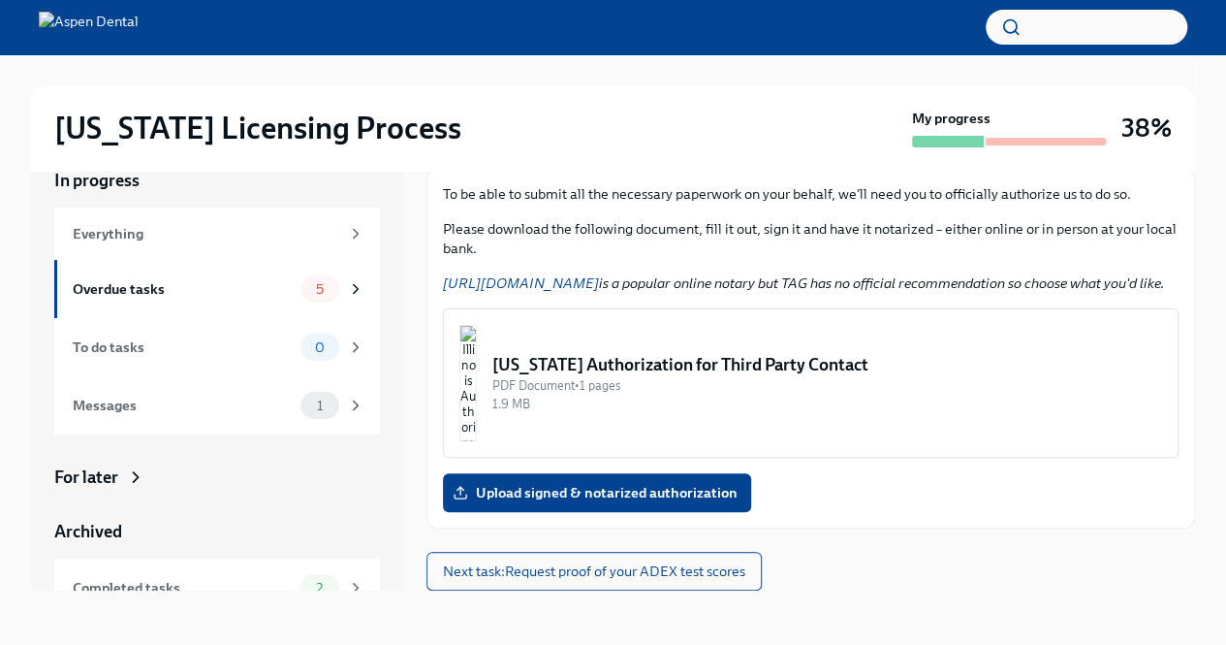
click at [788, 370] on div "[US_STATE] Authorization for Third Party Contact" at bounding box center [827, 364] width 670 height 23
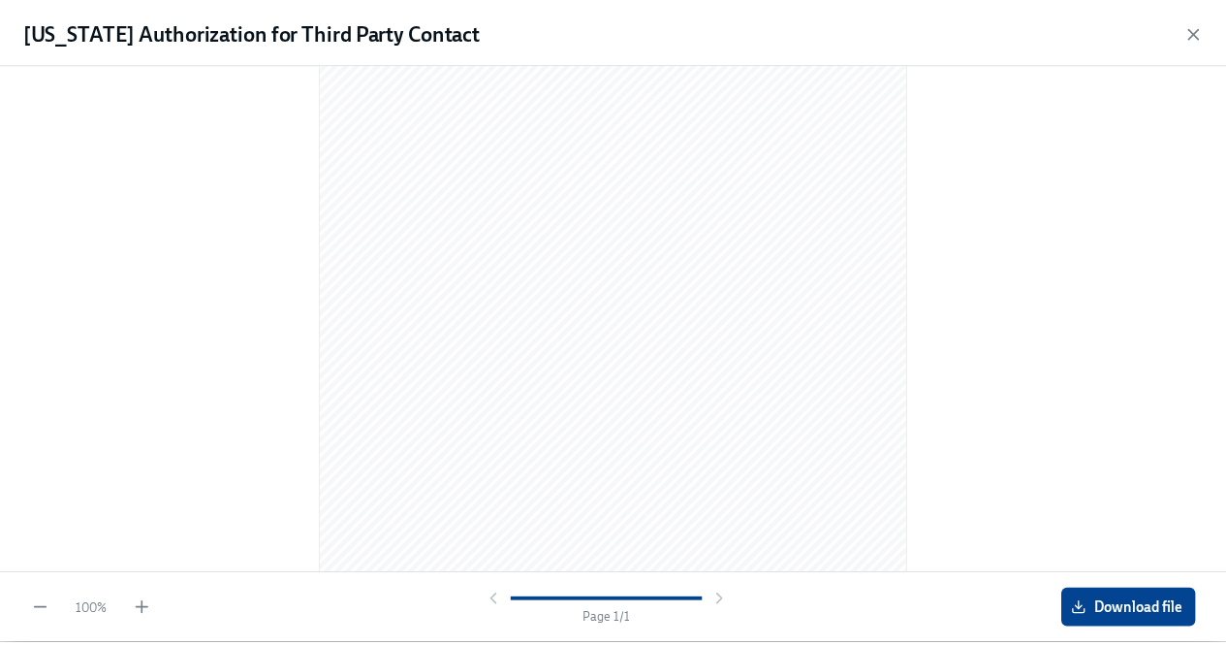
scroll to position [0, 0]
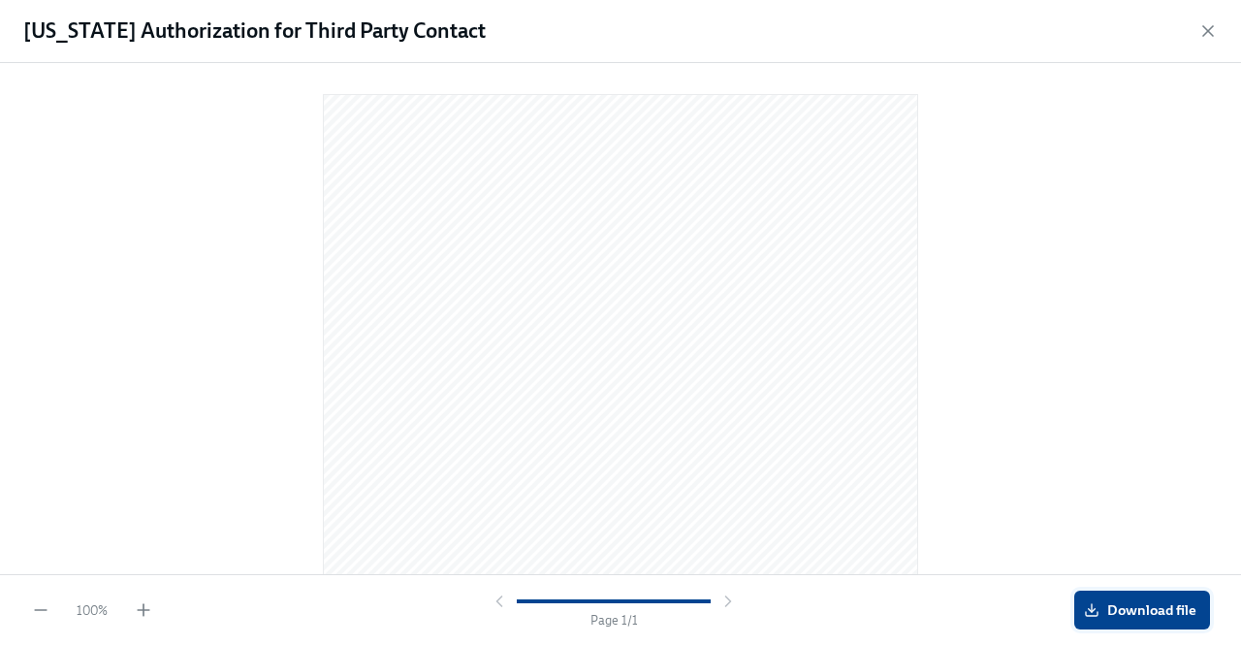
click at [1163, 614] on span "Download file" at bounding box center [1142, 609] width 109 height 19
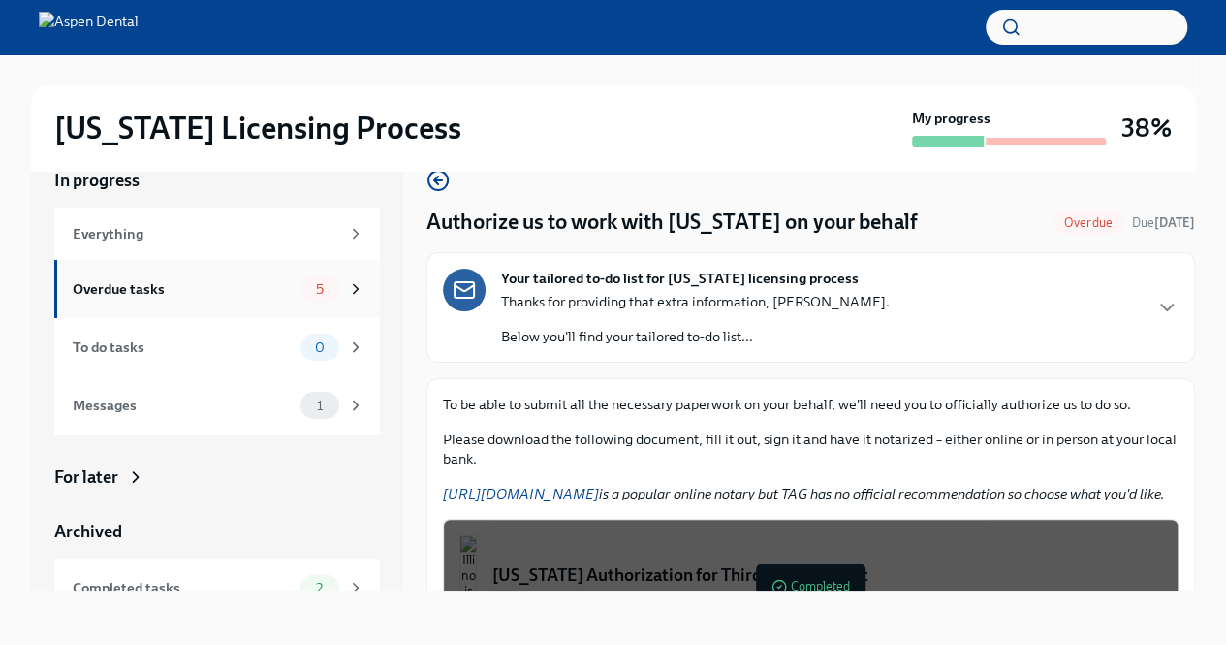
click at [304, 285] on span "5" at bounding box center [319, 289] width 31 height 15
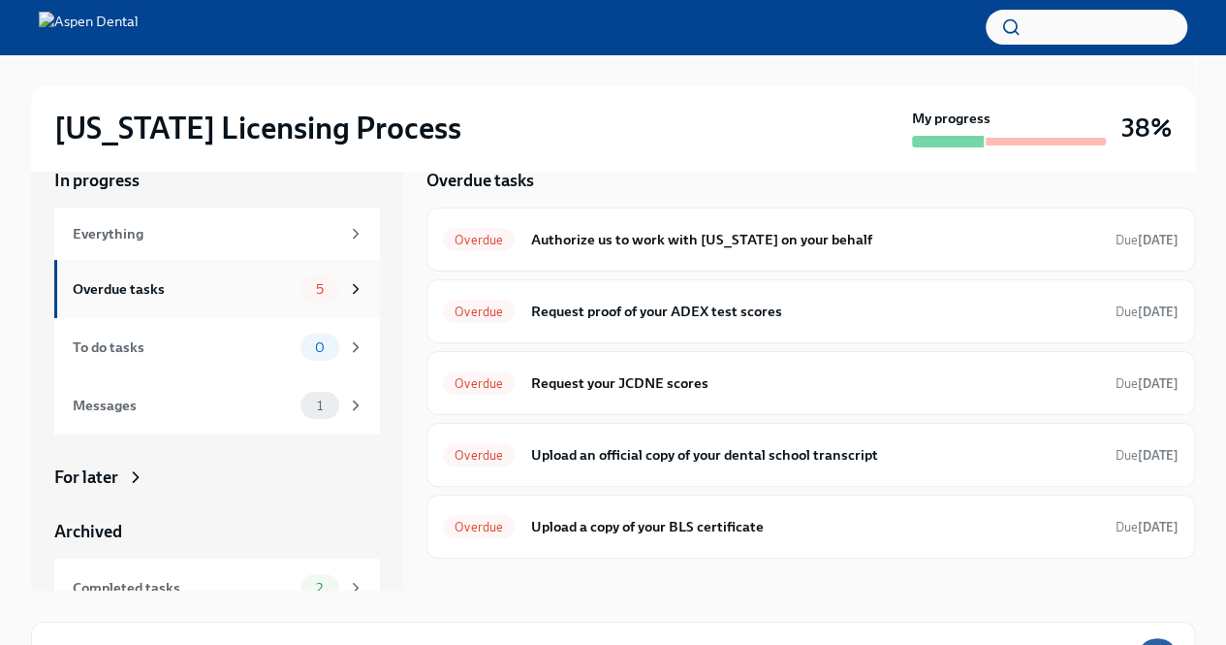
click at [278, 278] on div "Overdue tasks 5" at bounding box center [219, 288] width 292 height 27
click at [819, 307] on h6 "Request proof of your ADEX test scores" at bounding box center [815, 310] width 570 height 21
click at [543, 448] on h6 "Upload an official copy of your dental school transcript" at bounding box center [815, 454] width 570 height 21
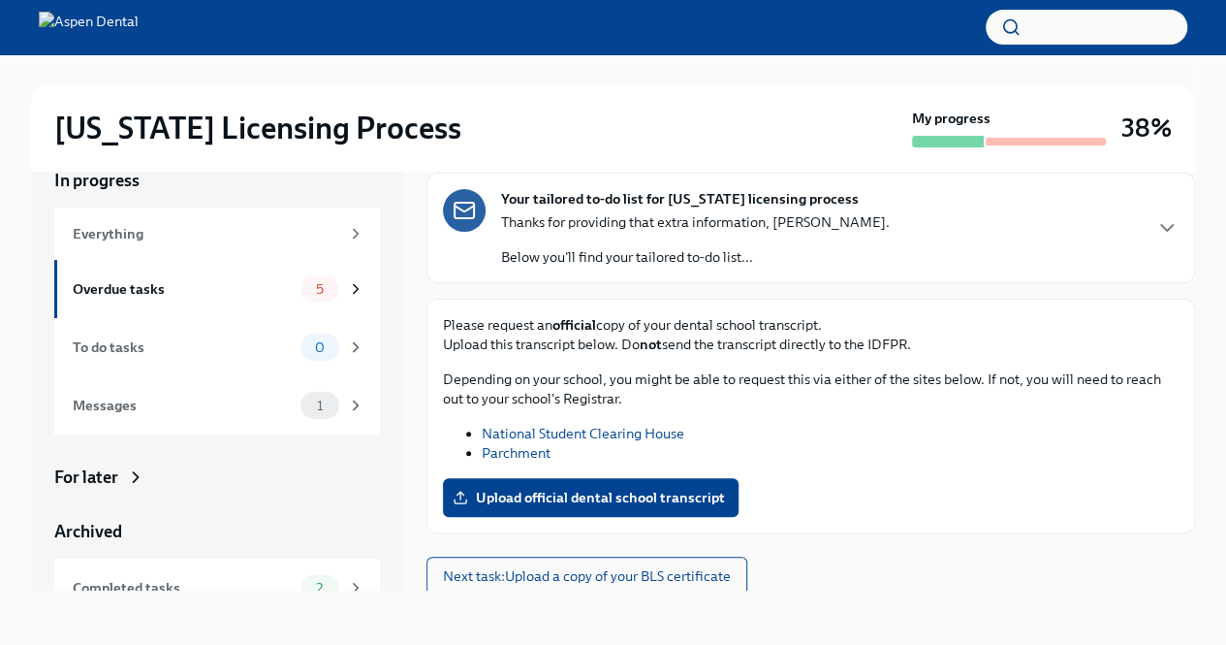
scroll to position [81, 0]
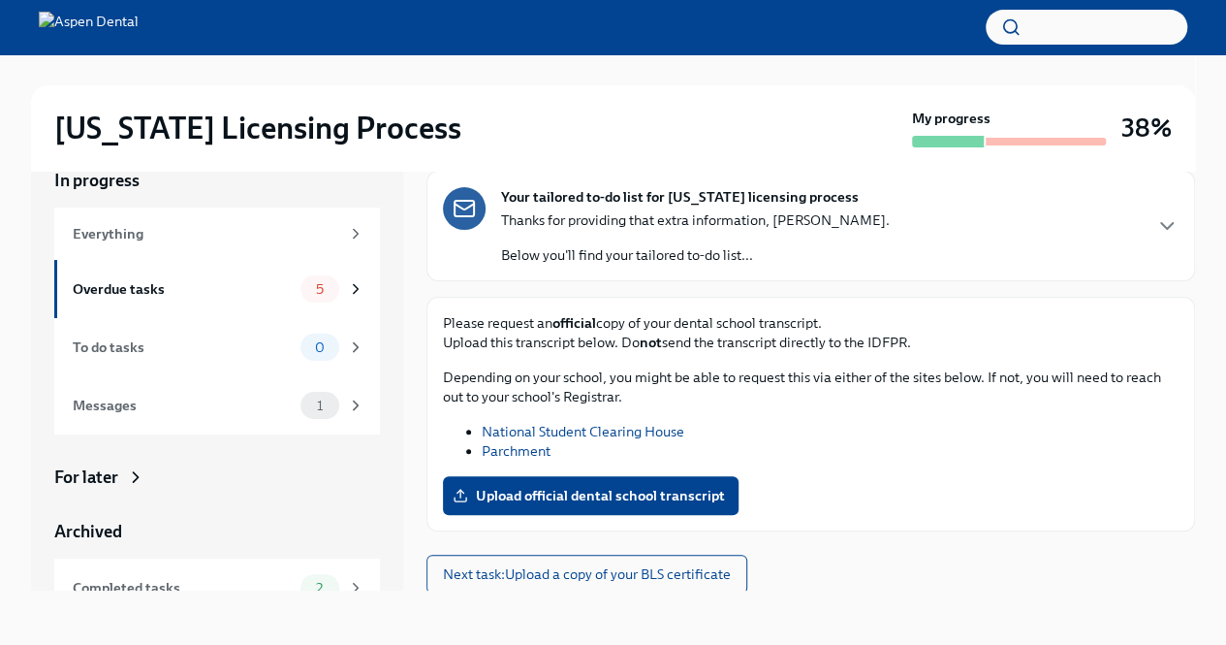
click at [543, 450] on link "Parchment" at bounding box center [516, 450] width 69 height 17
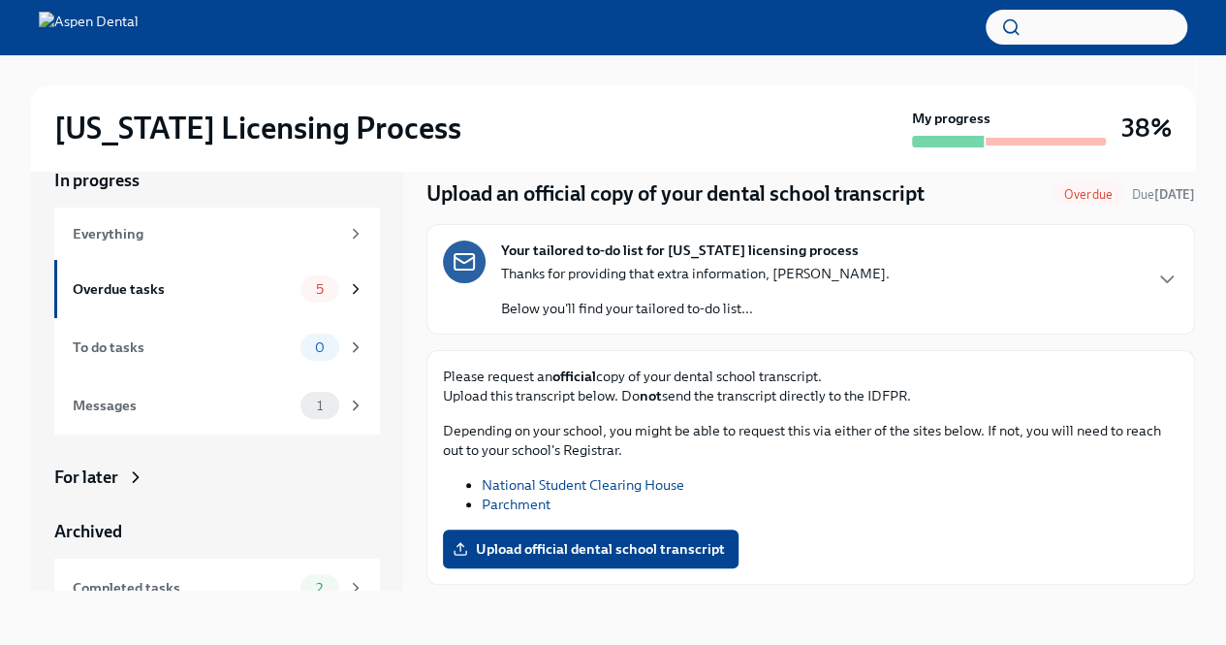
scroll to position [0, 0]
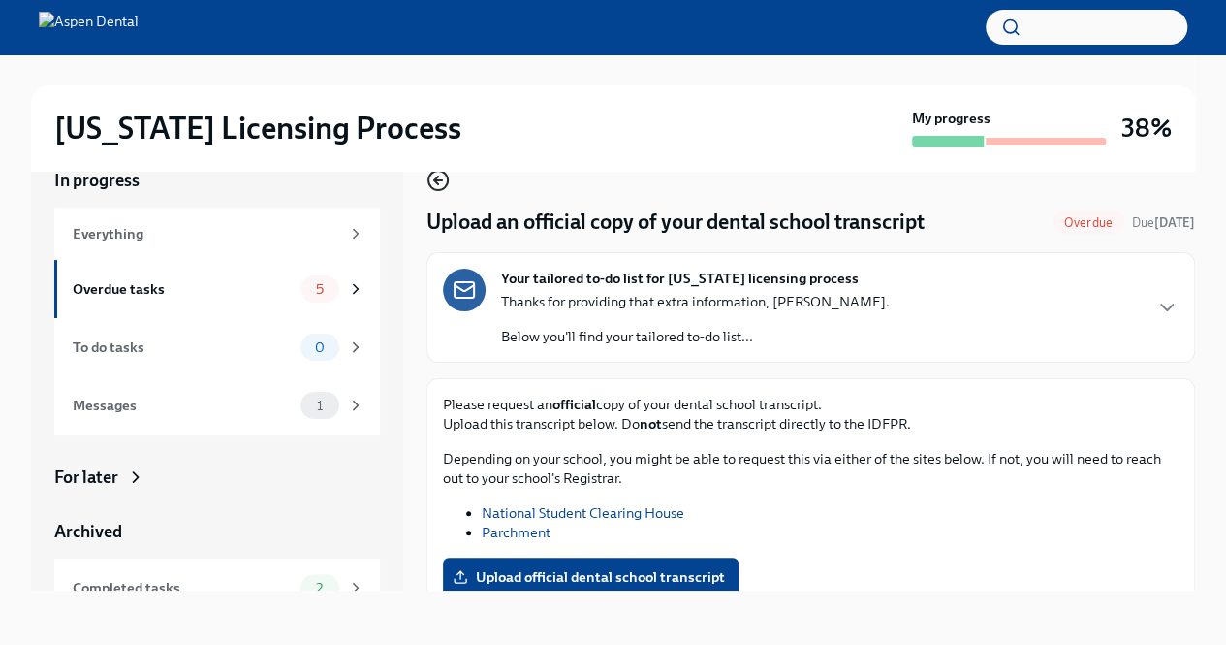
click at [432, 180] on icon "button" at bounding box center [438, 180] width 23 height 23
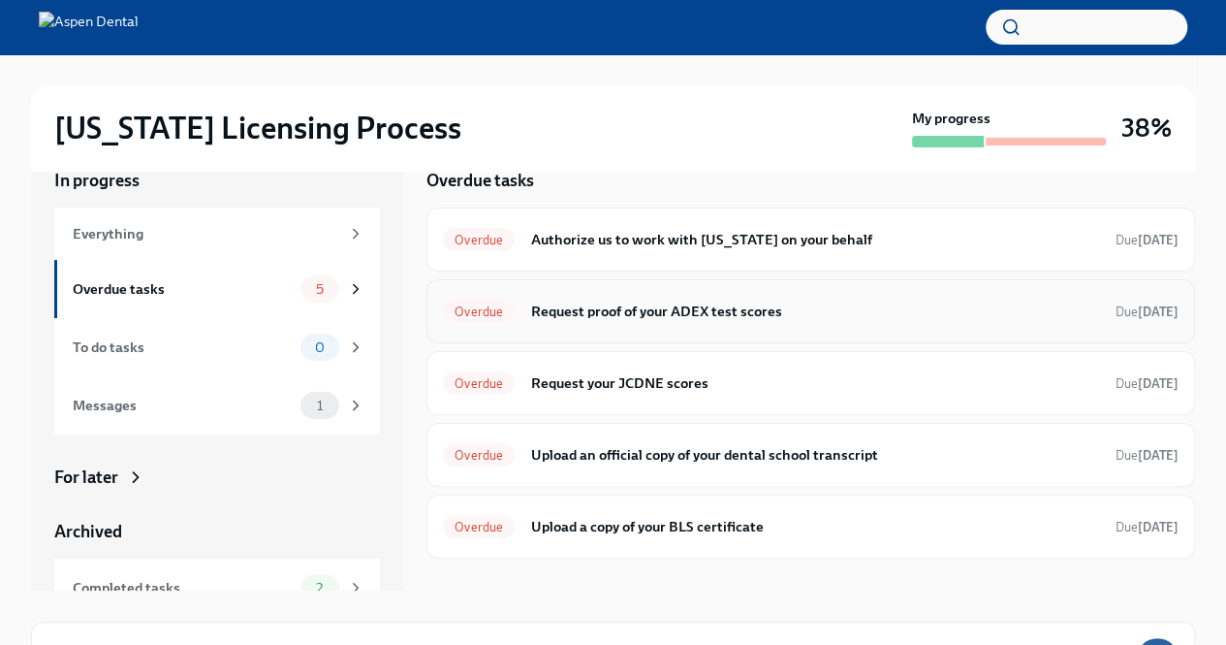
click at [968, 315] on h6 "Request proof of your ADEX test scores" at bounding box center [815, 310] width 570 height 21
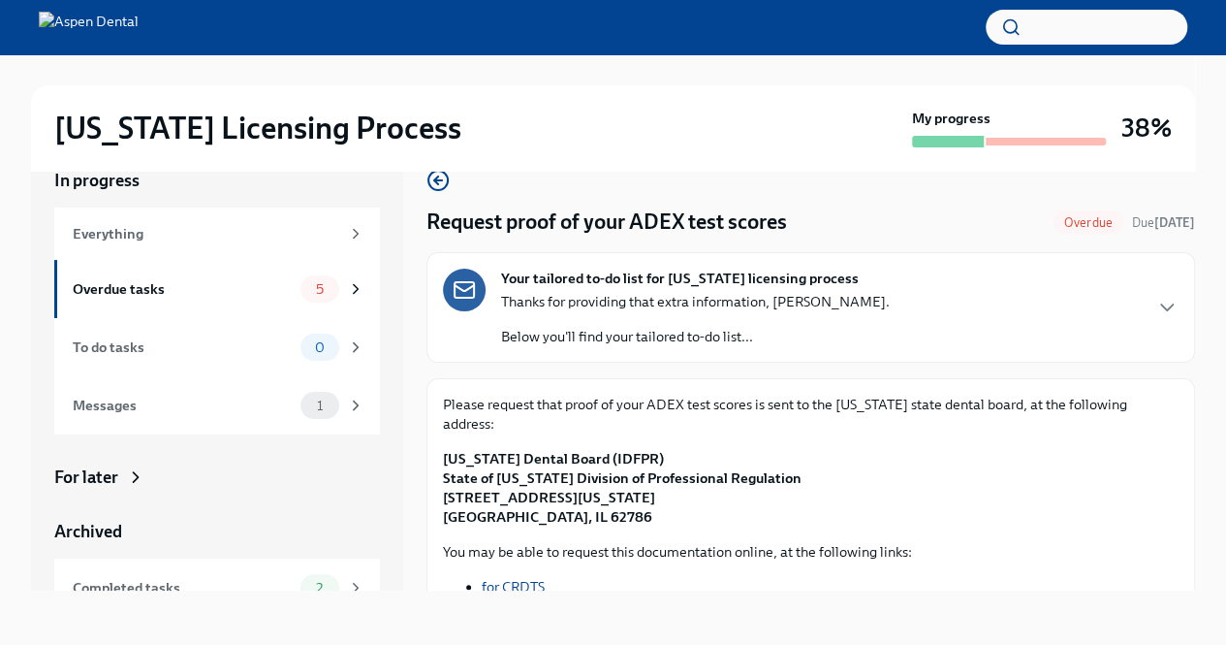
click at [1120, 312] on div "Your tailored to-do list for [US_STATE] licensing process Thanks for providing …" at bounding box center [811, 308] width 736 height 78
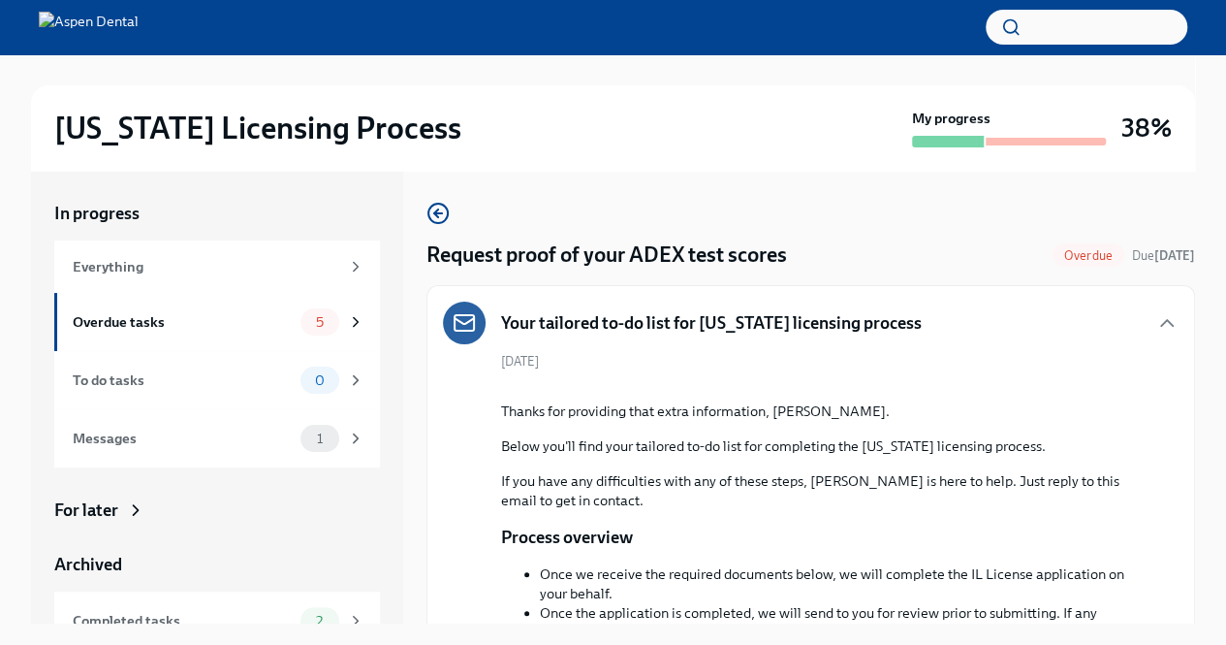
click at [1144, 305] on div "Your tailored to-do list for [US_STATE] licensing process" at bounding box center [811, 322] width 736 height 43
click at [1155, 326] on icon "button" at bounding box center [1166, 322] width 23 height 23
